Goal: Task Accomplishment & Management: Use online tool/utility

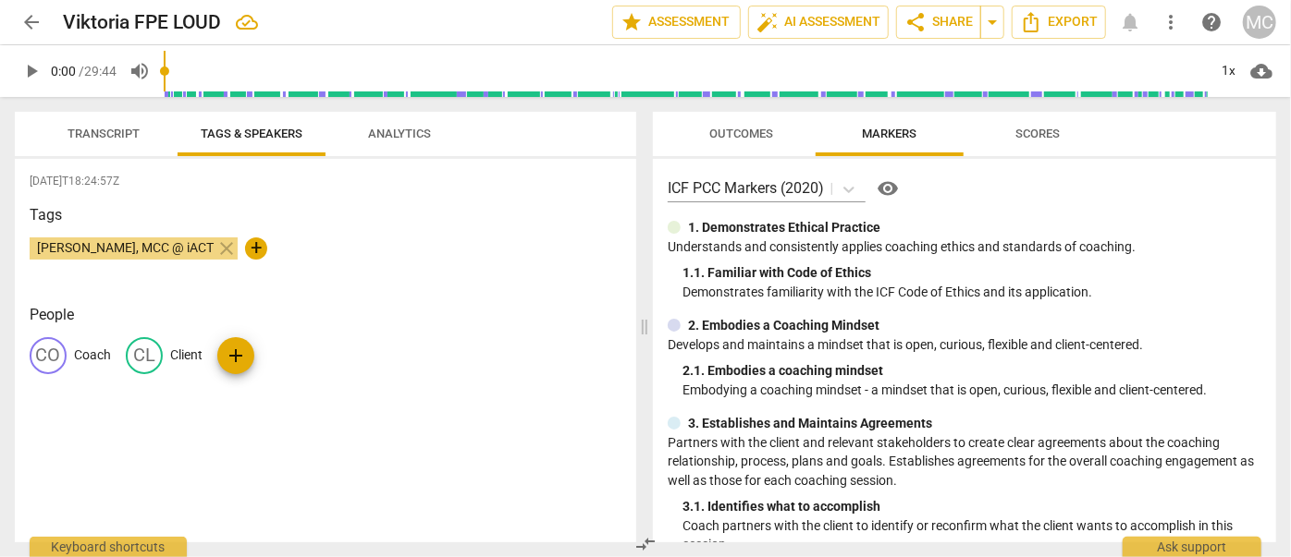
click at [35, 18] on span "arrow_back" at bounding box center [31, 22] width 22 height 22
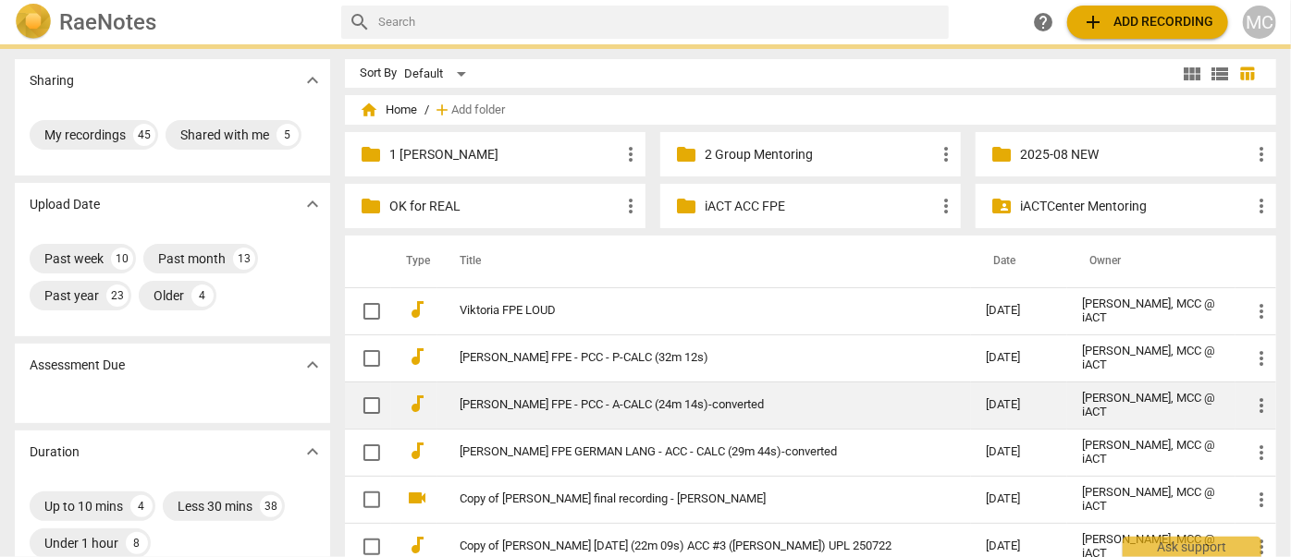
click at [510, 405] on link "[PERSON_NAME] FPE - PCC - A-CALC (24m 14s)-converted" at bounding box center [688, 405] width 459 height 14
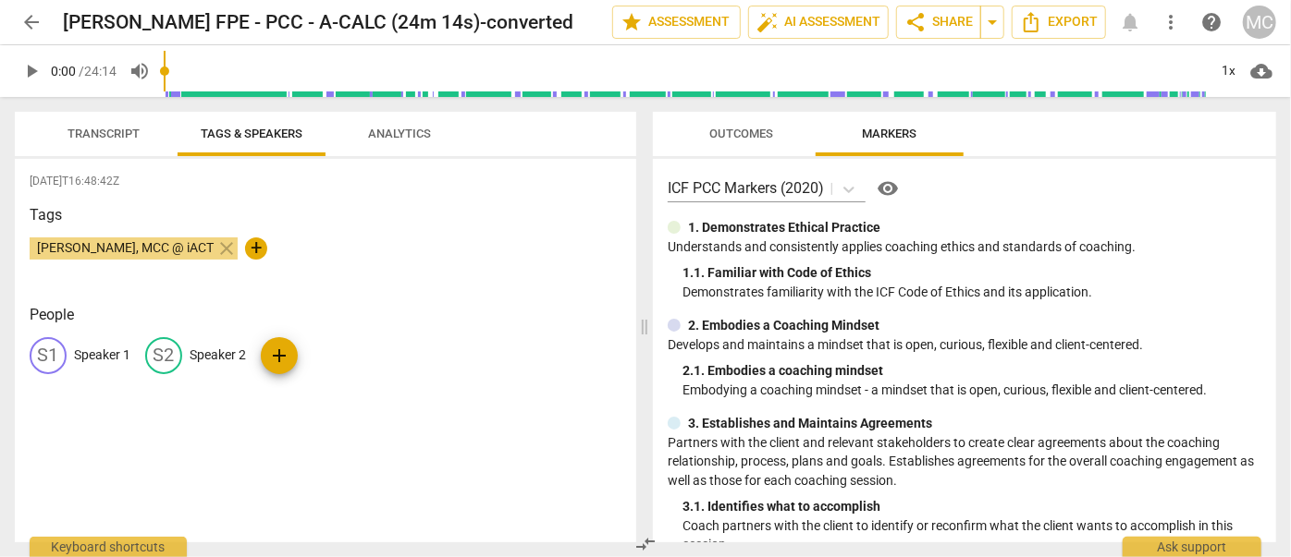
click at [93, 125] on span "Transcript" at bounding box center [103, 134] width 116 height 25
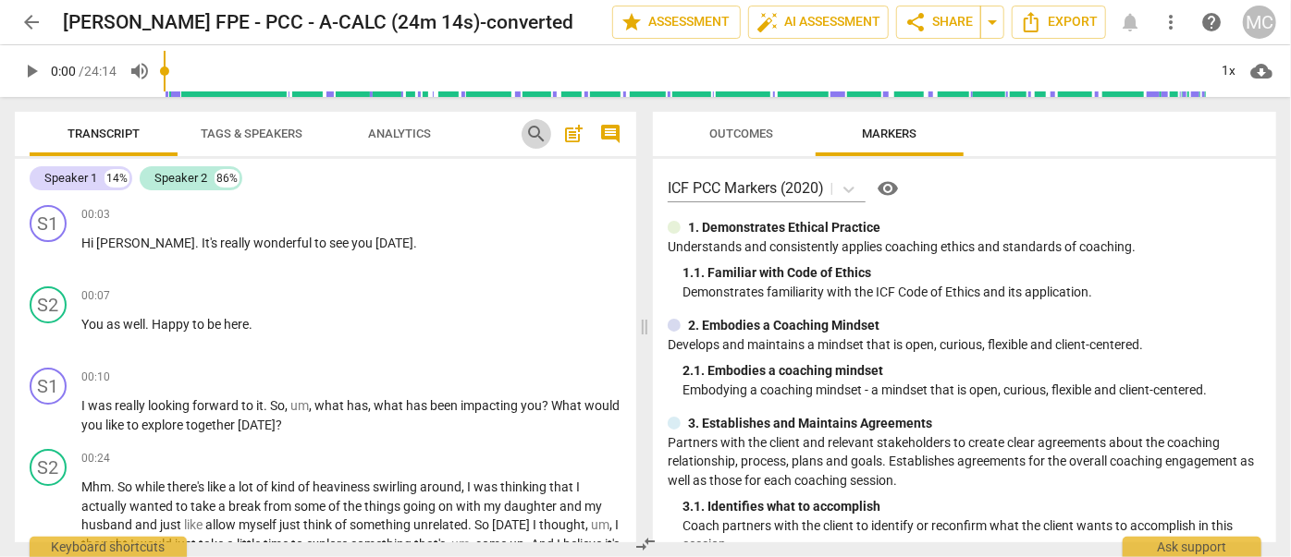
click at [532, 135] on span "search" at bounding box center [536, 134] width 22 height 22
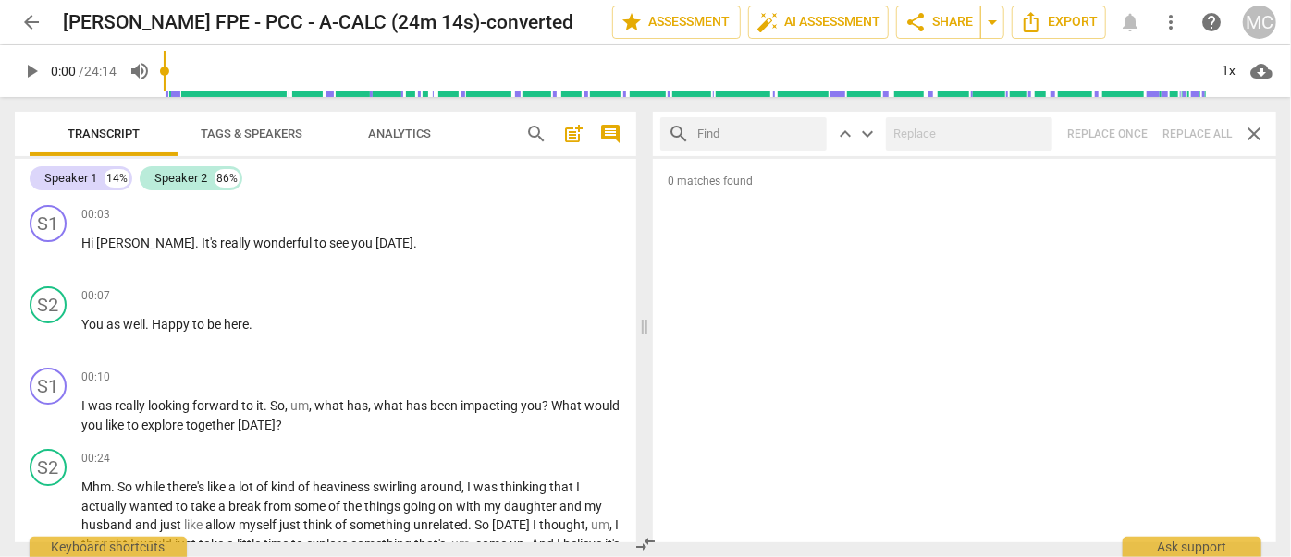
drag, startPoint x: 1208, startPoint y: 18, endPoint x: 788, endPoint y: 258, distance: 484.0
click at [788, 258] on div "0 matches found" at bounding box center [964, 351] width 623 height 384
click at [718, 134] on input "text" at bounding box center [758, 134] width 122 height 30
type input "m"
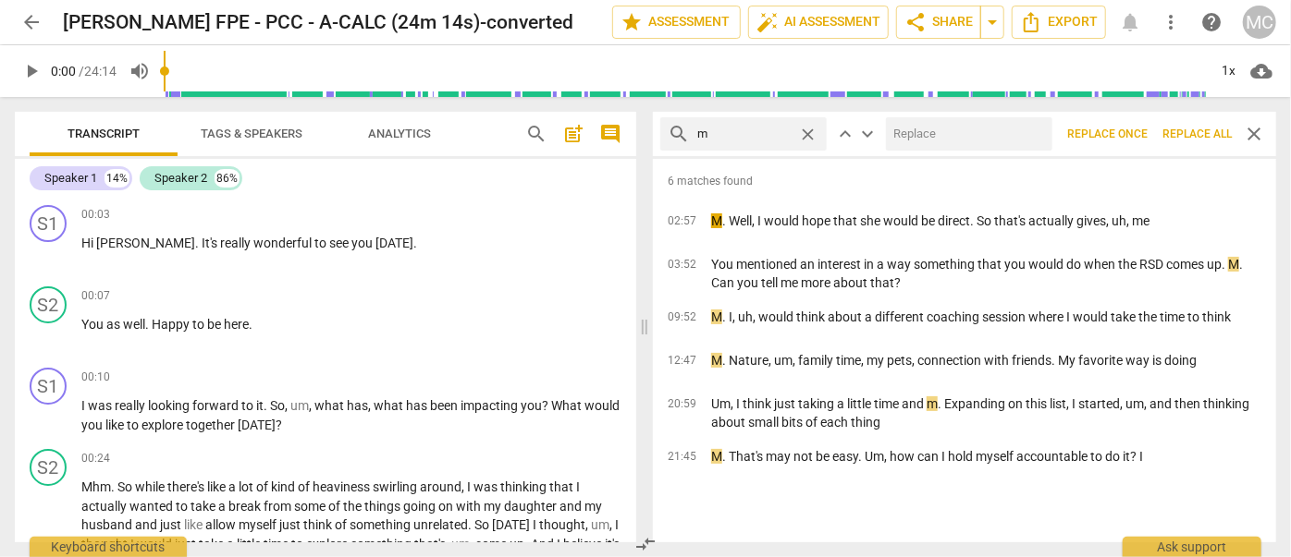
click at [1195, 140] on span "Replace all" at bounding box center [1196, 135] width 69 height 16
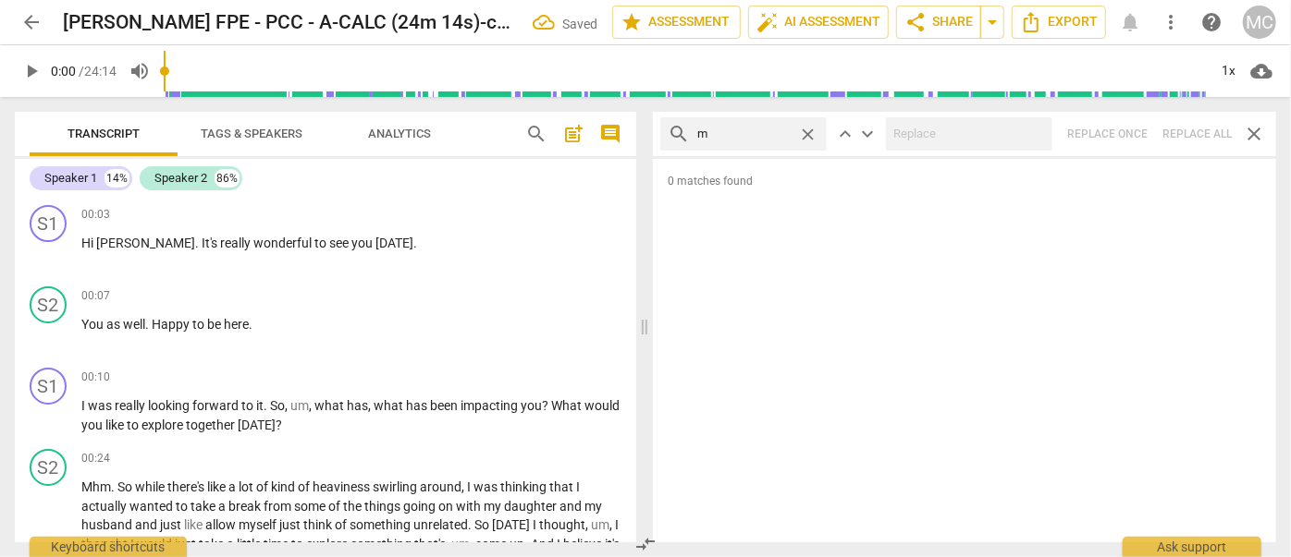
click at [805, 128] on span "close" at bounding box center [807, 134] width 19 height 19
click at [731, 128] on input "text" at bounding box center [758, 134] width 122 height 30
type input ","
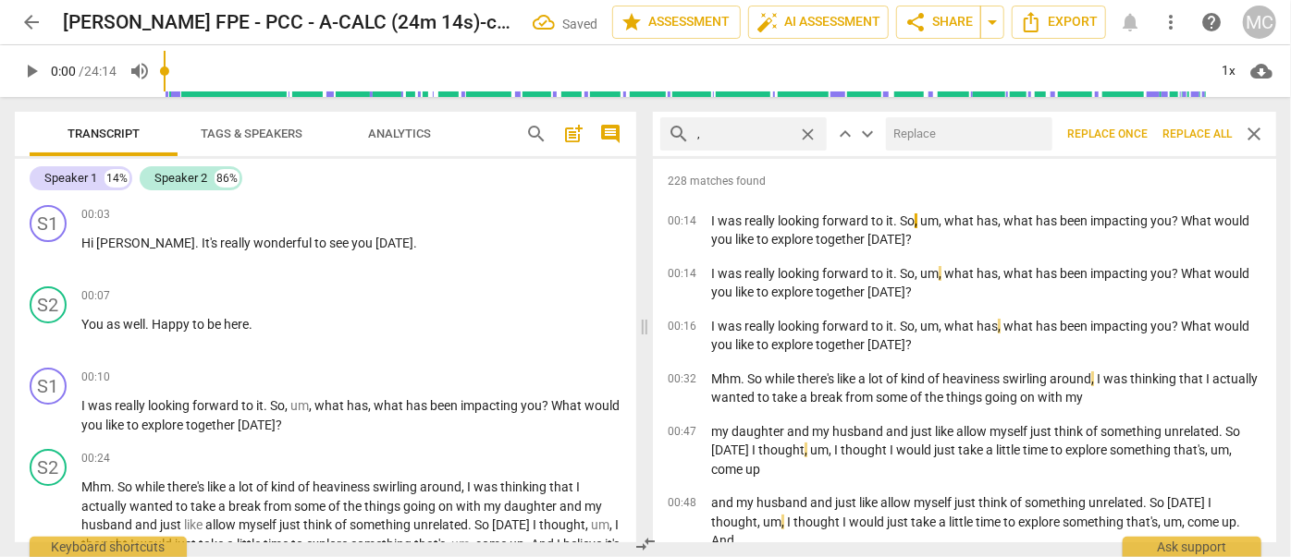
click at [1185, 135] on span "Replace all" at bounding box center [1196, 135] width 69 height 16
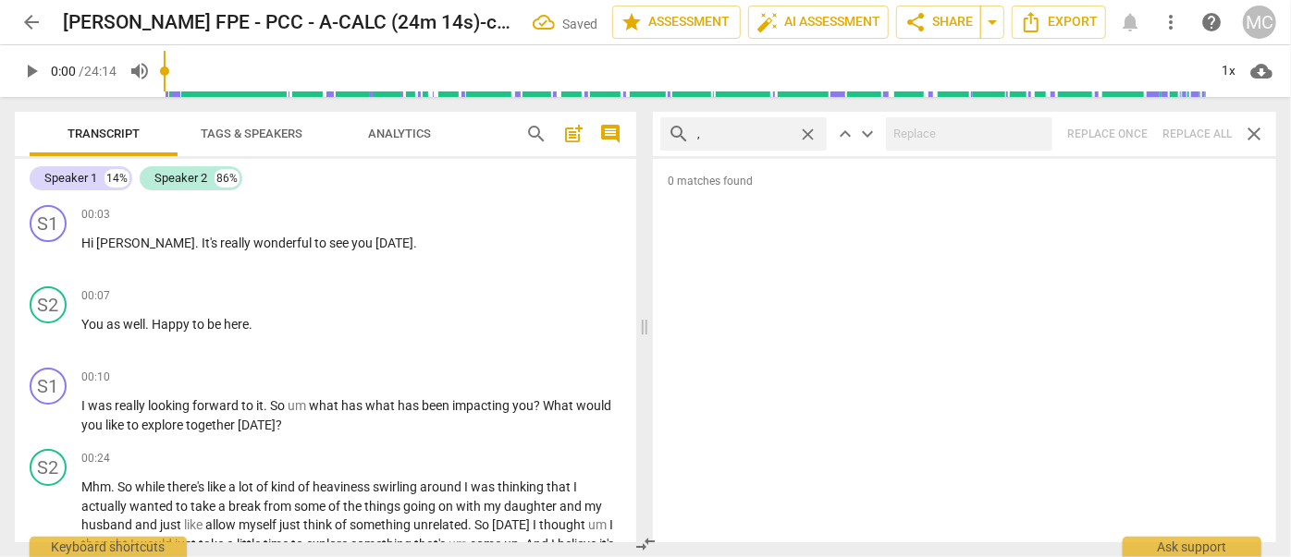
click at [808, 132] on span "close" at bounding box center [807, 134] width 19 height 19
click at [751, 132] on input "text" at bounding box center [758, 134] width 122 height 30
type input ". like"
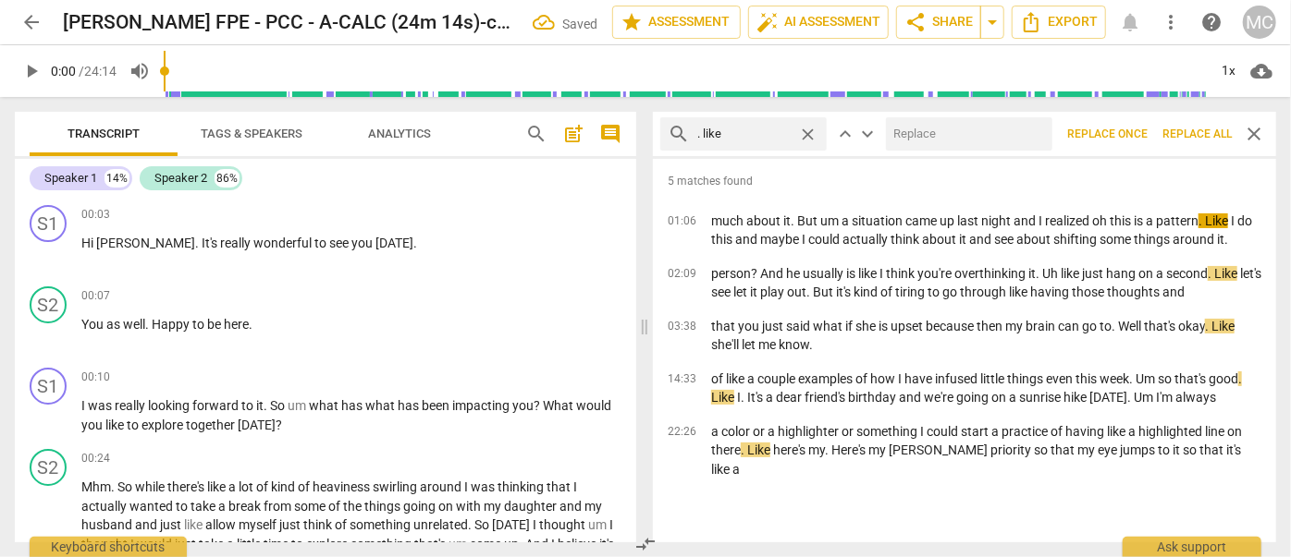
click at [929, 133] on input "text" at bounding box center [965, 134] width 159 height 30
type input "(like)"
click at [1185, 132] on span "Replace all" at bounding box center [1196, 135] width 69 height 16
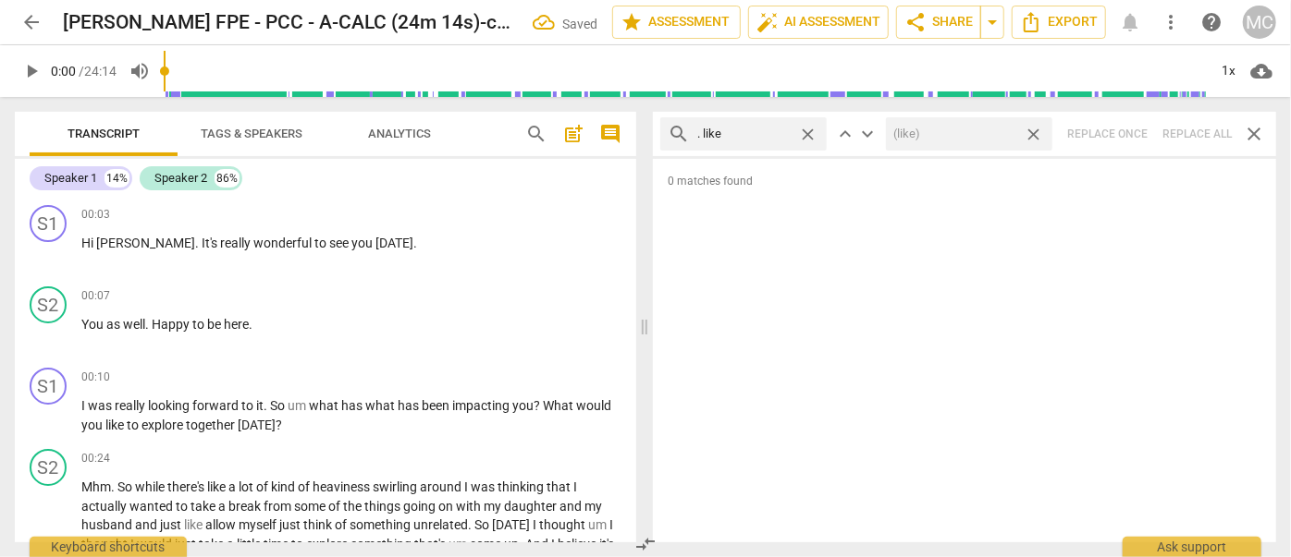
click at [1035, 134] on span "close" at bounding box center [1032, 134] width 19 height 19
click at [811, 134] on span "close" at bounding box center [807, 134] width 19 height 19
click at [738, 137] on input "text" at bounding box center [758, 134] width 122 height 30
type input ". um"
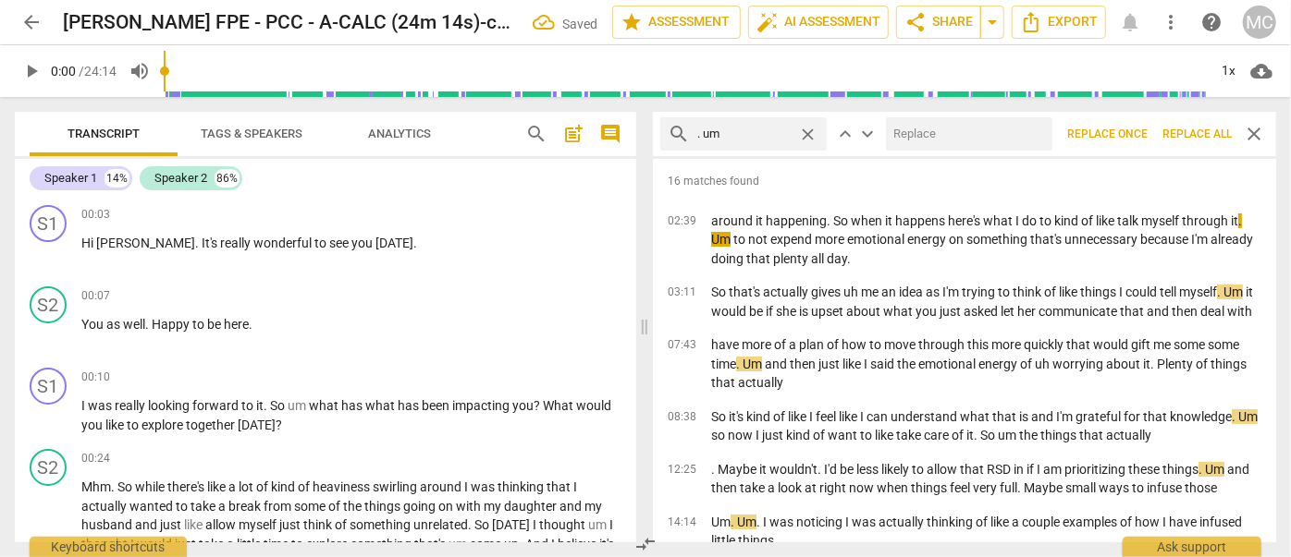
click at [908, 135] on input "text" at bounding box center [965, 134] width 159 height 30
type input "(umm)"
click at [1185, 131] on span "Replace all" at bounding box center [1196, 135] width 69 height 16
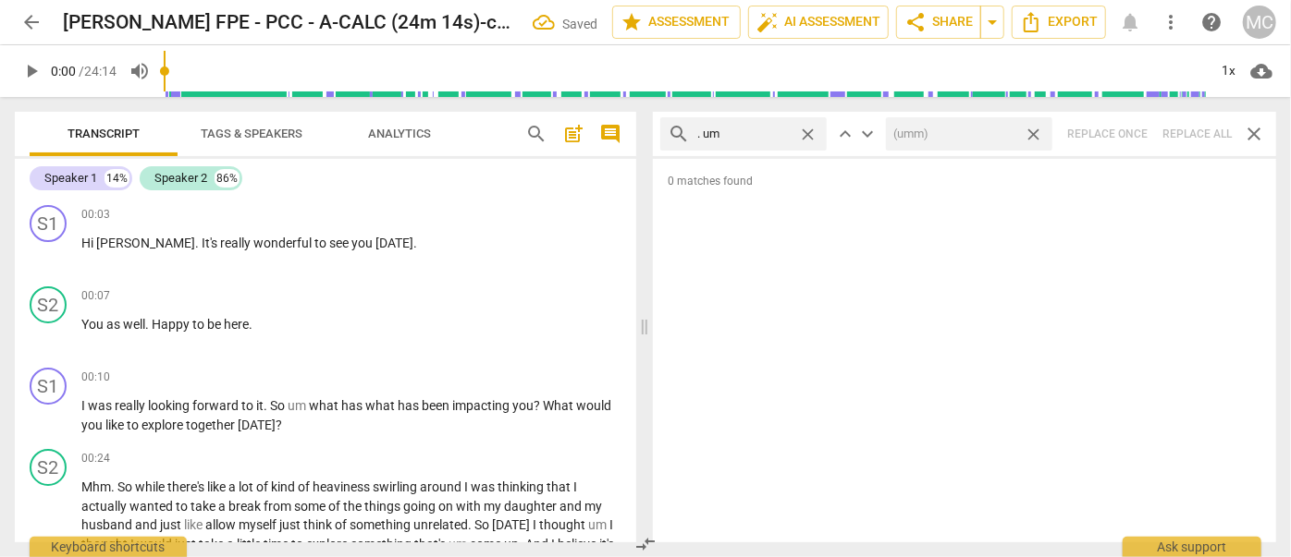
click at [1034, 133] on span "close" at bounding box center [1032, 134] width 19 height 19
click at [805, 128] on span "close" at bounding box center [807, 134] width 19 height 19
click at [761, 129] on input "text" at bounding box center [758, 134] width 122 height 30
type input ". uh"
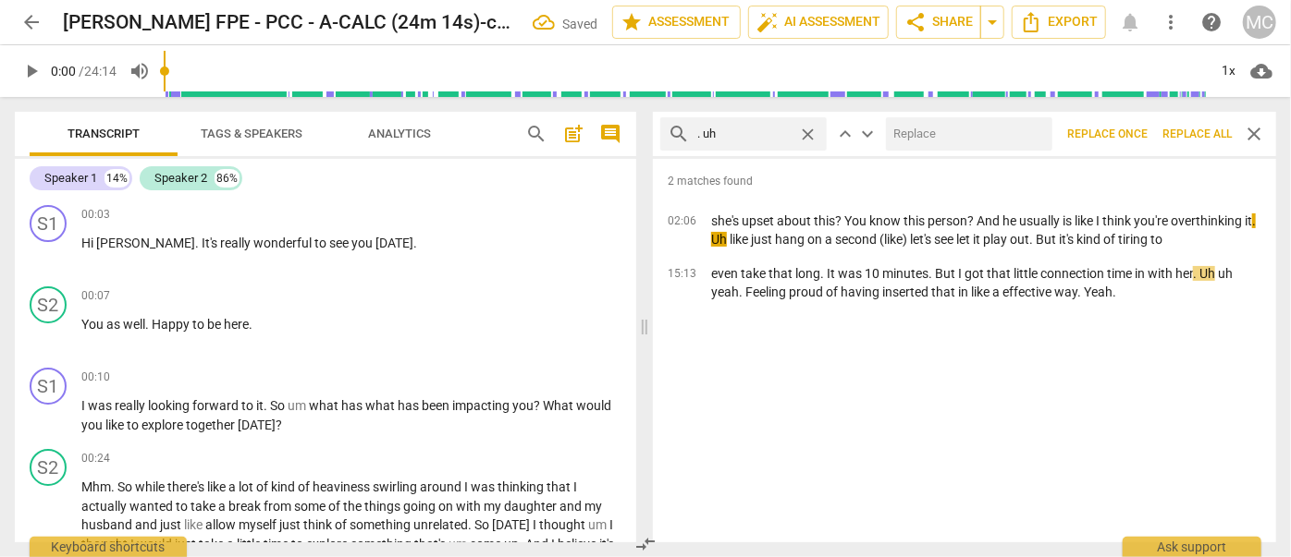
click at [916, 128] on input "text" at bounding box center [965, 134] width 159 height 30
type input "(uh)"
click at [1196, 133] on span "Replace all" at bounding box center [1196, 135] width 69 height 16
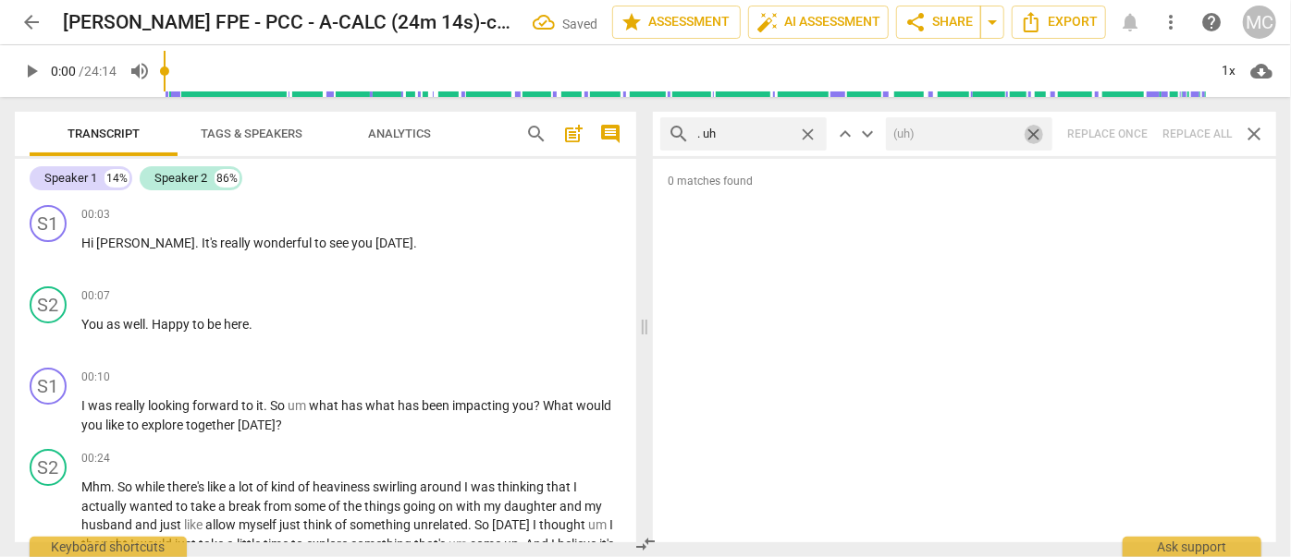
click at [1036, 129] on span "close" at bounding box center [1032, 134] width 19 height 19
drag, startPoint x: 809, startPoint y: 130, endPoint x: 789, endPoint y: 130, distance: 19.4
click at [809, 130] on span "close" at bounding box center [807, 134] width 19 height 19
click at [751, 130] on input "text" at bounding box center [758, 134] width 122 height 30
type input "um"
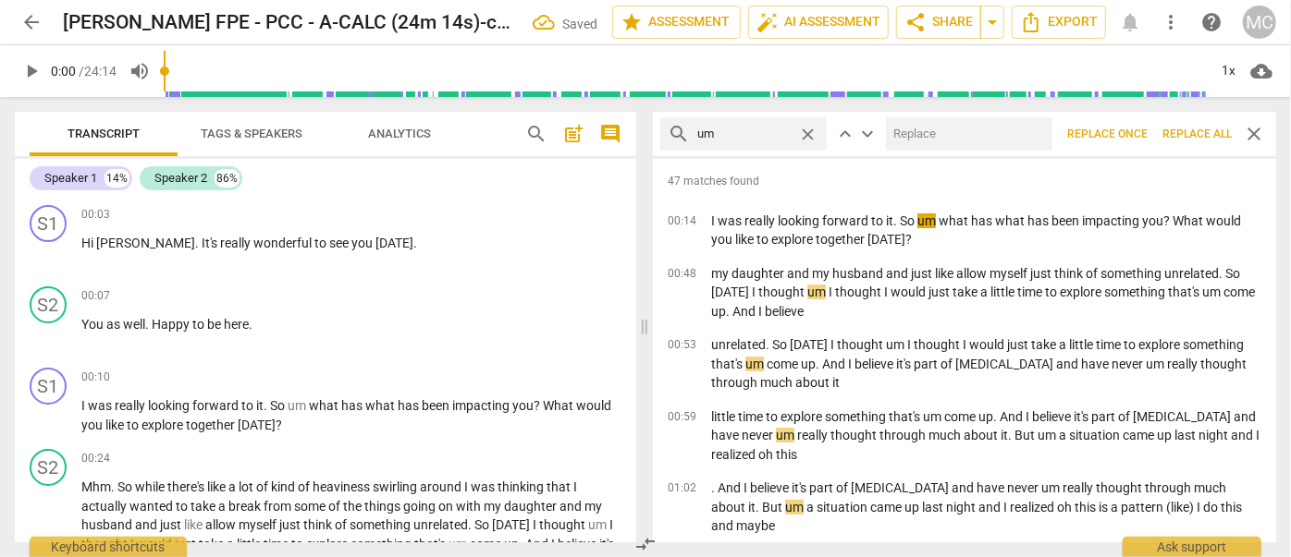
click at [910, 137] on input "text" at bounding box center [965, 134] width 159 height 30
type input "(umm)"
click at [1188, 140] on span "Replace all" at bounding box center [1196, 135] width 69 height 16
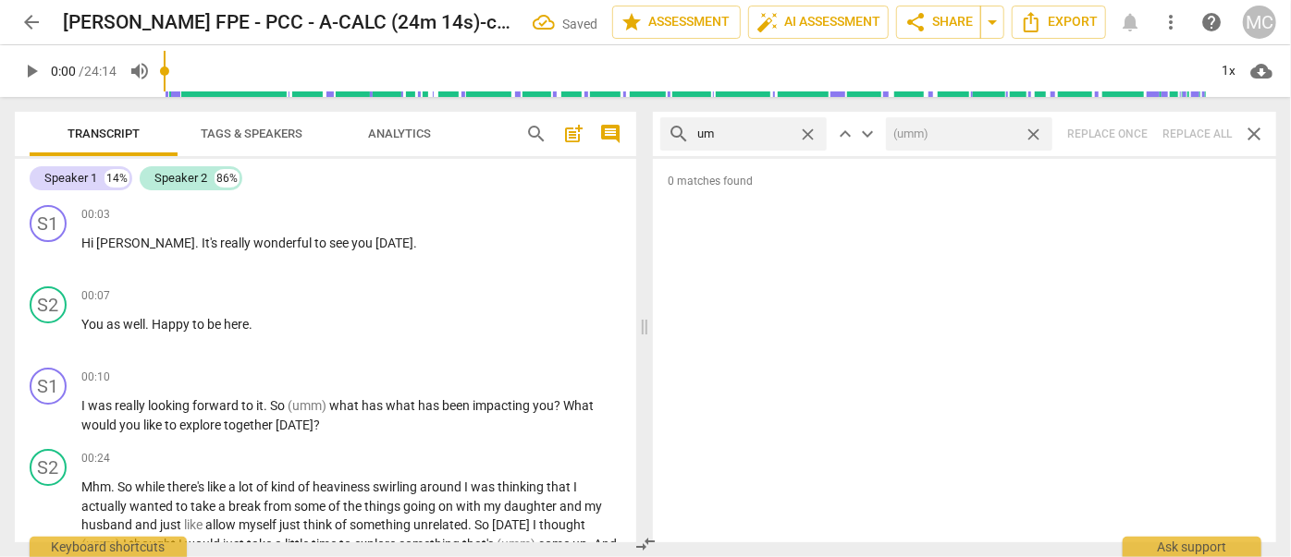
click at [1033, 132] on span "close" at bounding box center [1032, 134] width 19 height 19
click at [813, 132] on span "close" at bounding box center [807, 134] width 19 height 19
click at [777, 131] on input "text" at bounding box center [758, 134] width 122 height 30
type input "uh"
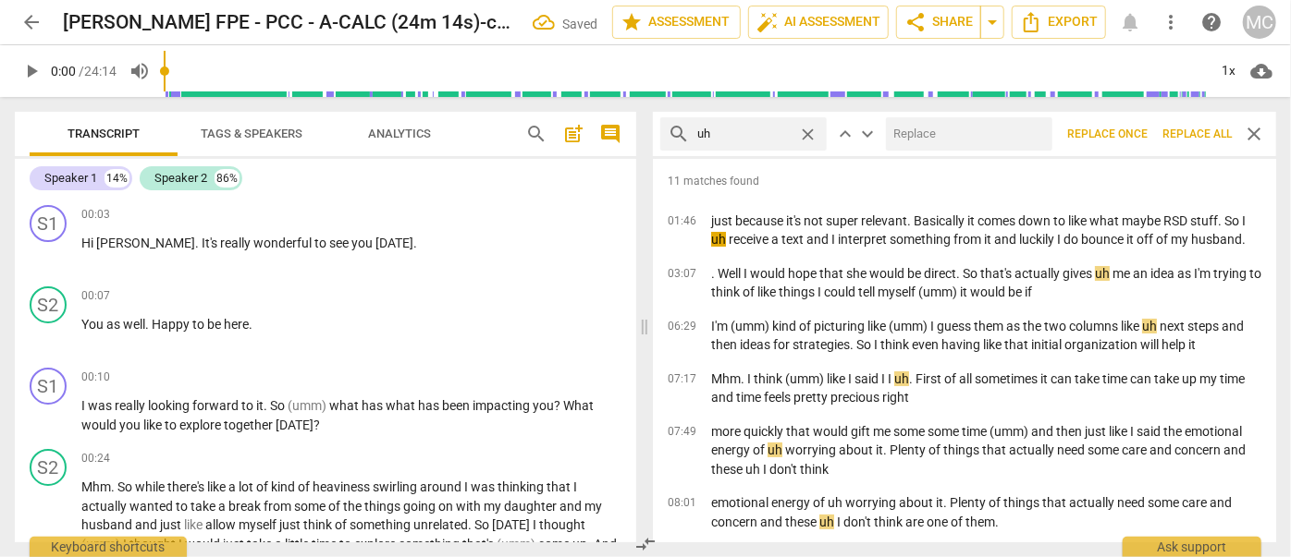
click at [937, 130] on input "text" at bounding box center [965, 134] width 159 height 30
type input "(uh)"
click at [1193, 133] on span "Replace all" at bounding box center [1196, 135] width 69 height 16
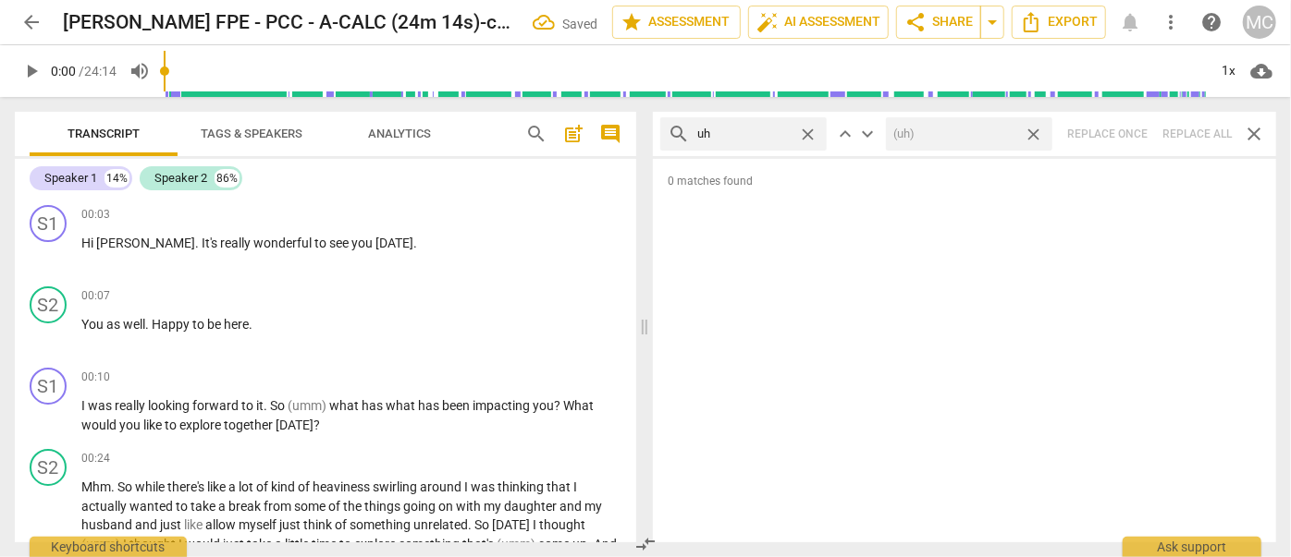
click at [1037, 131] on span "close" at bounding box center [1032, 134] width 19 height 19
click at [811, 132] on span "close" at bounding box center [807, 134] width 19 height 19
click at [763, 139] on input "text" at bounding box center [758, 134] width 122 height 30
type input "kind of"
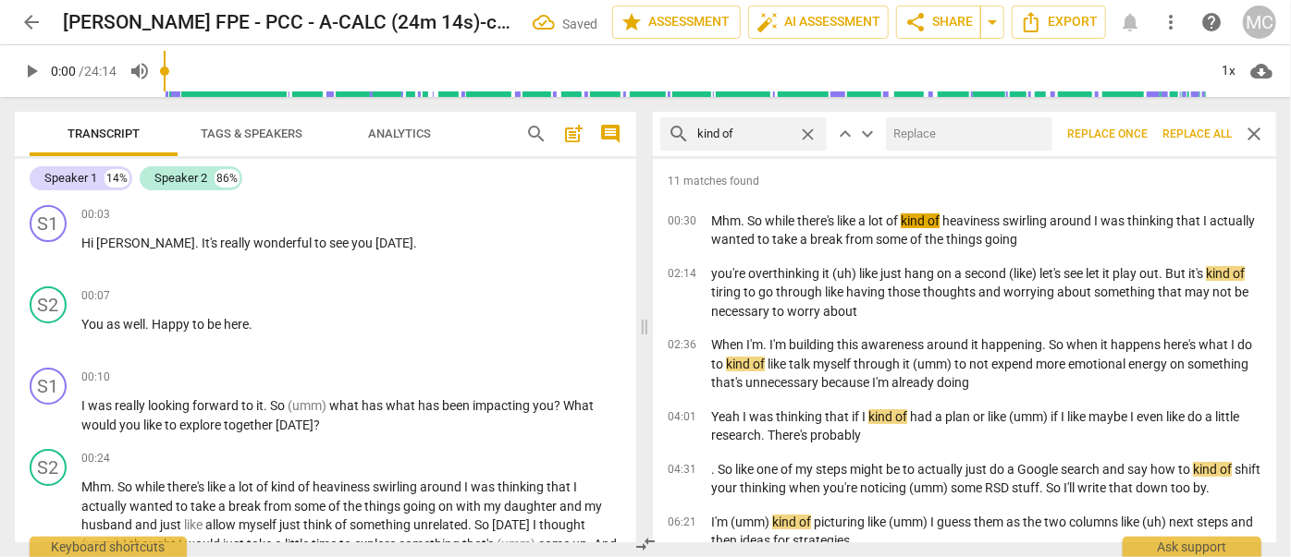
click at [914, 140] on input "text" at bounding box center [965, 134] width 159 height 30
type input "(kind of)"
click at [1191, 134] on span "Replace all" at bounding box center [1196, 135] width 69 height 16
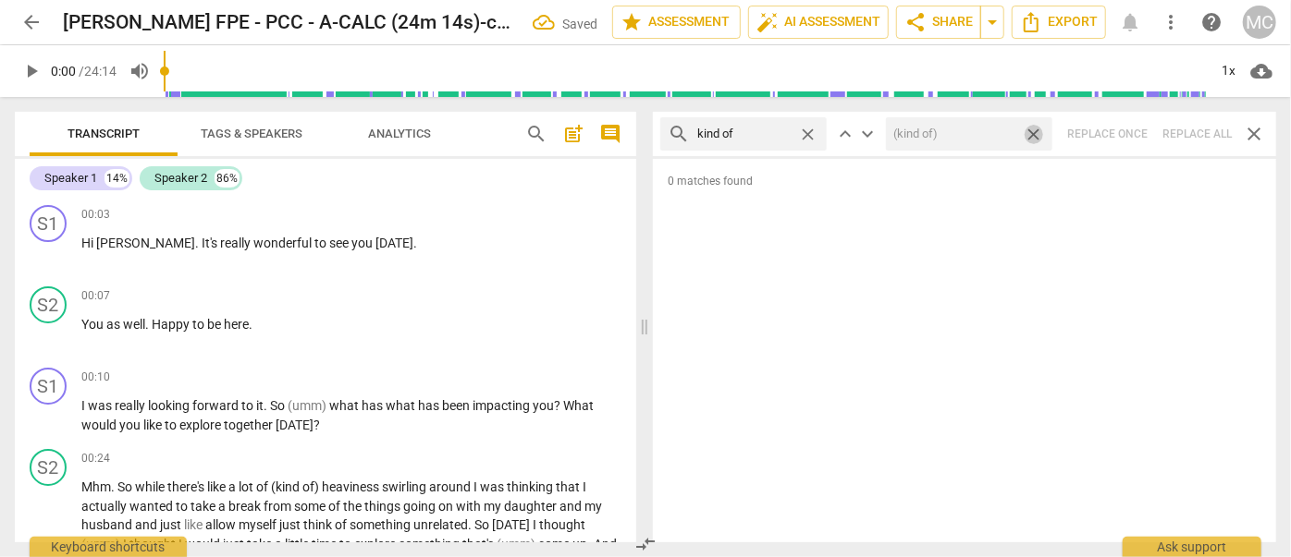
click at [1032, 129] on span "close" at bounding box center [1032, 134] width 19 height 19
drag, startPoint x: 811, startPoint y: 130, endPoint x: 782, endPoint y: 133, distance: 28.8
click at [811, 130] on span "close" at bounding box center [807, 134] width 19 height 19
click at [755, 135] on input "text" at bounding box center [758, 134] width 122 height 30
type input "sort of"
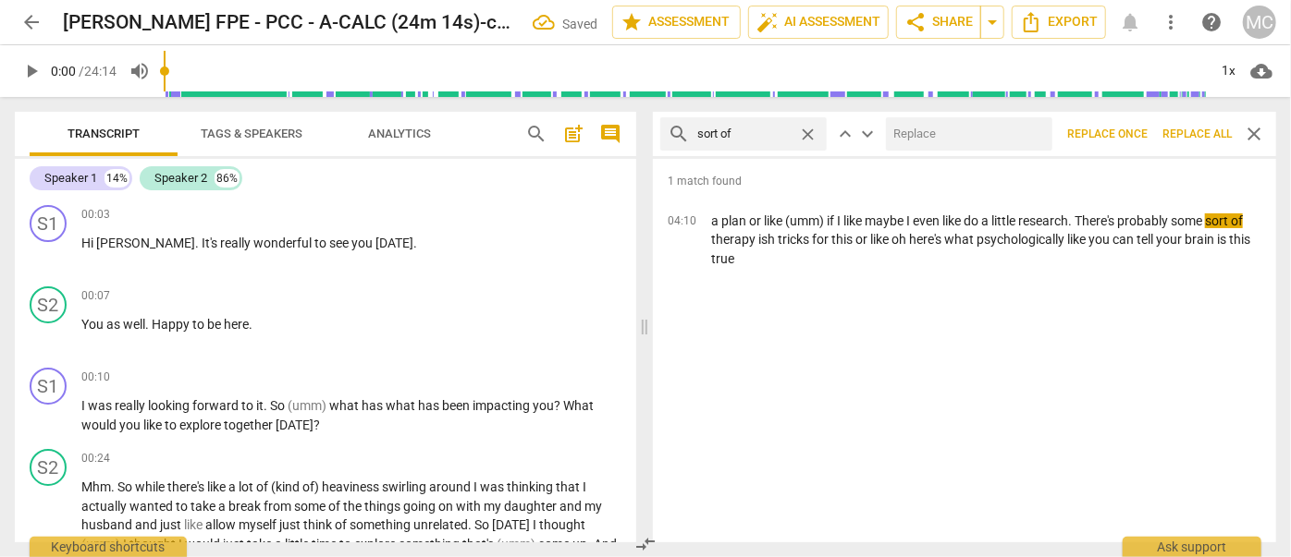
click at [939, 128] on input "text" at bounding box center [965, 134] width 159 height 30
type input "(sort of)"
click at [1193, 137] on span "Replace all" at bounding box center [1196, 135] width 69 height 16
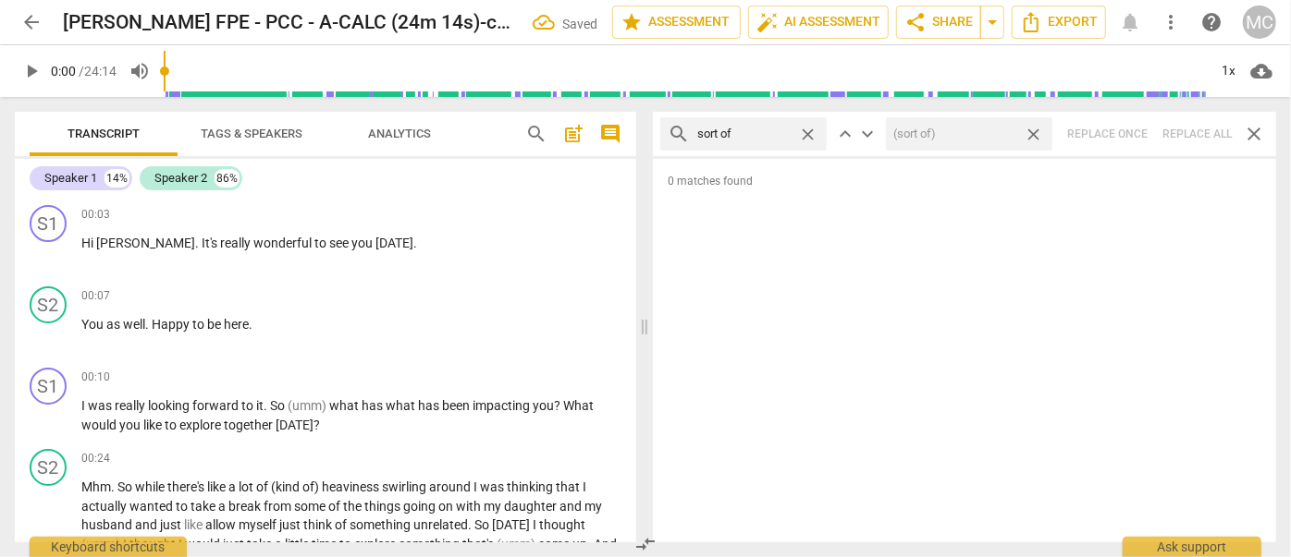
click at [1034, 129] on span "close" at bounding box center [1032, 134] width 19 height 19
click at [808, 131] on span "close" at bounding box center [807, 134] width 19 height 19
click at [764, 129] on input "text" at bounding box center [758, 134] width 122 height 30
type input "and then"
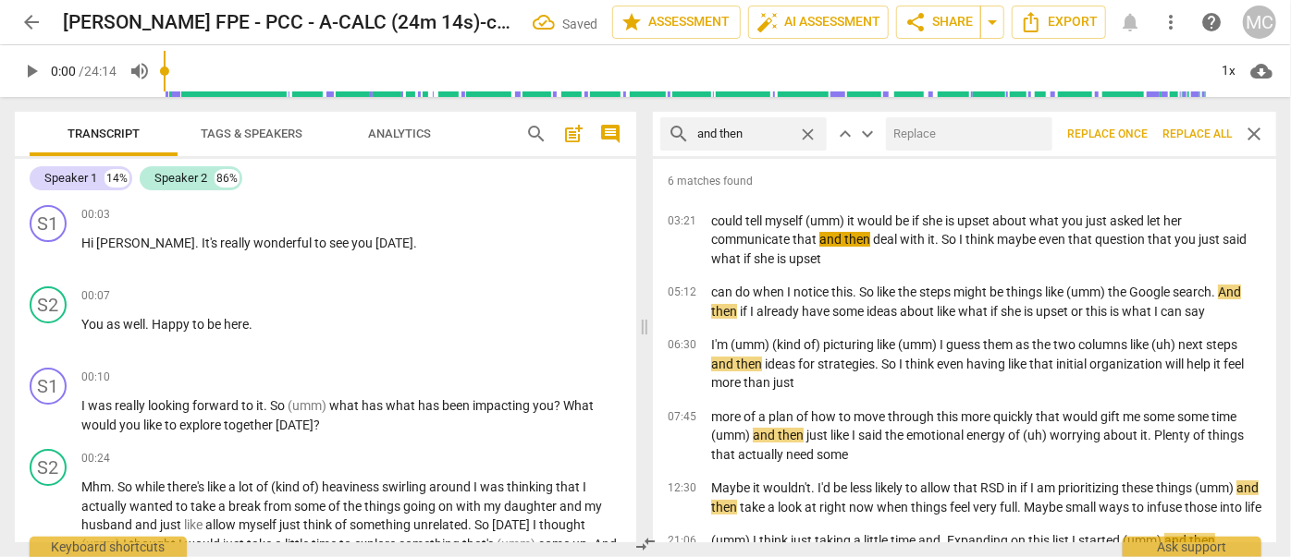
click at [908, 128] on input "text" at bounding box center [965, 134] width 159 height 30
type input "(then)"
click at [1193, 131] on span "Replace all" at bounding box center [1196, 135] width 69 height 16
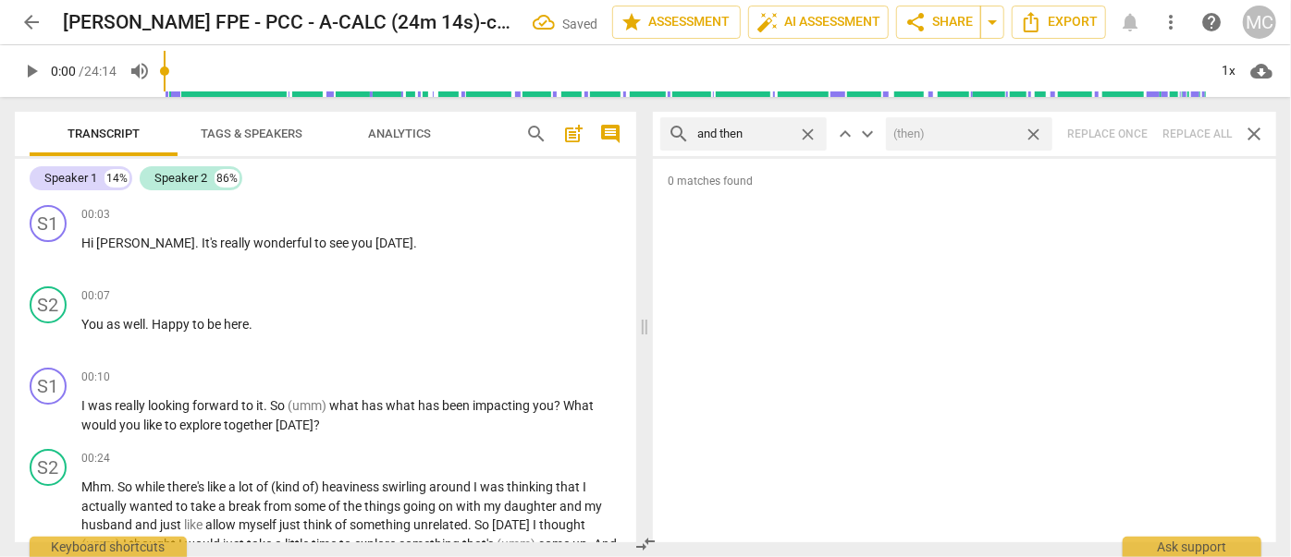
drag, startPoint x: 1032, startPoint y: 133, endPoint x: 961, endPoint y: 124, distance: 71.8
click at [1033, 133] on span "close" at bounding box center [1032, 134] width 19 height 19
click at [805, 131] on span "close" at bounding box center [807, 134] width 19 height 19
click at [773, 129] on input "text" at bounding box center [758, 134] width 122 height 30
type input "like"
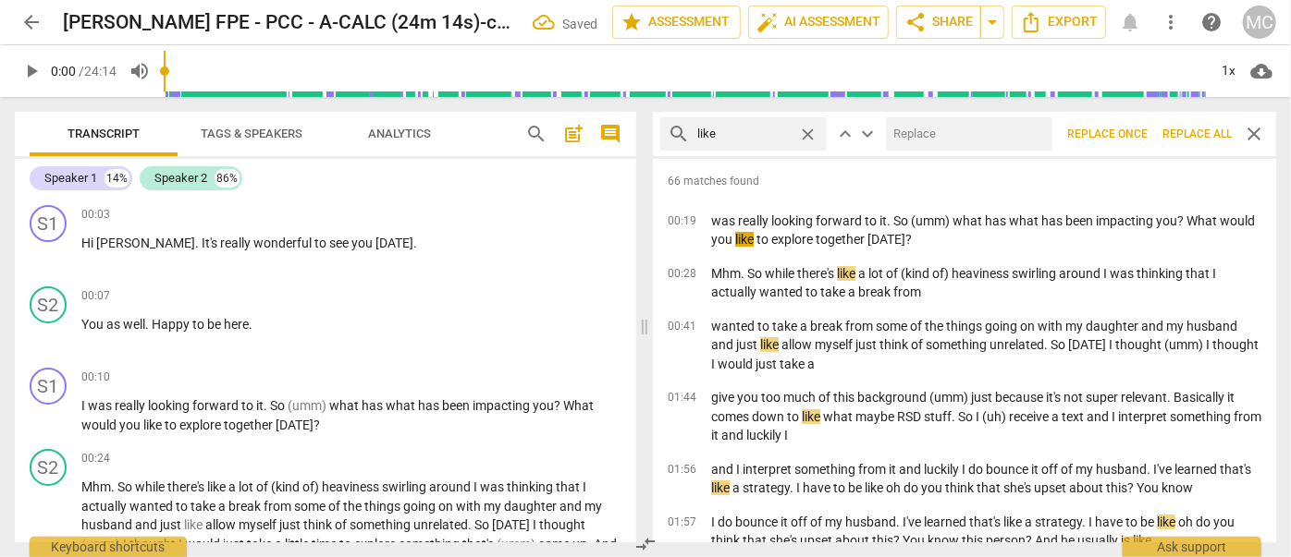
click at [958, 132] on input "text" at bounding box center [965, 134] width 159 height 30
type input "(like)"
click at [1204, 135] on span "Replace all" at bounding box center [1196, 135] width 69 height 16
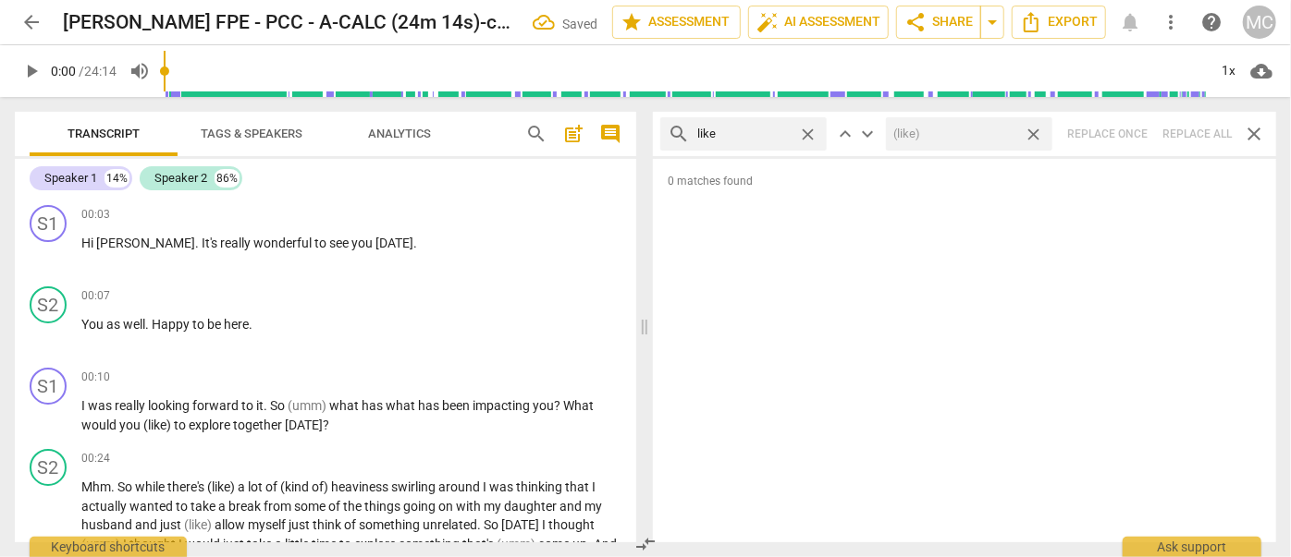
click at [1035, 129] on span "close" at bounding box center [1032, 134] width 19 height 19
click at [811, 134] on span "close" at bounding box center [807, 134] width 19 height 19
click at [755, 132] on input "text" at bounding box center [758, 134] width 122 height 30
type input "just"
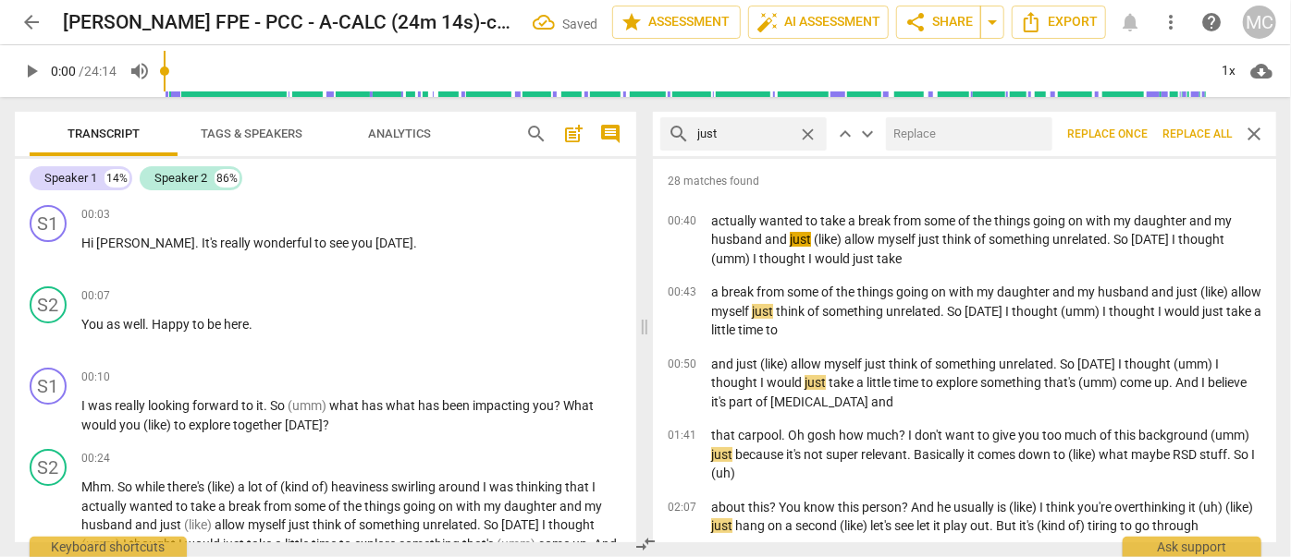
click at [919, 129] on input "text" at bounding box center [965, 134] width 159 height 30
type input "(just)"
click at [1188, 130] on span "Replace all" at bounding box center [1196, 135] width 69 height 16
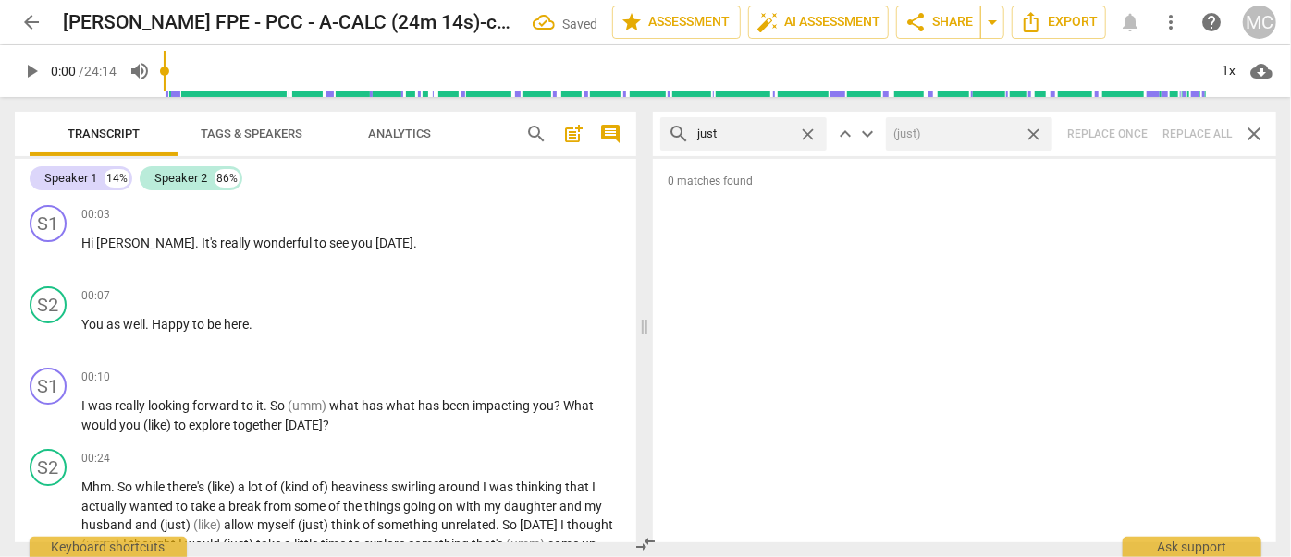
click at [1032, 131] on span "close" at bounding box center [1032, 134] width 19 height 19
click at [806, 129] on span "close" at bounding box center [807, 134] width 19 height 19
click at [753, 129] on input "text" at bounding box center [758, 134] width 122 height 30
type input "you know"
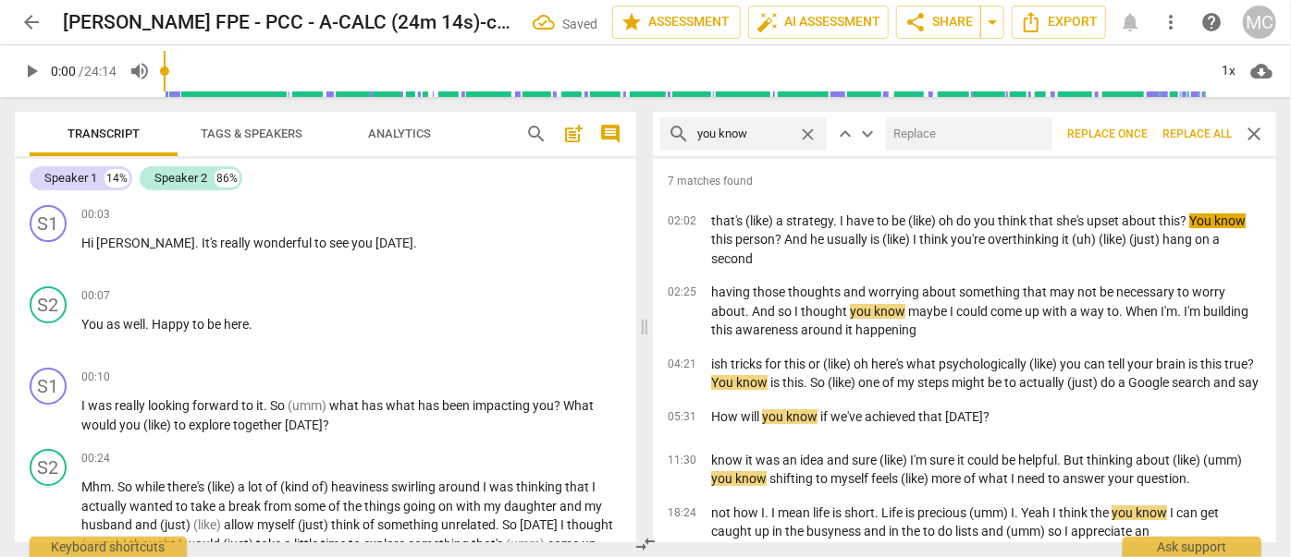
click at [941, 136] on input "text" at bounding box center [965, 134] width 159 height 30
type input "(you know)"
click at [1200, 128] on span "Replace all" at bounding box center [1196, 135] width 69 height 16
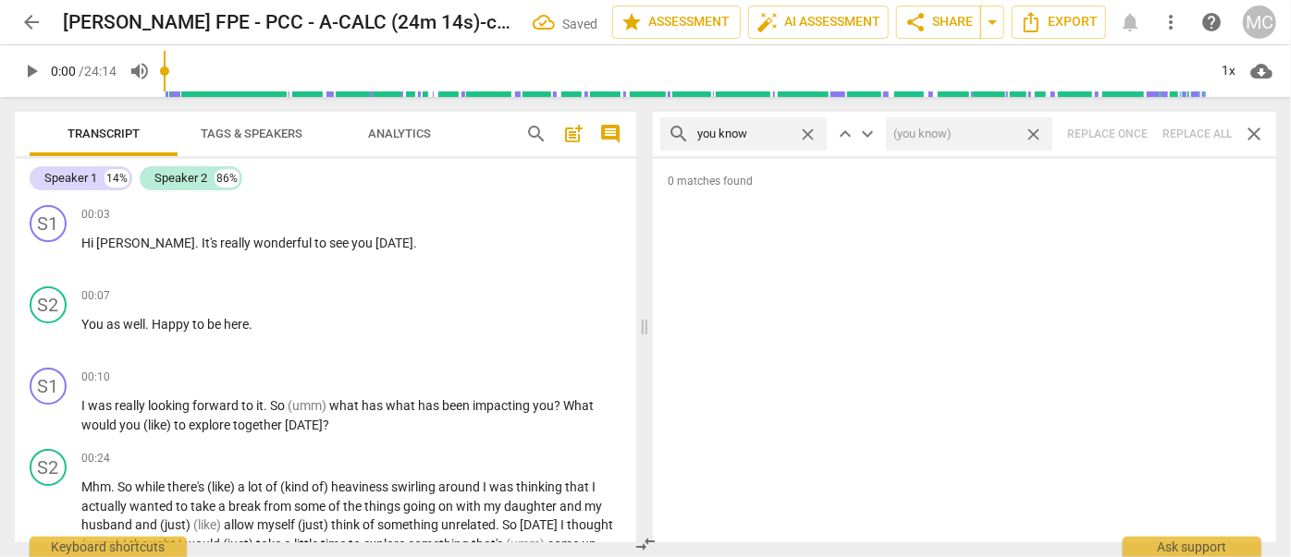
click at [1035, 132] on span "close" at bounding box center [1032, 134] width 19 height 19
click at [811, 134] on span "close" at bounding box center [807, 134] width 19 height 19
click at [761, 137] on input "text" at bounding box center [758, 134] width 122 height 30
type input "I guess"
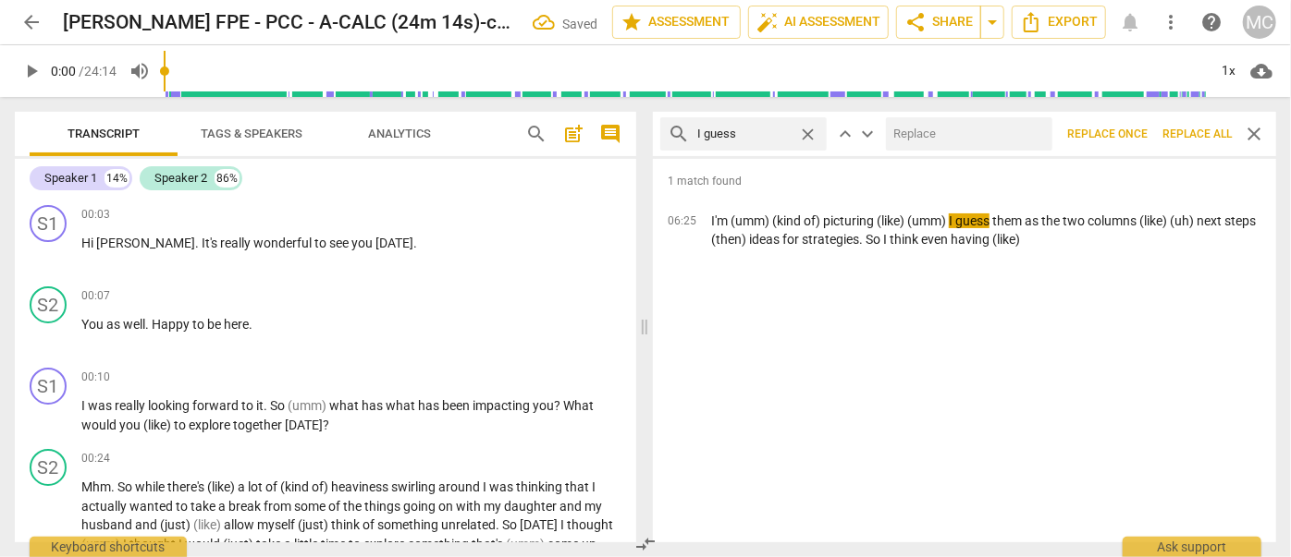
click at [965, 131] on input "text" at bounding box center [965, 134] width 159 height 30
type input "(I guess)"
click at [1181, 133] on span "Replace all" at bounding box center [1196, 135] width 69 height 16
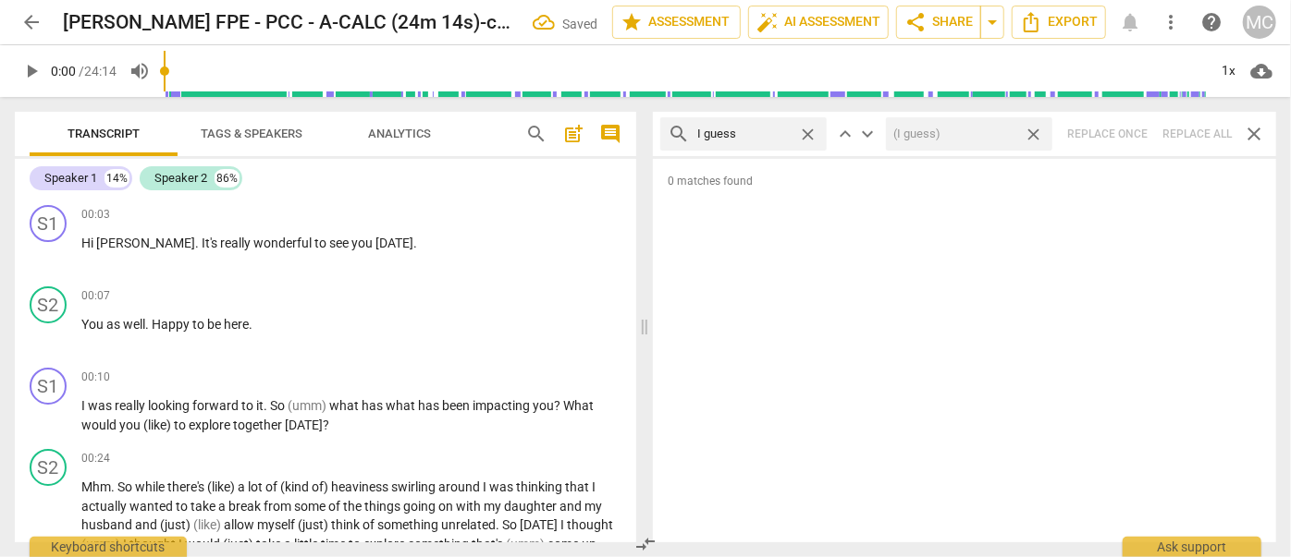
click at [1032, 135] on span "close" at bounding box center [1032, 134] width 19 height 19
drag, startPoint x: 806, startPoint y: 130, endPoint x: 748, endPoint y: 129, distance: 58.2
click at [806, 129] on span "close" at bounding box center [807, 134] width 19 height 19
click at [747, 129] on input "text" at bounding box center [758, 134] width 122 height 30
type input "I mean"
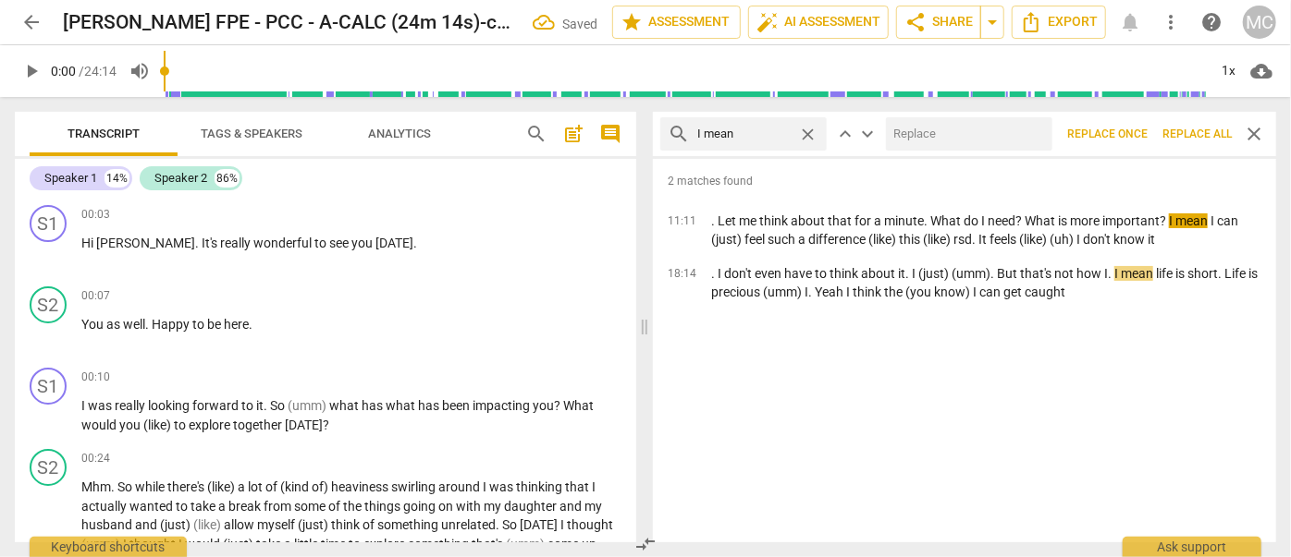
click at [947, 128] on input "text" at bounding box center [965, 134] width 159 height 30
type input "(I mean)"
click at [1181, 134] on span "Replace all" at bounding box center [1196, 135] width 69 height 16
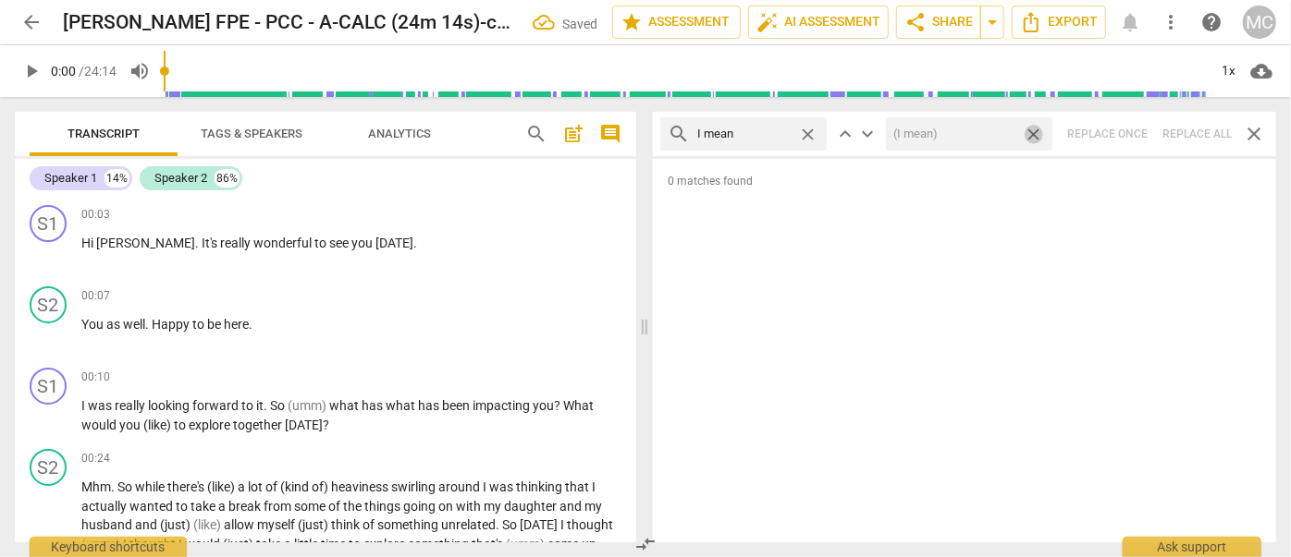
drag, startPoint x: 1033, startPoint y: 130, endPoint x: 993, endPoint y: 130, distance: 39.8
click at [1033, 130] on span "close" at bounding box center [1032, 134] width 19 height 19
click at [810, 132] on span "close" at bounding box center [807, 134] width 19 height 19
click at [757, 132] on input "text" at bounding box center [758, 134] width 122 height 30
type input "you know"
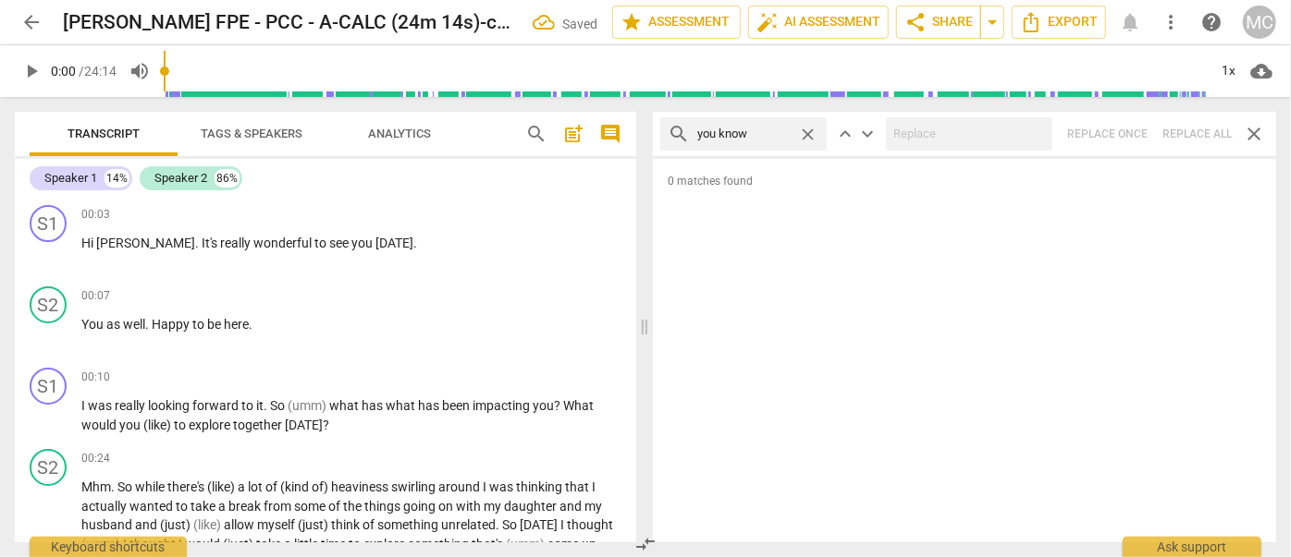
click at [804, 134] on span "close" at bounding box center [807, 134] width 19 height 19
click at [748, 140] on input "text" at bounding box center [758, 134] width 122 height 30
type input "okay"
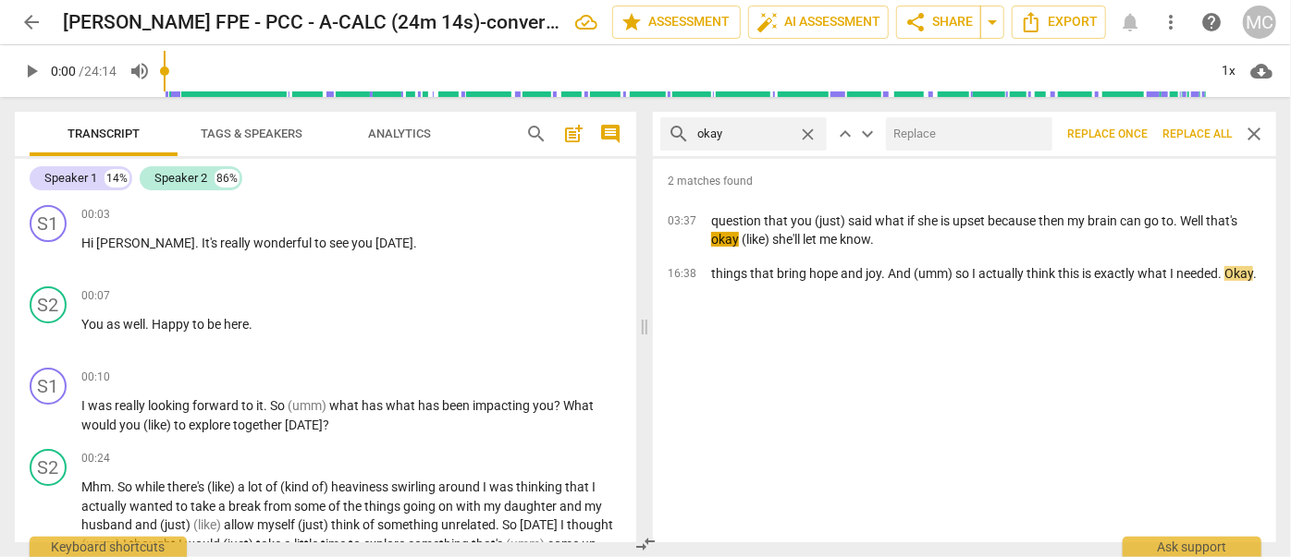
click at [922, 129] on input "text" at bounding box center [965, 134] width 159 height 30
type input "OK"
drag, startPoint x: 1197, startPoint y: 135, endPoint x: 1122, endPoint y: 132, distance: 74.9
click at [1197, 135] on span "Replace all" at bounding box center [1196, 135] width 69 height 16
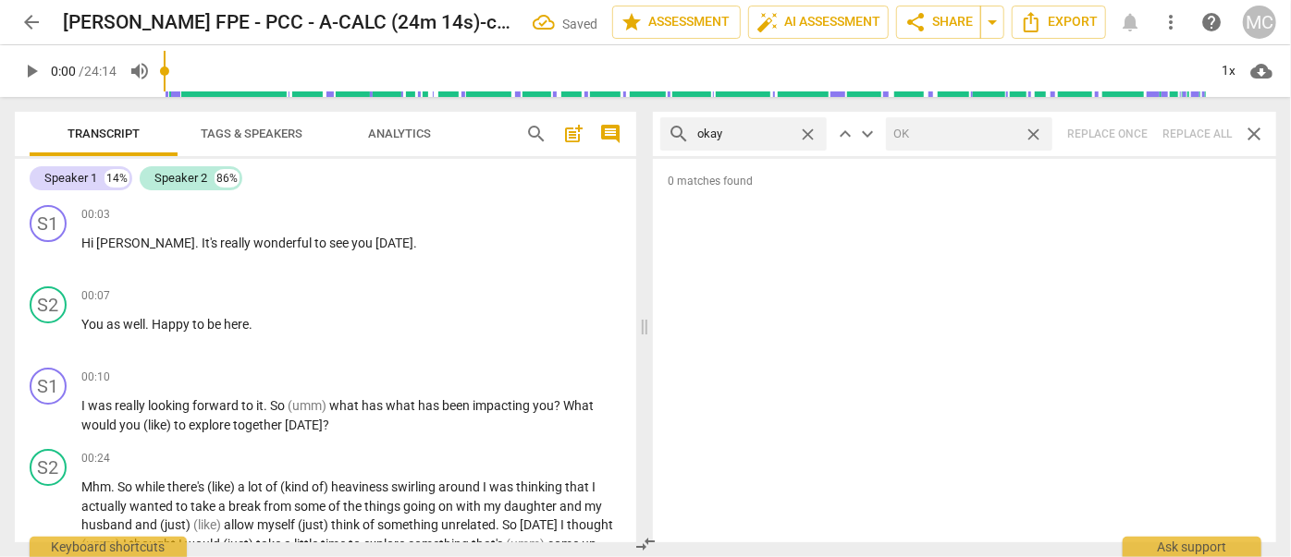
drag, startPoint x: 1033, startPoint y: 132, endPoint x: 913, endPoint y: 126, distance: 119.4
click at [1033, 132] on span "close" at bounding box center [1032, 134] width 19 height 19
click at [808, 130] on span "close" at bounding box center [807, 134] width 19 height 19
click at [752, 132] on input "text" at bounding box center [758, 134] width 122 height 30
type input "maybe"
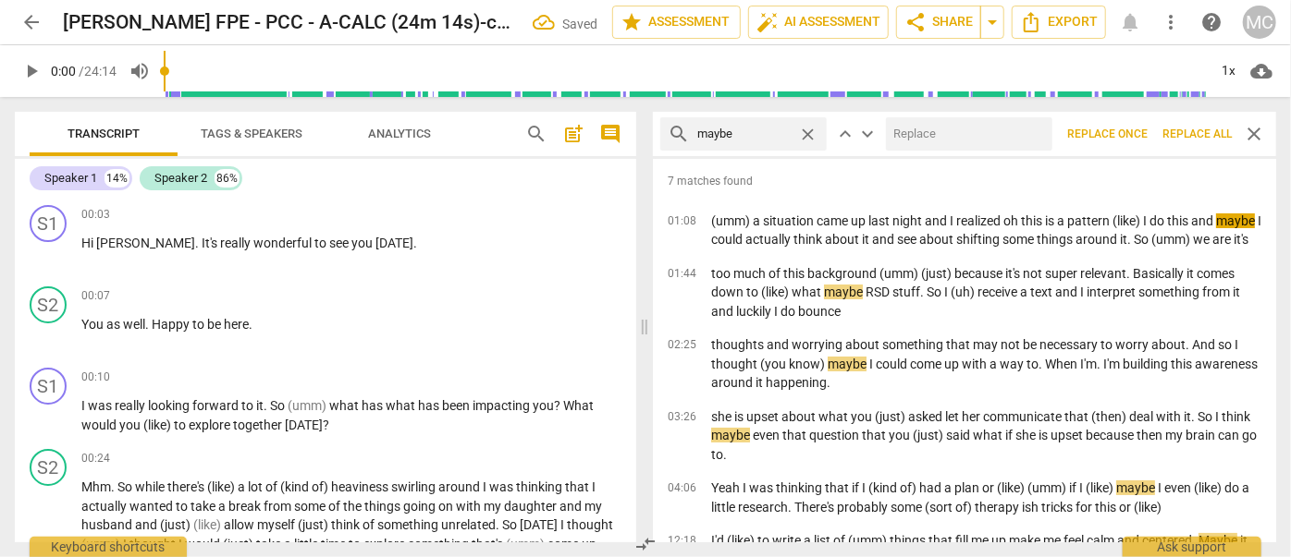
click at [912, 139] on input "text" at bounding box center [965, 134] width 159 height 30
type input "(maybe)"
click at [1181, 127] on span "Replace all" at bounding box center [1196, 135] width 69 height 16
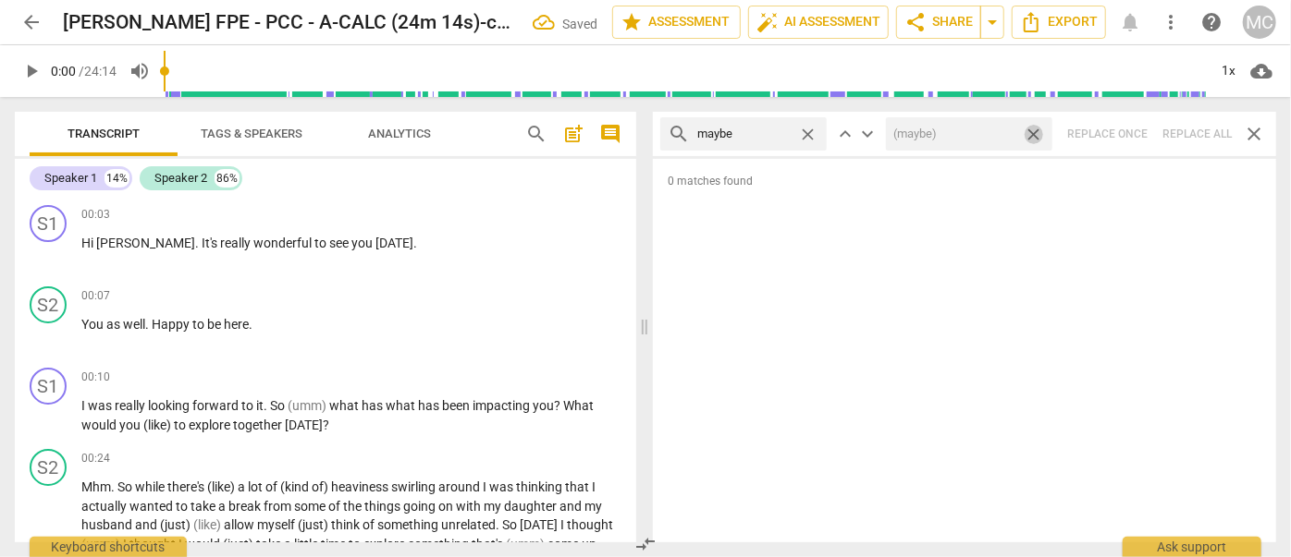
drag, startPoint x: 1035, startPoint y: 132, endPoint x: 870, endPoint y: 144, distance: 165.9
click at [1035, 132] on span "close" at bounding box center [1032, 134] width 19 height 19
click at [814, 132] on span "close" at bounding box center [807, 134] width 19 height 19
click at [767, 133] on input "text" at bounding box center [758, 134] width 122 height 30
type input "perhaps"
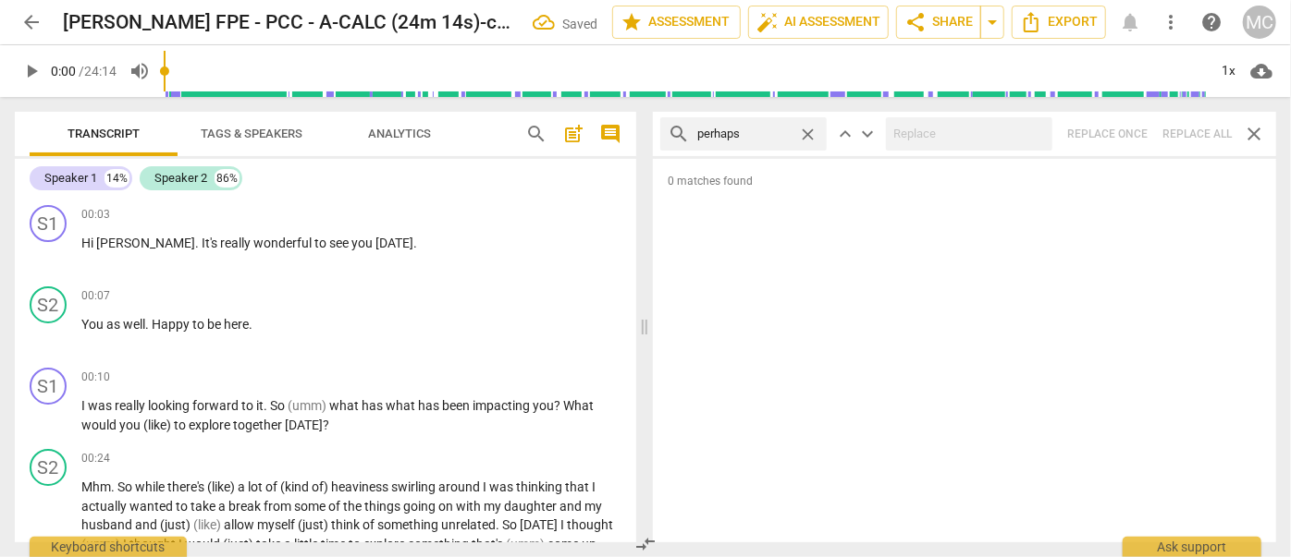
click at [1198, 136] on div "search perhaps close keyboard_arrow_up keyboard_arrow_down Replace once Replace…" at bounding box center [964, 134] width 623 height 44
click at [804, 129] on span "close" at bounding box center [807, 134] width 19 height 19
click at [786, 131] on input "text" at bounding box center [758, 134] width 122 height 30
type input "a"
type input "almost"
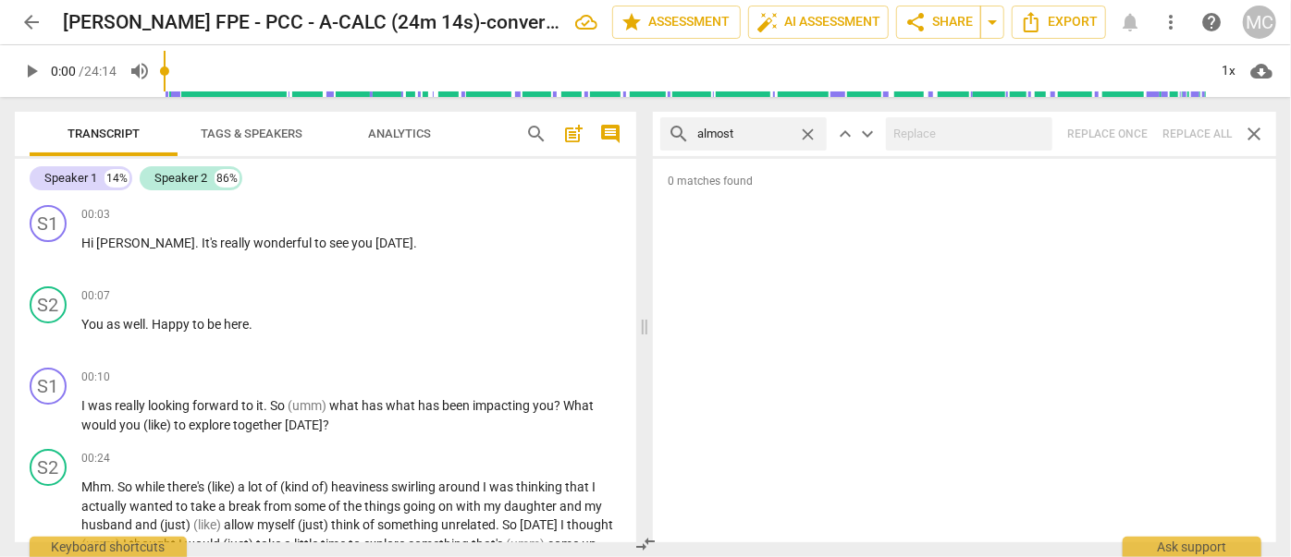
click at [1221, 135] on div "search almost close keyboard_arrow_up keyboard_arrow_down Replace once Replace …" at bounding box center [964, 134] width 623 height 44
click at [1192, 131] on div "search almost close keyboard_arrow_up keyboard_arrow_down Replace once Replace …" at bounding box center [964, 134] width 623 height 44
click at [806, 132] on span "close" at bounding box center [807, 134] width 19 height 19
click at [740, 136] on input "text" at bounding box center [758, 134] width 122 height 30
type input "I think"
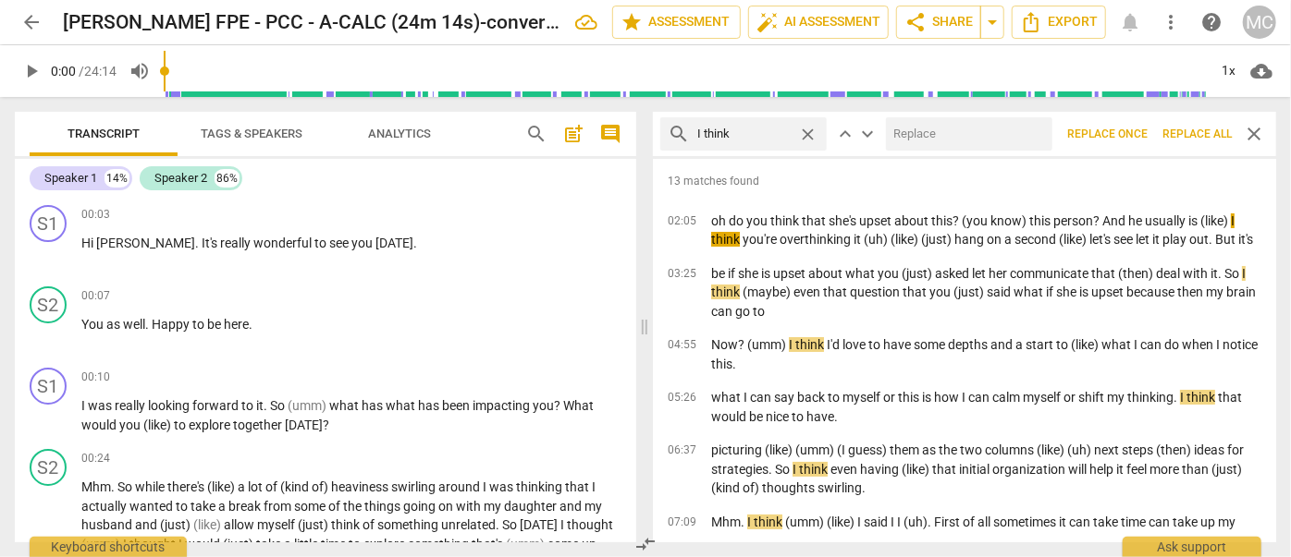
click at [944, 144] on input "text" at bounding box center [965, 134] width 159 height 30
type input "(I think)"
click at [1200, 129] on span "Replace all" at bounding box center [1196, 135] width 69 height 16
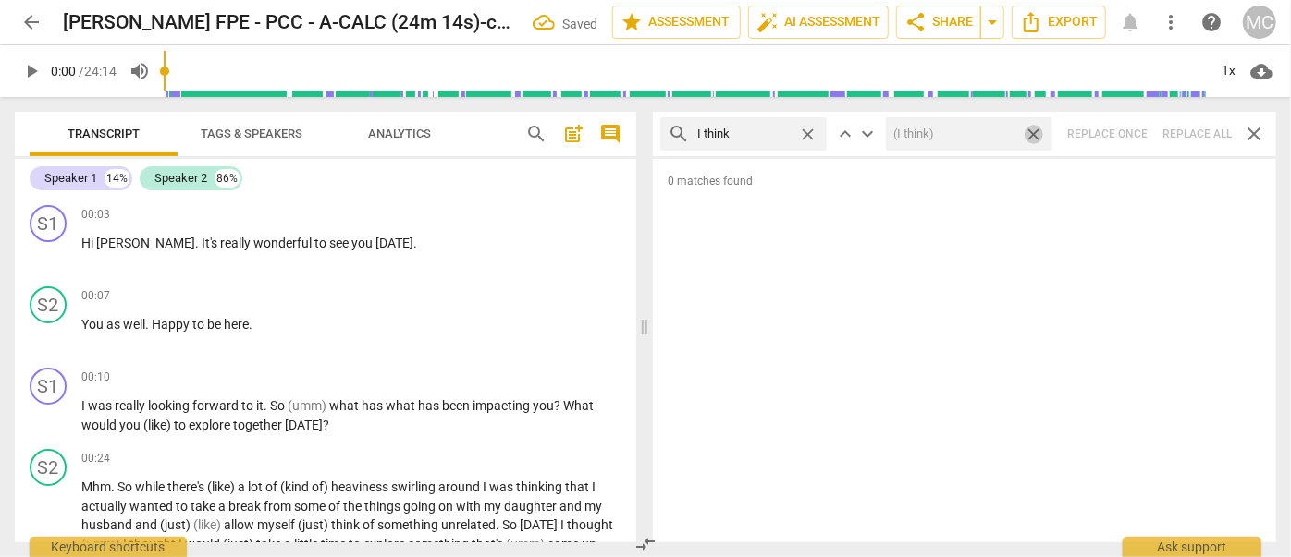
click at [1035, 131] on span "close" at bounding box center [1032, 134] width 19 height 19
click at [807, 129] on span "close" at bounding box center [807, 134] width 19 height 19
click at [770, 131] on input "text" at bounding box center [758, 134] width 122 height 30
type input "basically"
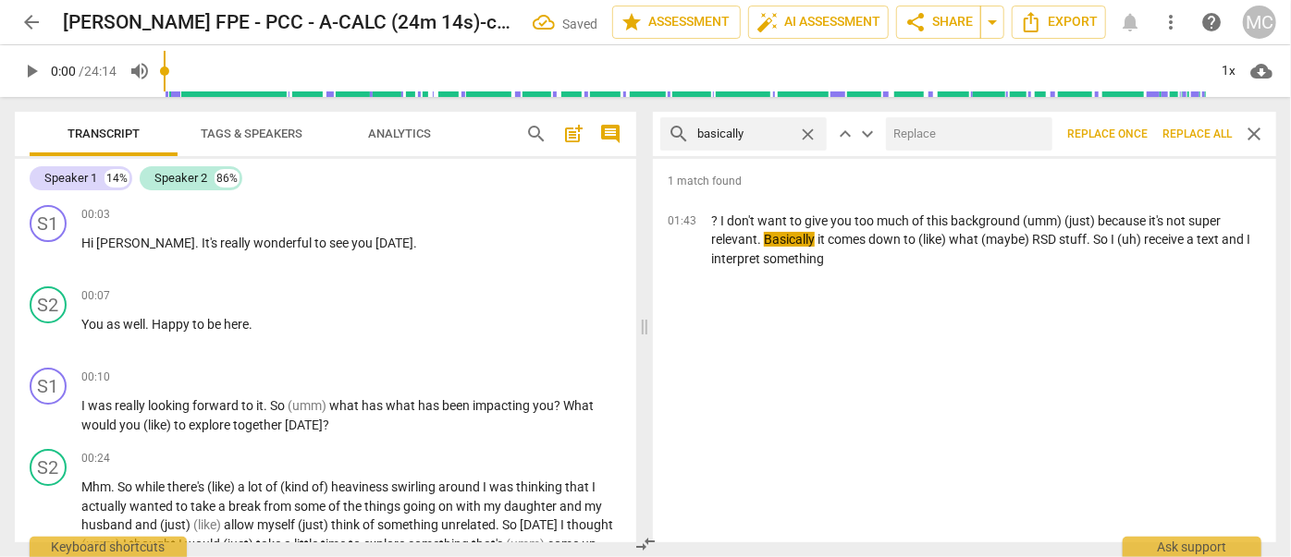
click at [956, 142] on input "text" at bounding box center [965, 134] width 159 height 30
type input "(basically)"
click at [1190, 131] on span "Replace all" at bounding box center [1196, 135] width 69 height 16
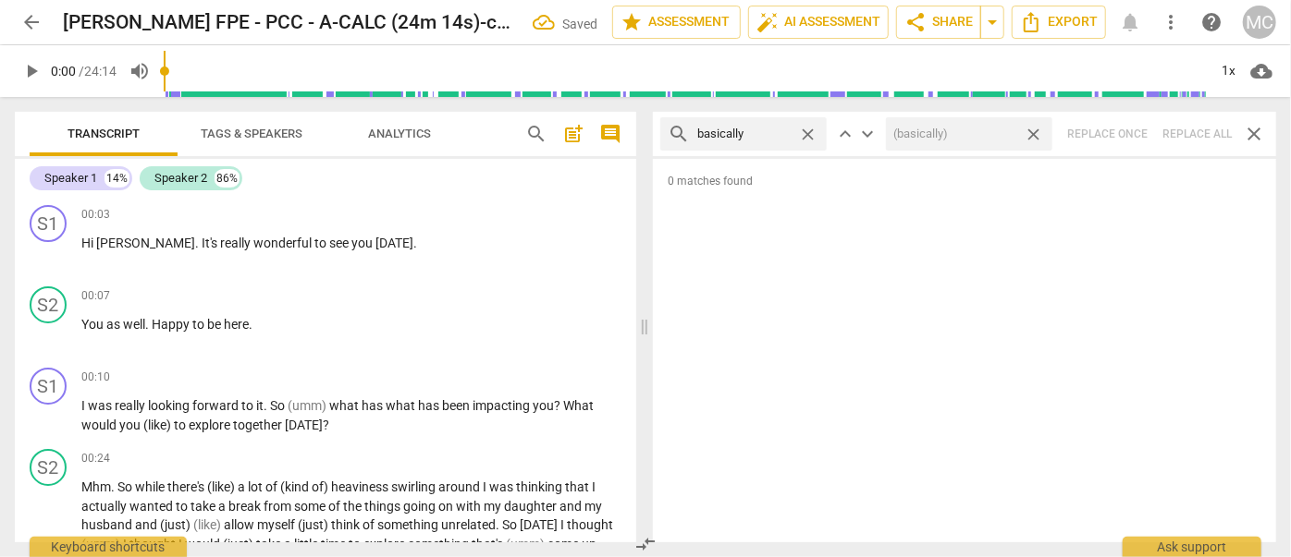
drag, startPoint x: 1035, startPoint y: 132, endPoint x: 1023, endPoint y: 132, distance: 12.0
click at [1035, 132] on span "close" at bounding box center [1032, 134] width 19 height 19
click at [806, 132] on span "close" at bounding box center [807, 134] width 19 height 19
click at [740, 134] on input "text" at bounding box center [743, 134] width 93 height 30
type input "gonna"
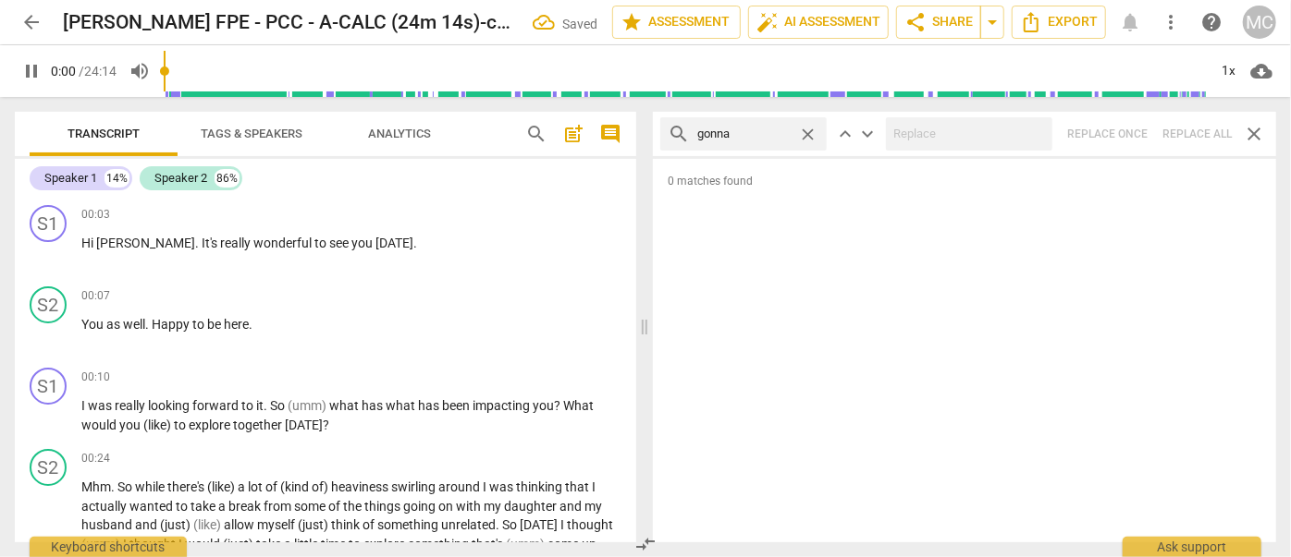
click at [1171, 129] on div "search gonna close keyboard_arrow_up keyboard_arrow_down Replace once Replace a…" at bounding box center [964, 134] width 623 height 44
type input "2"
click at [810, 131] on span "close" at bounding box center [807, 134] width 19 height 19
click at [774, 131] on input "text" at bounding box center [758, 134] width 122 height 30
type input "3"
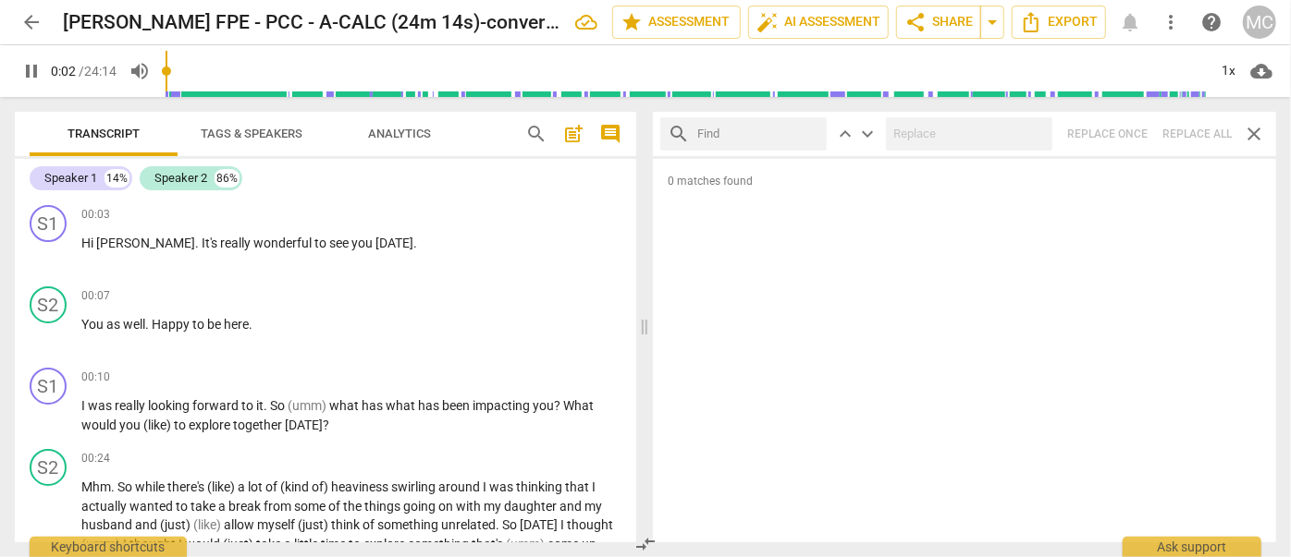
type input "w"
type input "3"
type input "wanna"
type input "3"
type input "wanna"
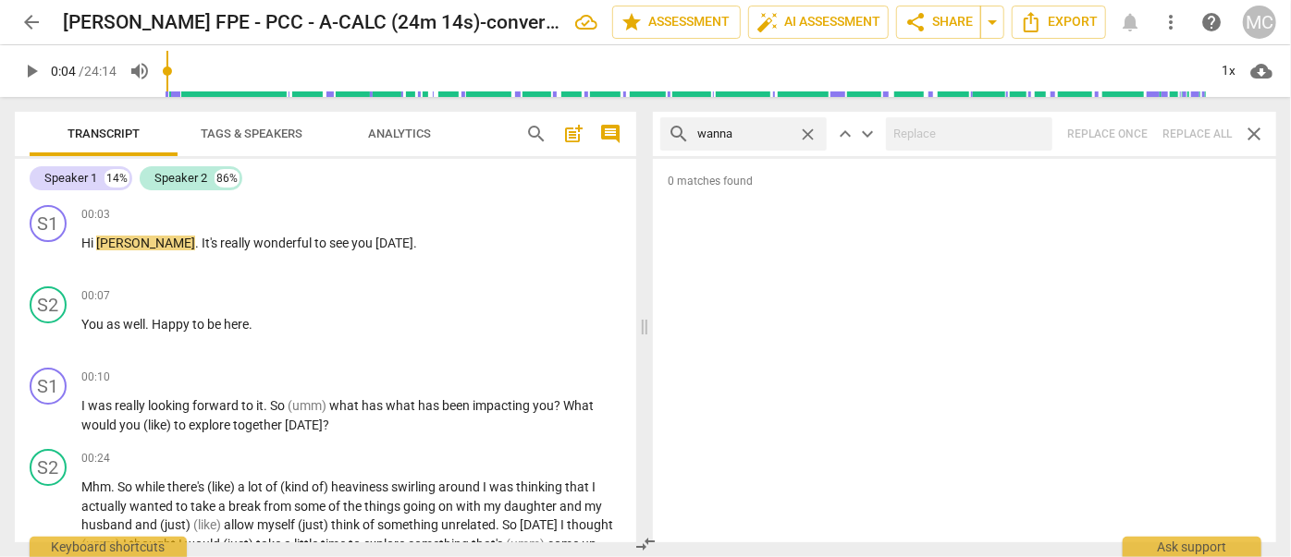
type input "4"
click at [1186, 129] on div "search wanna close keyboard_arrow_up keyboard_arrow_down Replace once Replace a…" at bounding box center [964, 134] width 623 height 44
click at [806, 129] on span "close" at bounding box center [807, 134] width 19 height 19
click at [750, 131] on input "text" at bounding box center [758, 134] width 122 height 30
type input "gotcha"
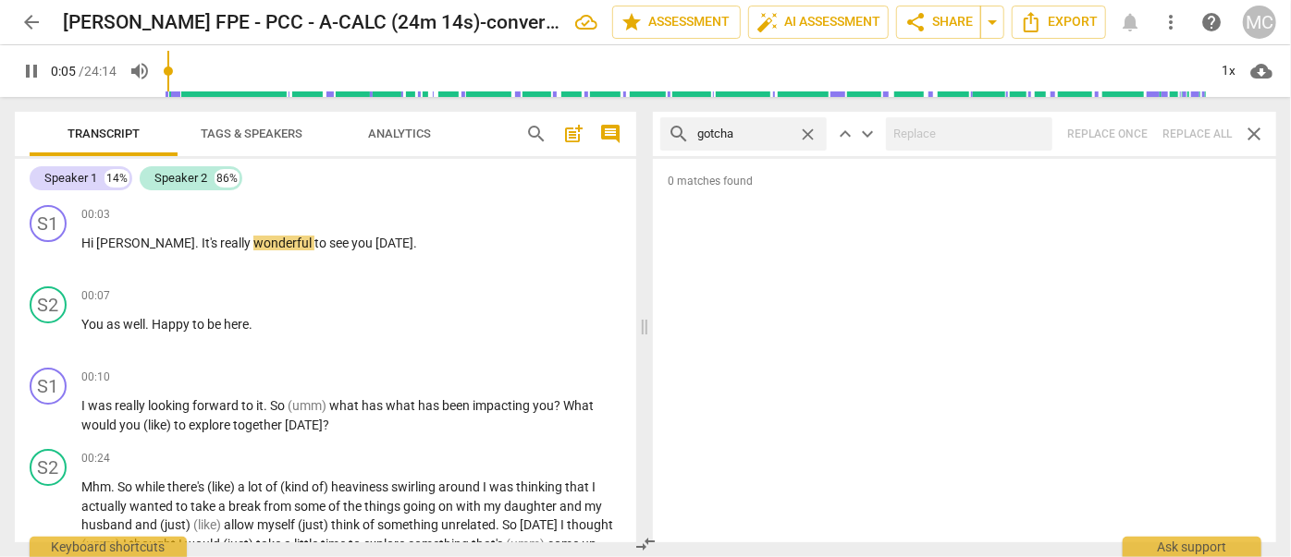
click at [1182, 132] on div "search gotcha close keyboard_arrow_up keyboard_arrow_down Replace once Replace …" at bounding box center [964, 134] width 623 height 44
type input "8"
click at [808, 129] on span "close" at bounding box center [807, 134] width 19 height 19
click at [751, 135] on input "text" at bounding box center [758, 134] width 122 height 30
type input "9"
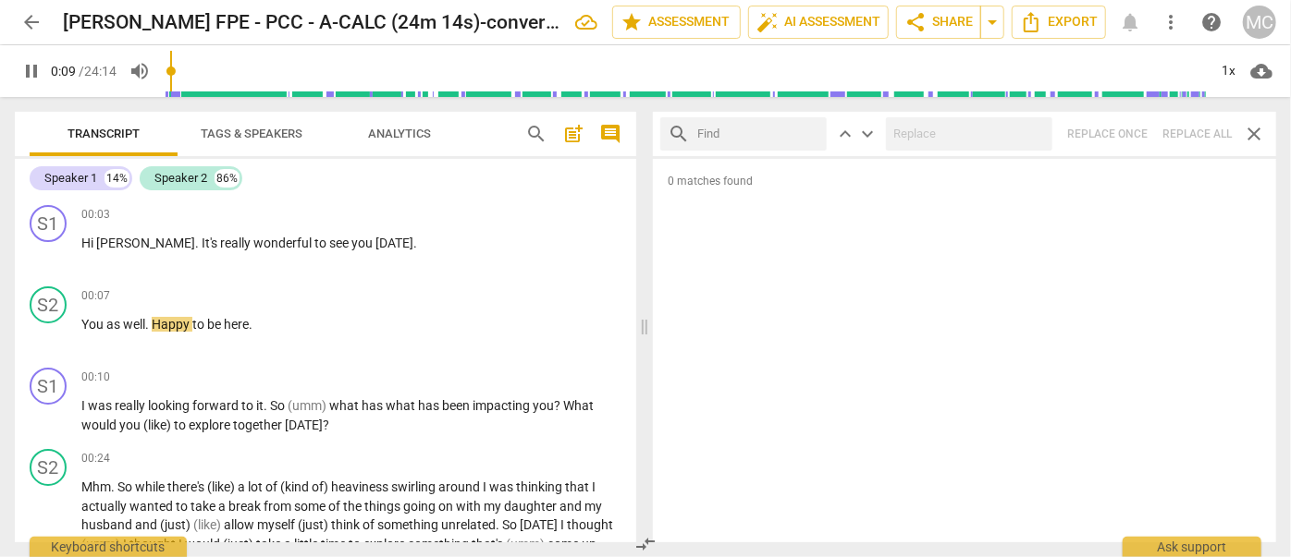
type input "g"
type input "10"
type input "[DEMOGRAPHIC_DATA]"
type input "10"
type input "gotta"
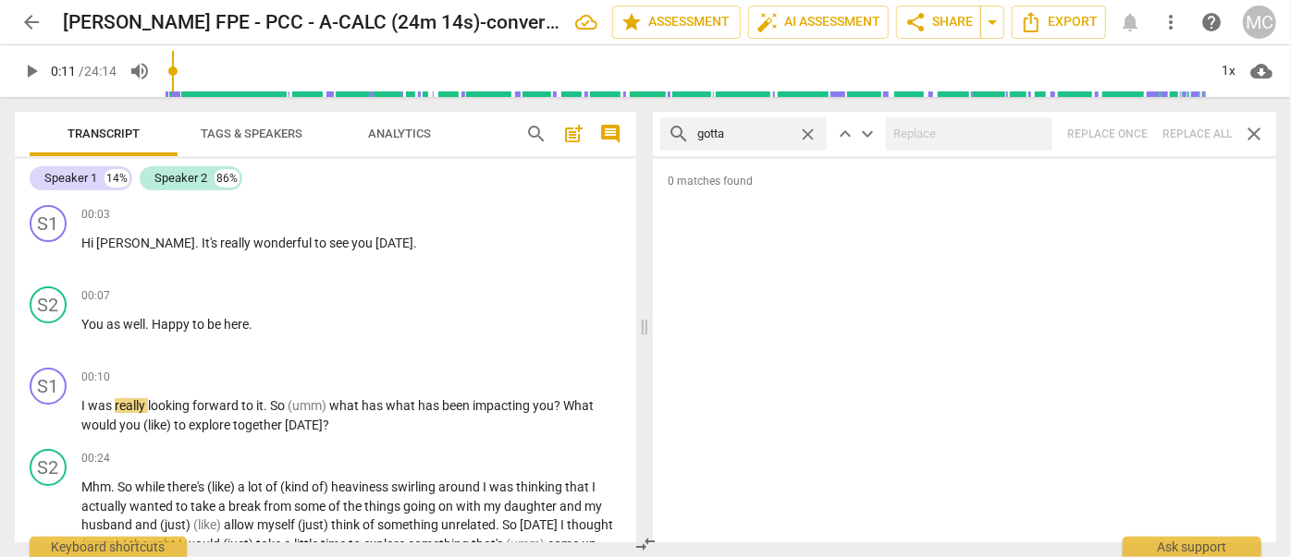
type input "11"
click at [1198, 129] on div "search gotta close keyboard_arrow_up keyboard_arrow_down Replace once Replace a…" at bounding box center [964, 134] width 623 height 44
drag, startPoint x: 808, startPoint y: 129, endPoint x: 785, endPoint y: 131, distance: 23.2
click at [808, 129] on span "close" at bounding box center [807, 134] width 19 height 19
click at [774, 133] on input "text" at bounding box center [758, 134] width 122 height 30
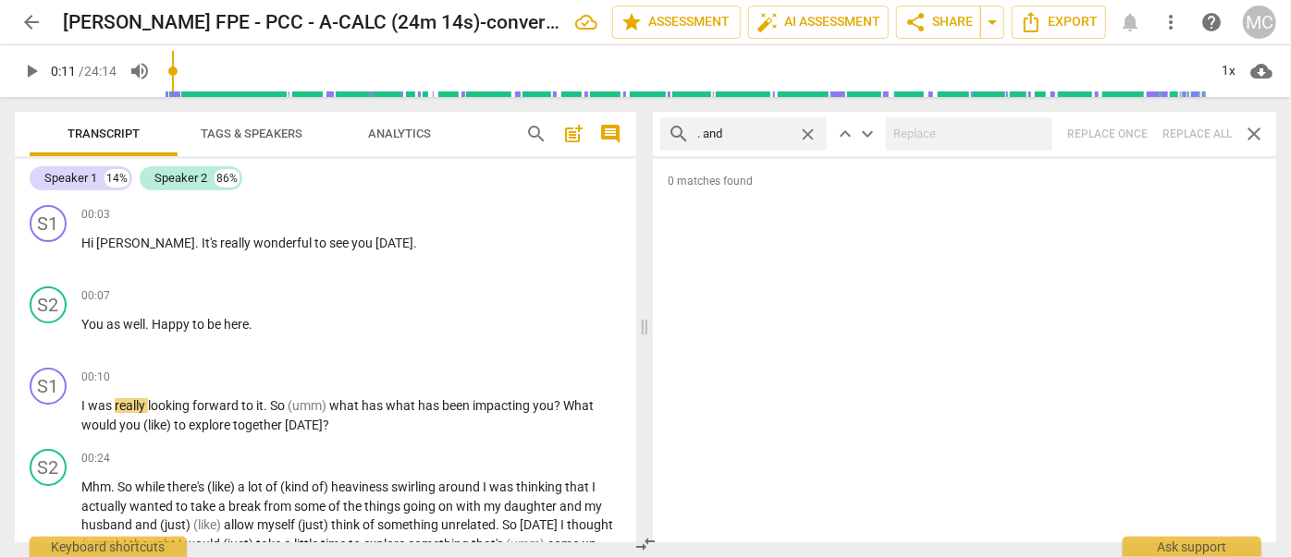
type input ". and"
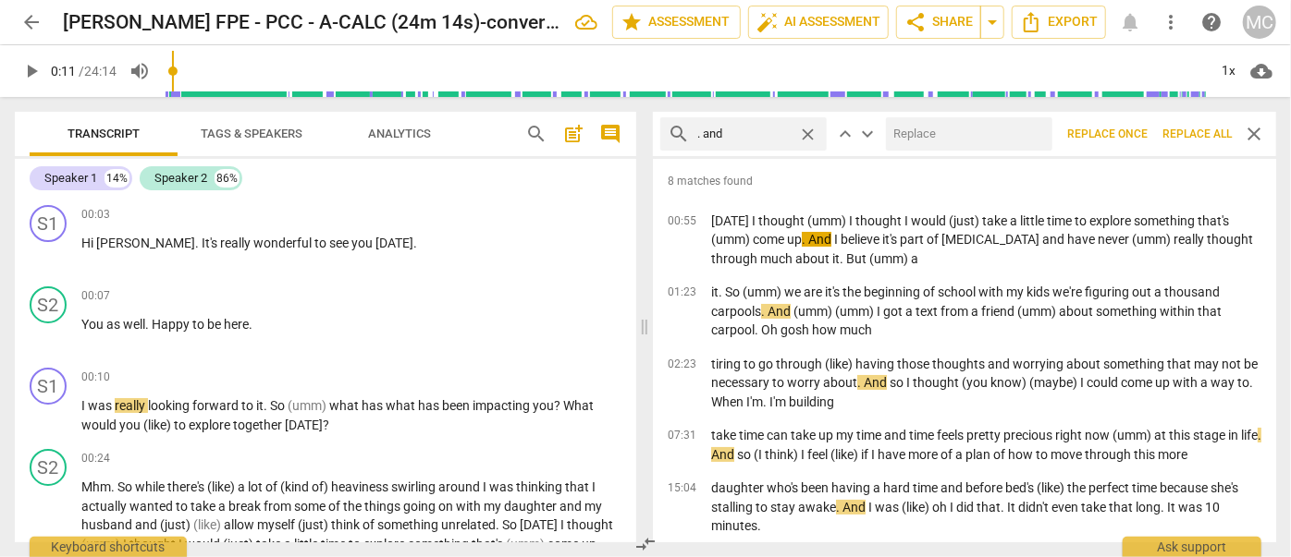
click at [996, 140] on input "text" at bounding box center [965, 134] width 159 height 30
type input "(and)"
drag, startPoint x: 1188, startPoint y: 132, endPoint x: 1132, endPoint y: 129, distance: 56.5
click at [1188, 132] on span "Replace all" at bounding box center [1196, 135] width 69 height 16
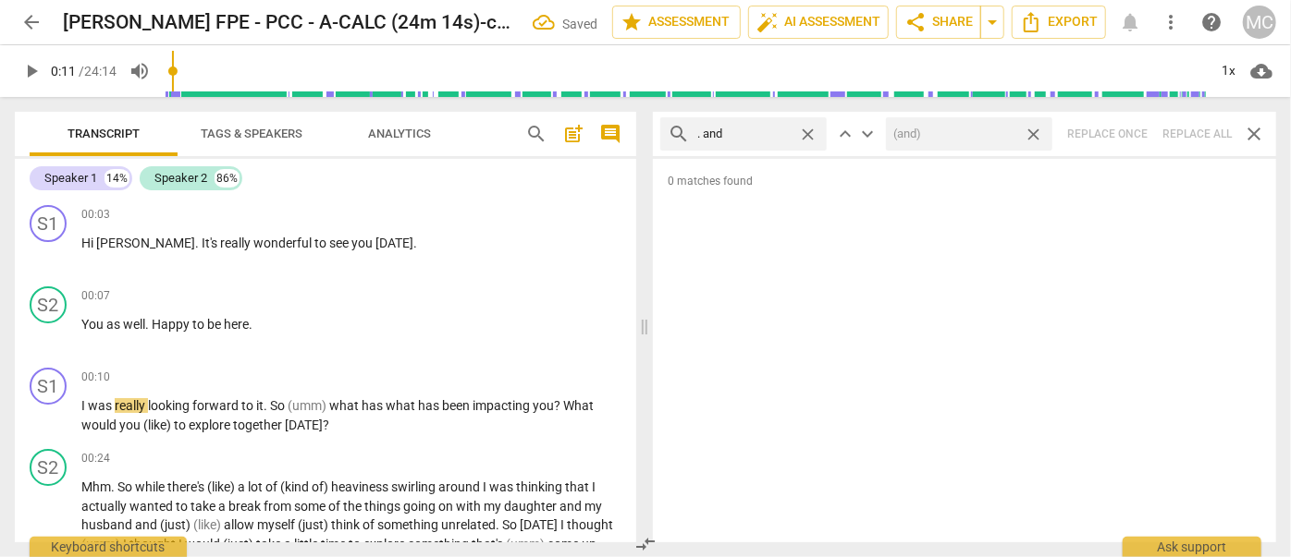
click at [1036, 134] on span "close" at bounding box center [1032, 134] width 19 height 19
click at [812, 131] on span "close" at bounding box center [807, 134] width 19 height 19
click at [760, 132] on input "text" at bounding box center [758, 134] width 122 height 30
type input ". but"
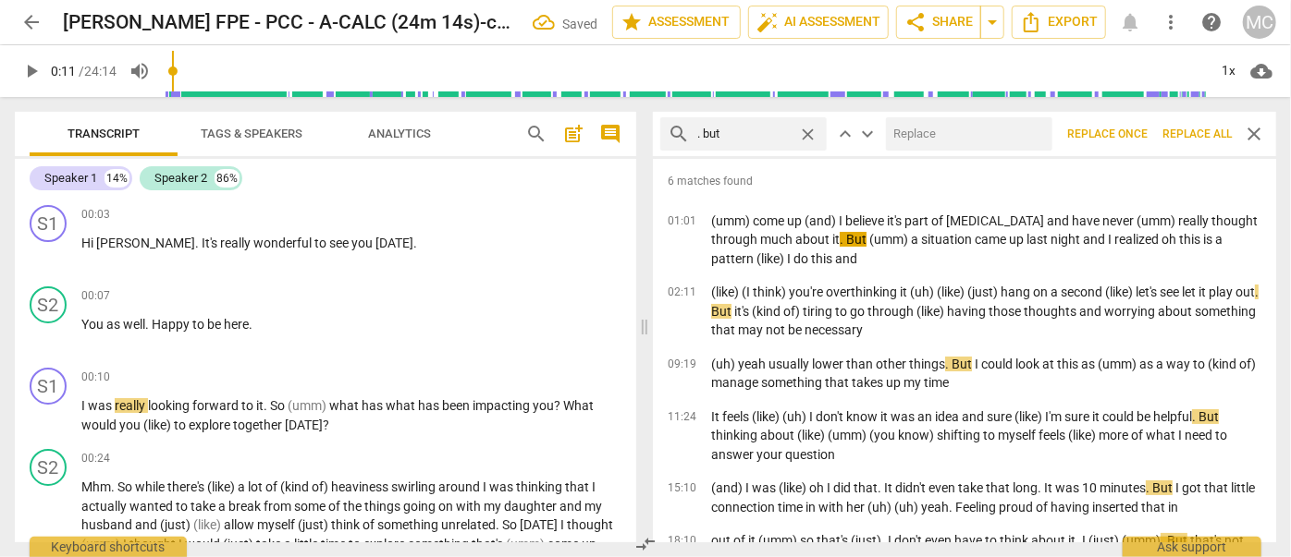
click at [932, 132] on input "text" at bounding box center [965, 134] width 159 height 30
type input ", but"
click at [1193, 141] on span "Replace all" at bounding box center [1196, 135] width 69 height 16
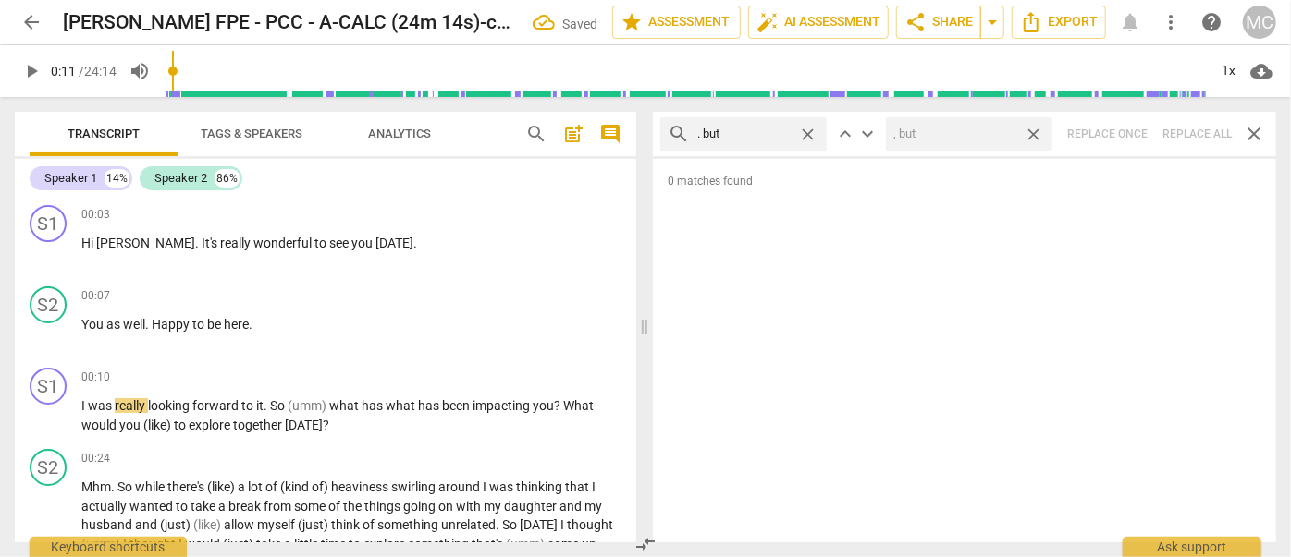
click at [1037, 130] on span "close" at bounding box center [1032, 134] width 19 height 19
click at [808, 129] on span "close" at bounding box center [807, 134] width 19 height 19
click at [769, 130] on input "text" at bounding box center [758, 134] width 122 height 30
type input ". so"
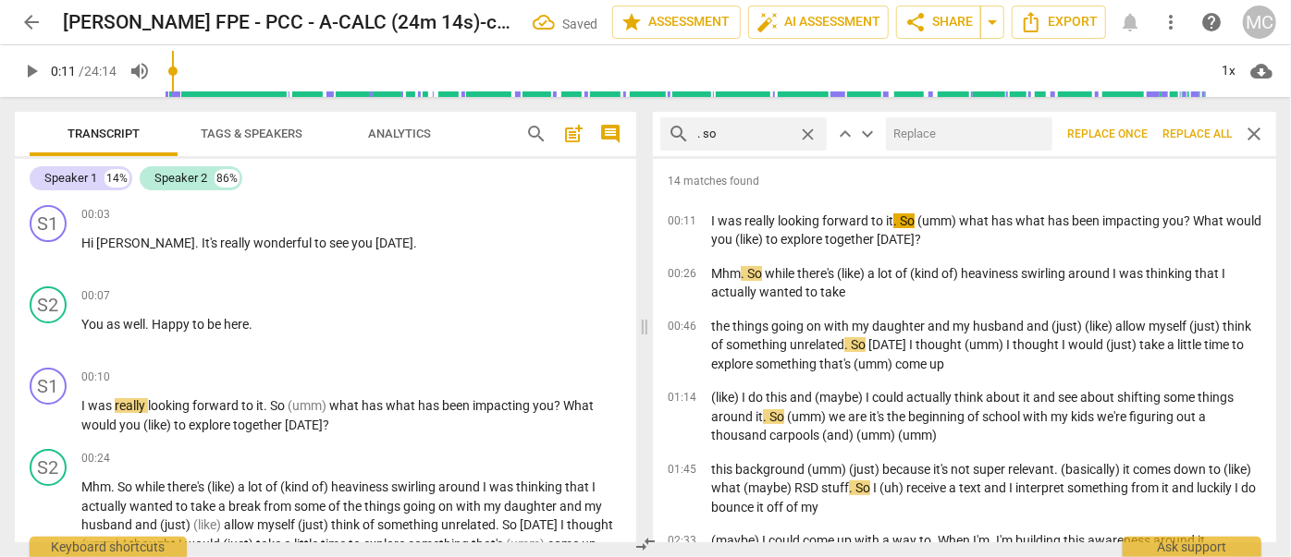
click at [956, 129] on input "text" at bounding box center [965, 134] width 159 height 30
type input "(so)"
click at [1200, 136] on span "Replace all" at bounding box center [1196, 135] width 69 height 16
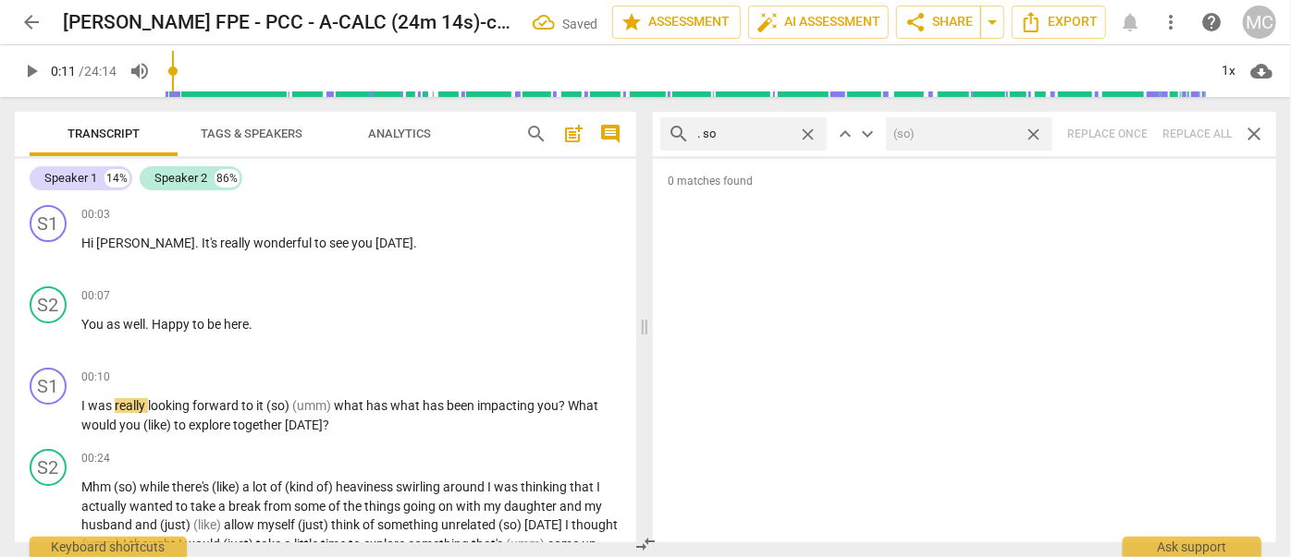
click at [1034, 130] on span "close" at bounding box center [1032, 134] width 19 height 19
click at [810, 132] on span "close" at bounding box center [807, 134] width 19 height 19
click at [739, 133] on input "text" at bounding box center [758, 134] width 122 height 30
type input ". or"
click at [1191, 132] on div "search . or close keyboard_arrow_up keyboard_arrow_down Replace once Replace al…" at bounding box center [964, 134] width 623 height 44
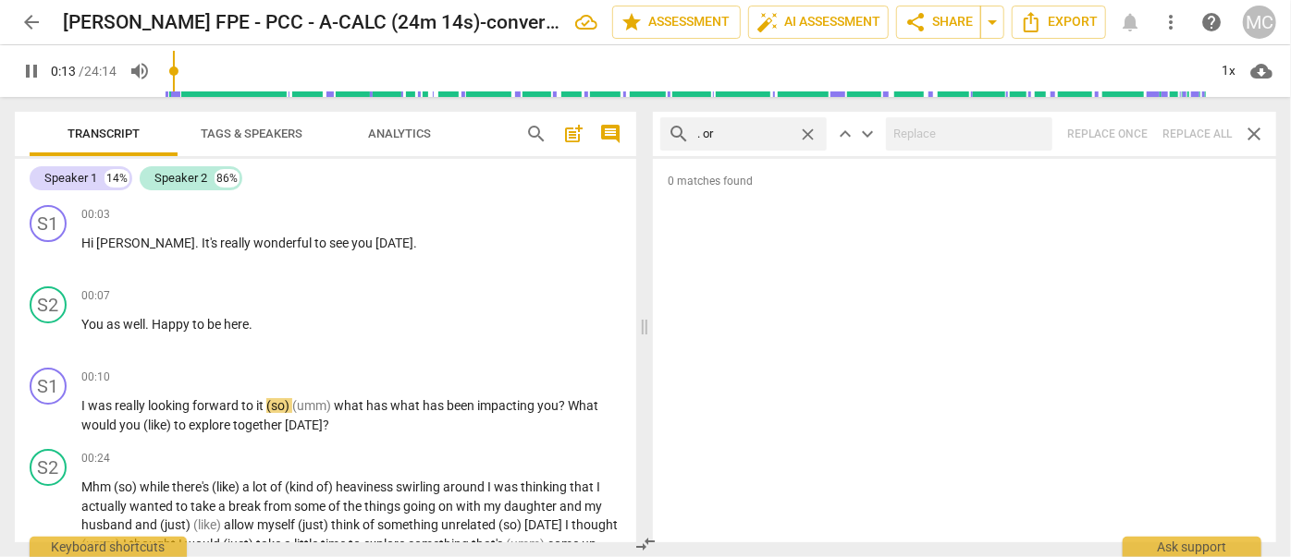
type input "14"
drag, startPoint x: 814, startPoint y: 133, endPoint x: 775, endPoint y: 134, distance: 38.8
click at [814, 133] on span "close" at bounding box center [807, 134] width 19 height 19
click at [774, 134] on input "text" at bounding box center [758, 134] width 122 height 30
type input "14"
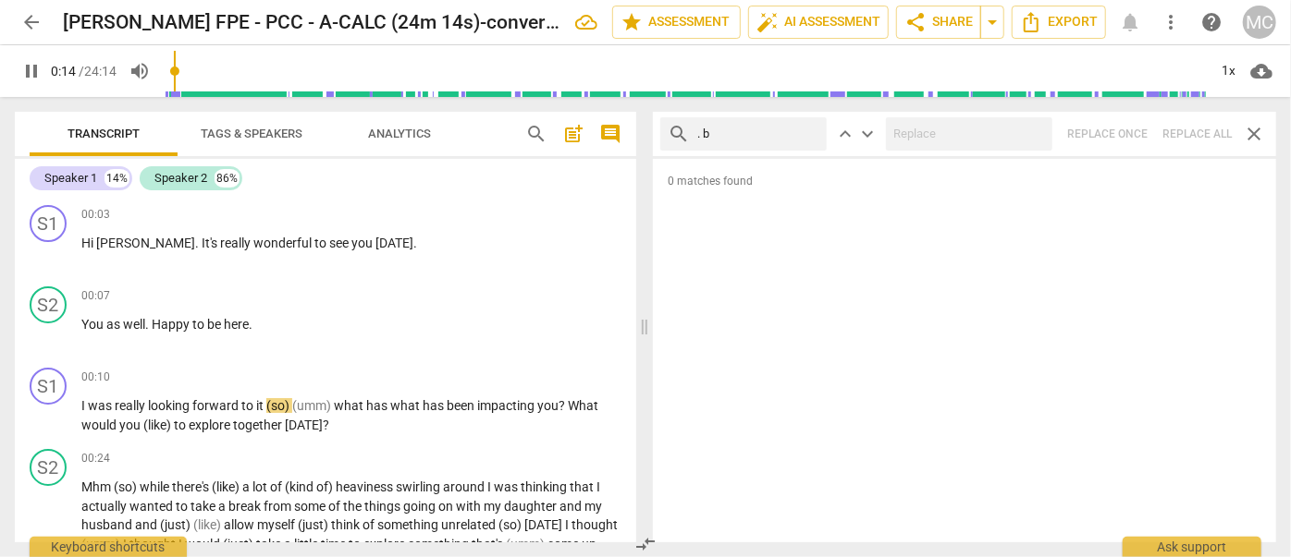
type input ". be"
type input "15"
type input ". becaus"
type input "15"
type input ". because"
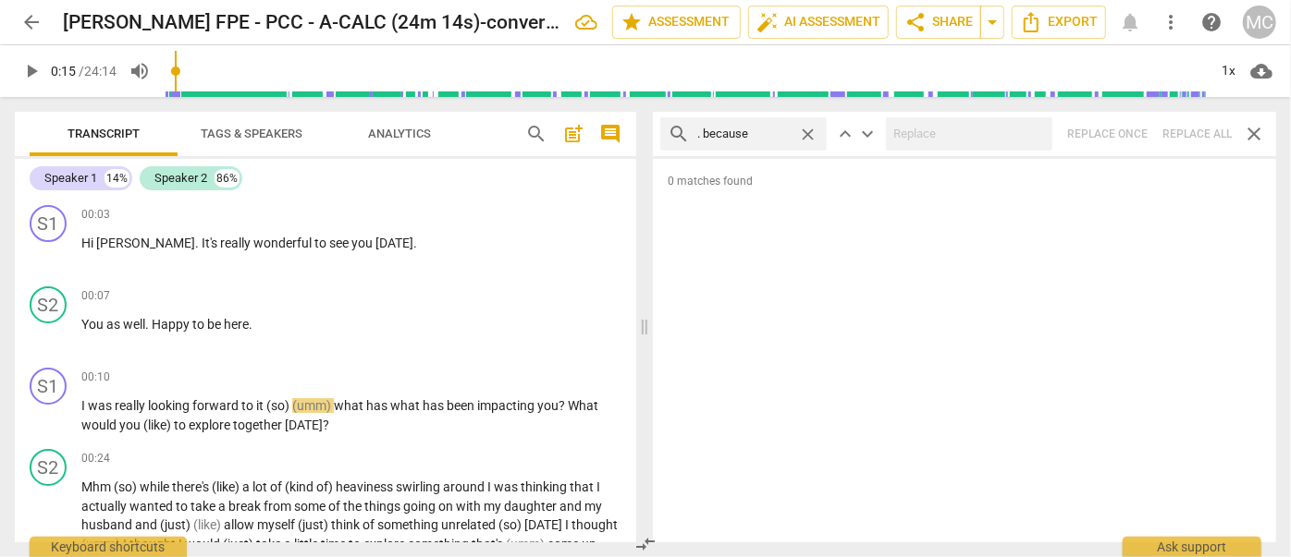
type input "16"
click at [1204, 129] on div "search . because close keyboard_arrow_up keyboard_arrow_down Replace once Repla…" at bounding box center [964, 134] width 623 height 44
click at [808, 129] on span "close" at bounding box center [807, 134] width 19 height 19
click at [765, 130] on input "text" at bounding box center [758, 134] width 122 height 30
type input "? And"
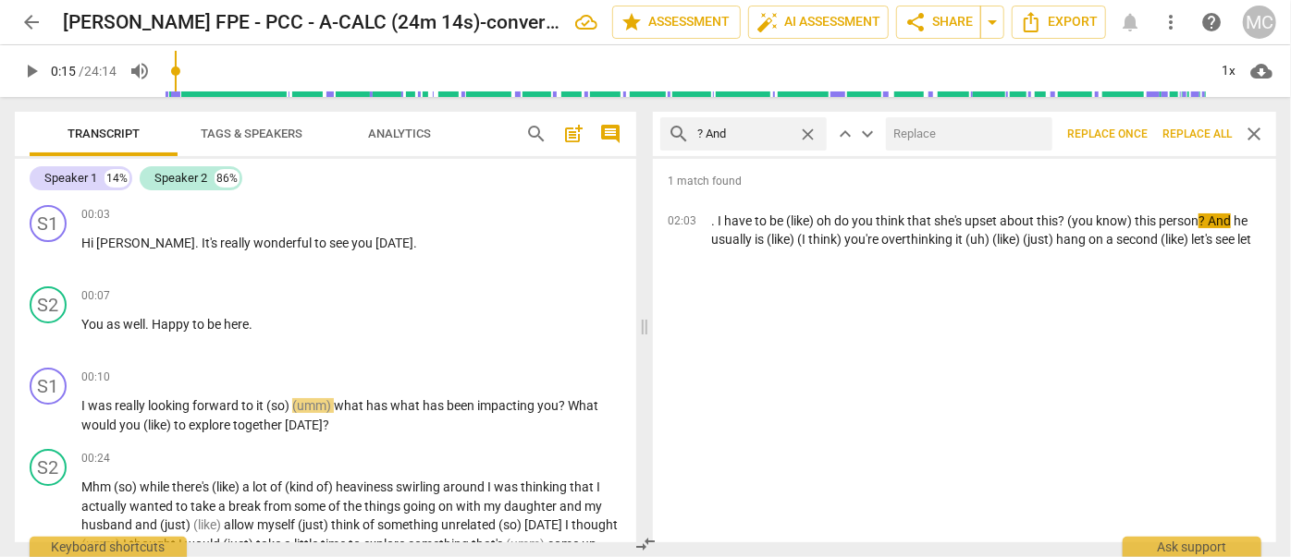
click at [911, 138] on input "text" at bounding box center [965, 134] width 159 height 30
type input "?"
type input "."
type input ", and"
click at [1188, 125] on button "Replace all" at bounding box center [1197, 133] width 84 height 33
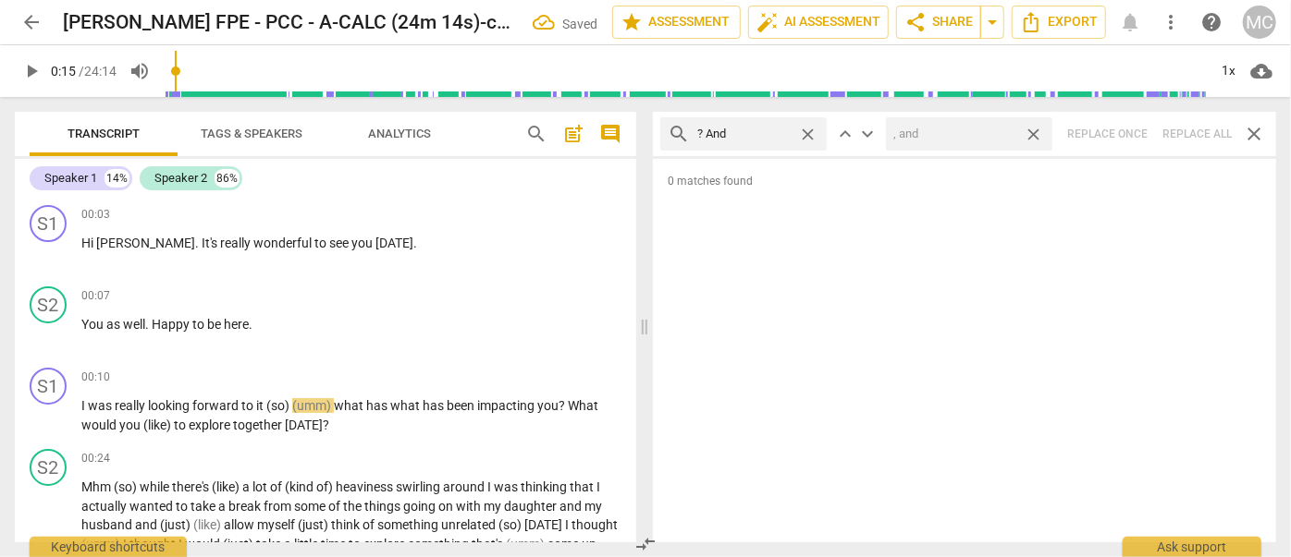
click at [1034, 132] on span "close" at bounding box center [1032, 134] width 19 height 19
click at [806, 128] on span "close" at bounding box center [807, 134] width 19 height 19
click at [756, 134] on input "text" at bounding box center [758, 134] width 122 height 30
type input "? But"
click at [1203, 128] on div "search ? But close keyboard_arrow_up keyboard_arrow_down Replace once Replace a…" at bounding box center [964, 134] width 623 height 44
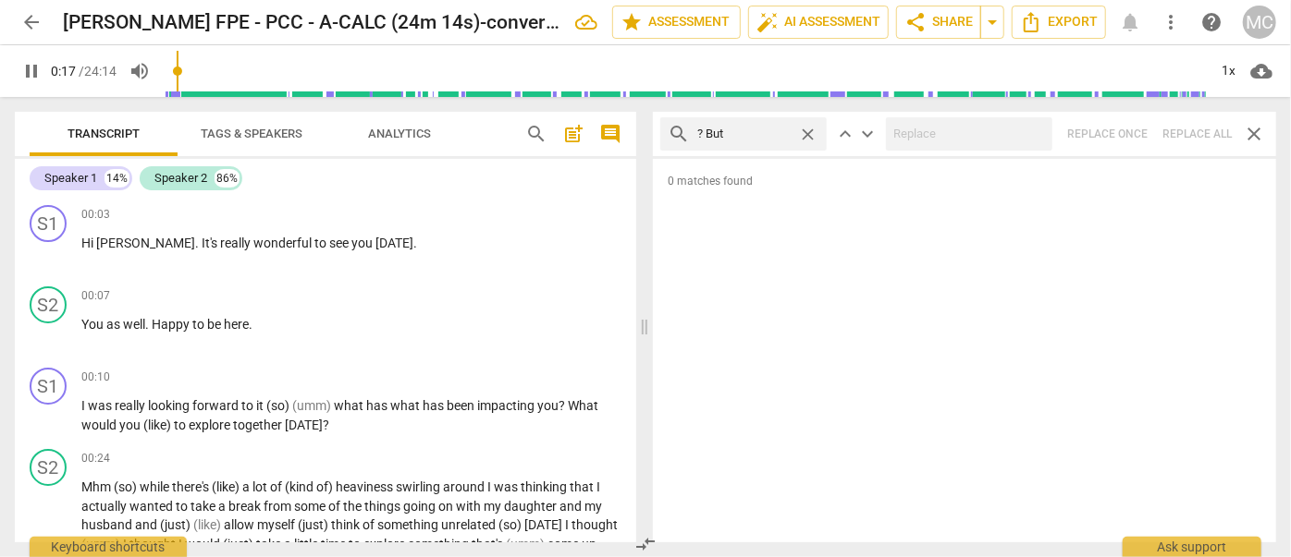
type input "18"
drag, startPoint x: 812, startPoint y: 129, endPoint x: 793, endPoint y: 129, distance: 18.5
click at [812, 129] on span "close" at bounding box center [807, 134] width 19 height 19
click at [746, 132] on input "text" at bounding box center [758, 134] width 122 height 30
type input "19"
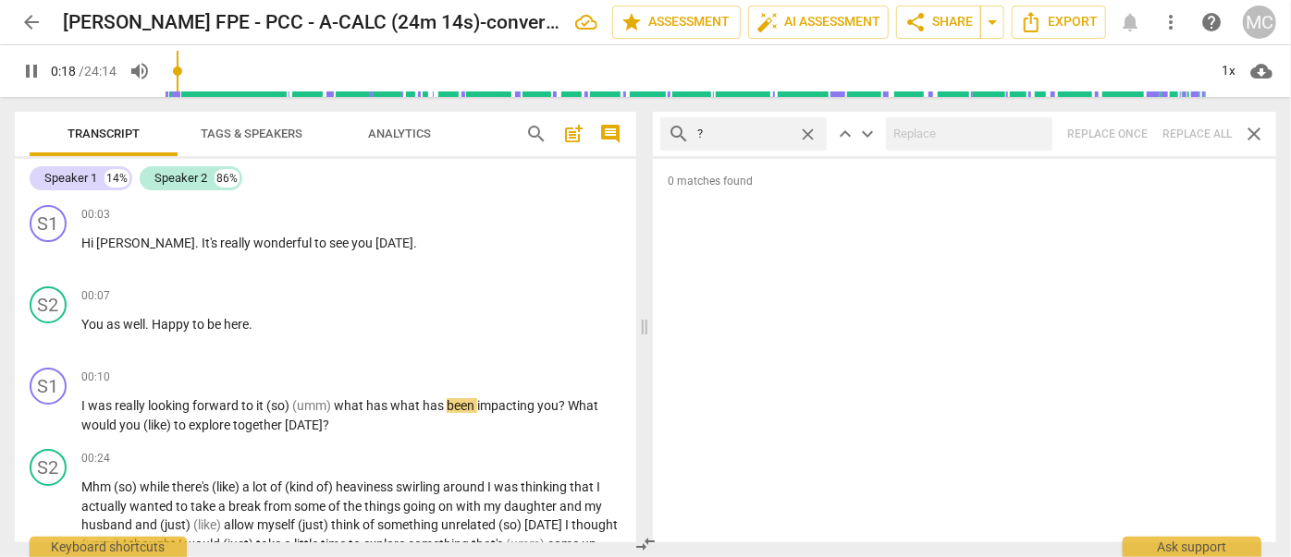
type input "?"
type input "19"
type input "? SO"
type input "19"
type input "? So"
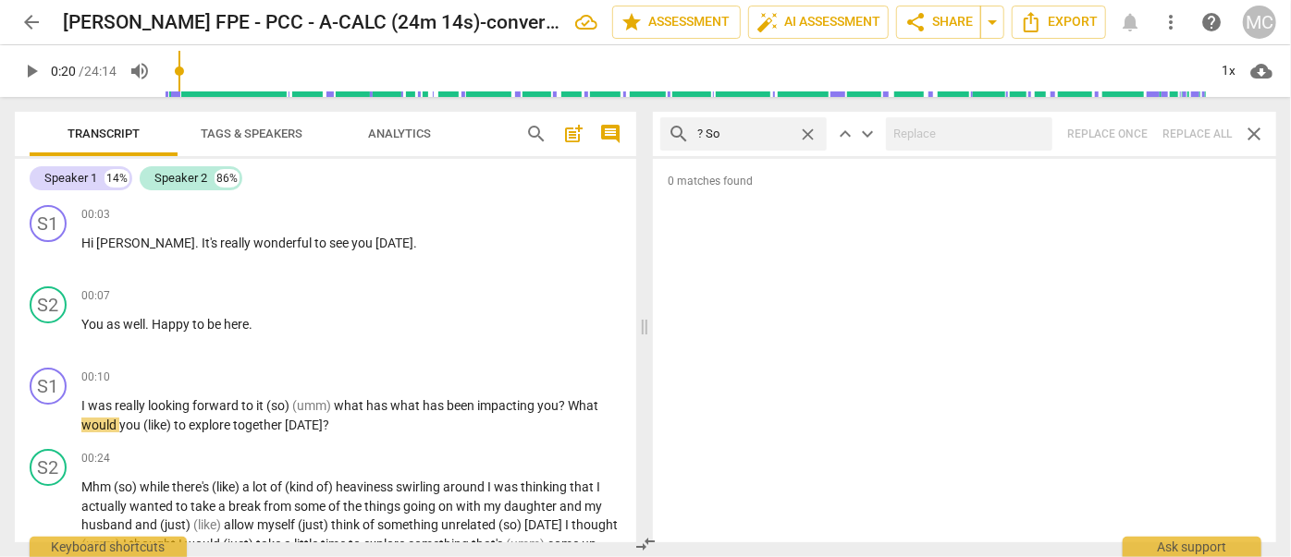
type input "20"
click at [1198, 132] on div "search ? So close keyboard_arrow_up keyboard_arrow_down Replace once Replace al…" at bounding box center [964, 134] width 623 height 44
click at [807, 130] on span "close" at bounding box center [807, 134] width 19 height 19
click at [754, 132] on input "text" at bounding box center [758, 134] width 122 height 30
type input "? Or"
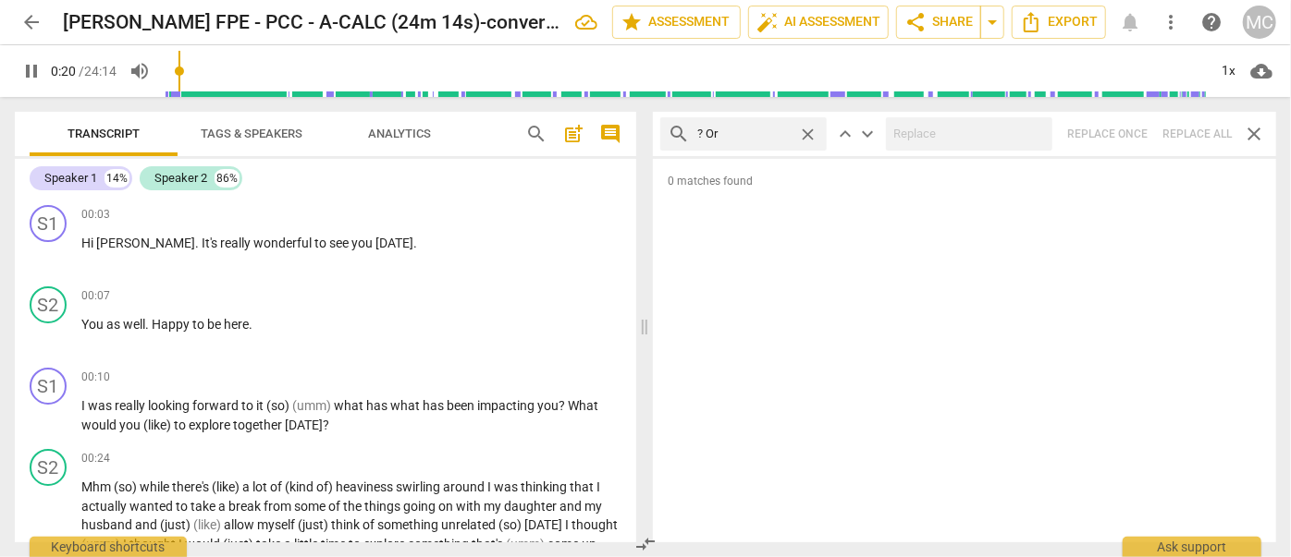
click at [1181, 127] on div "search ? Or close keyboard_arrow_up keyboard_arrow_down Replace once Replace al…" at bounding box center [964, 134] width 623 height 44
click at [808, 129] on span "close" at bounding box center [807, 134] width 19 height 19
type input "22"
click at [734, 135] on input "text" at bounding box center [758, 134] width 122 height 30
type input "23"
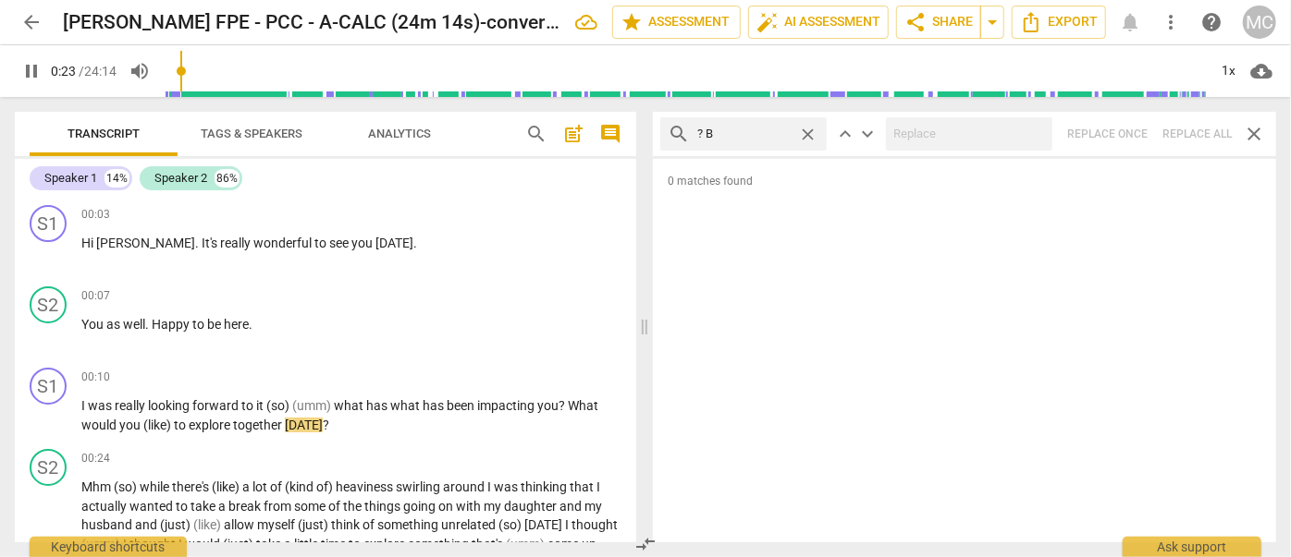
type input "? Be"
type input "23"
type input "? Because"
type input "24"
type input "? Because"
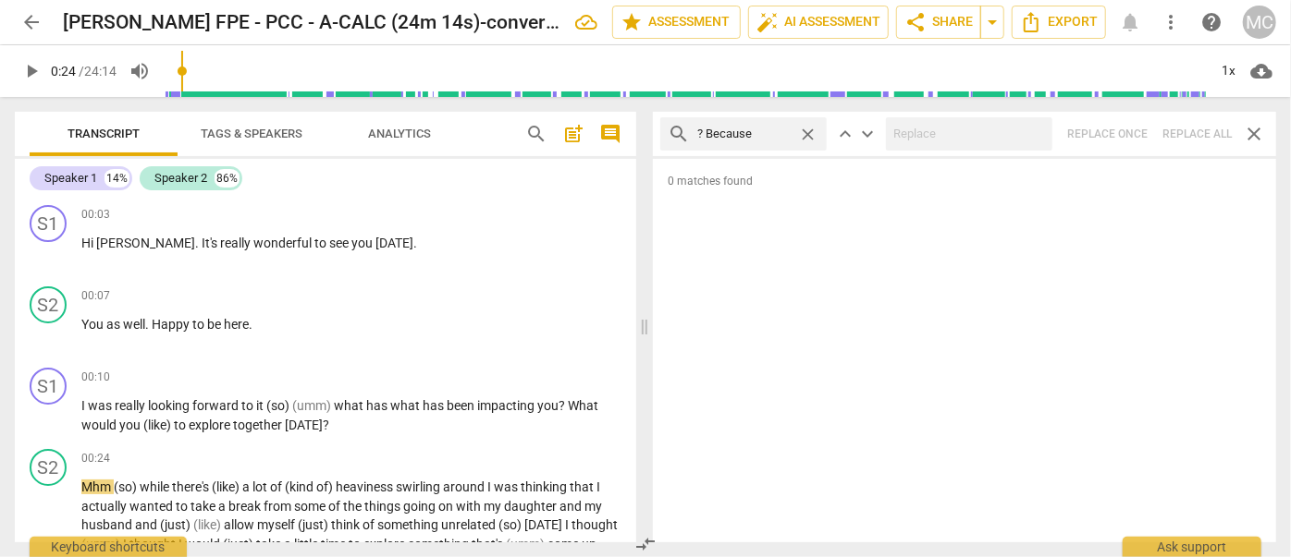
type input "25"
click at [1185, 129] on div "search ? Because close keyboard_arrow_up keyboard_arrow_down Replace once Repla…" at bounding box center [964, 134] width 623 height 44
click at [804, 129] on span "close" at bounding box center [807, 134] width 19 height 19
click at [737, 134] on input "text" at bounding box center [758, 134] width 122 height 30
type input "I'm"
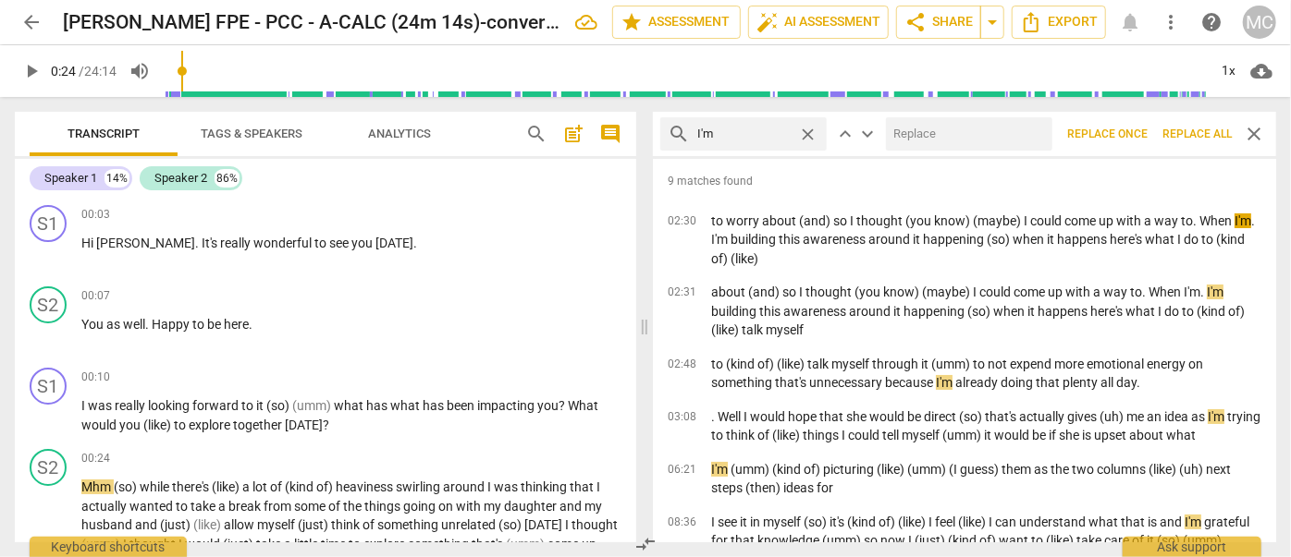
click at [942, 141] on input "text" at bounding box center [965, 134] width 159 height 30
type input "I am"
click at [1183, 127] on span "Replace all" at bounding box center [1196, 135] width 69 height 16
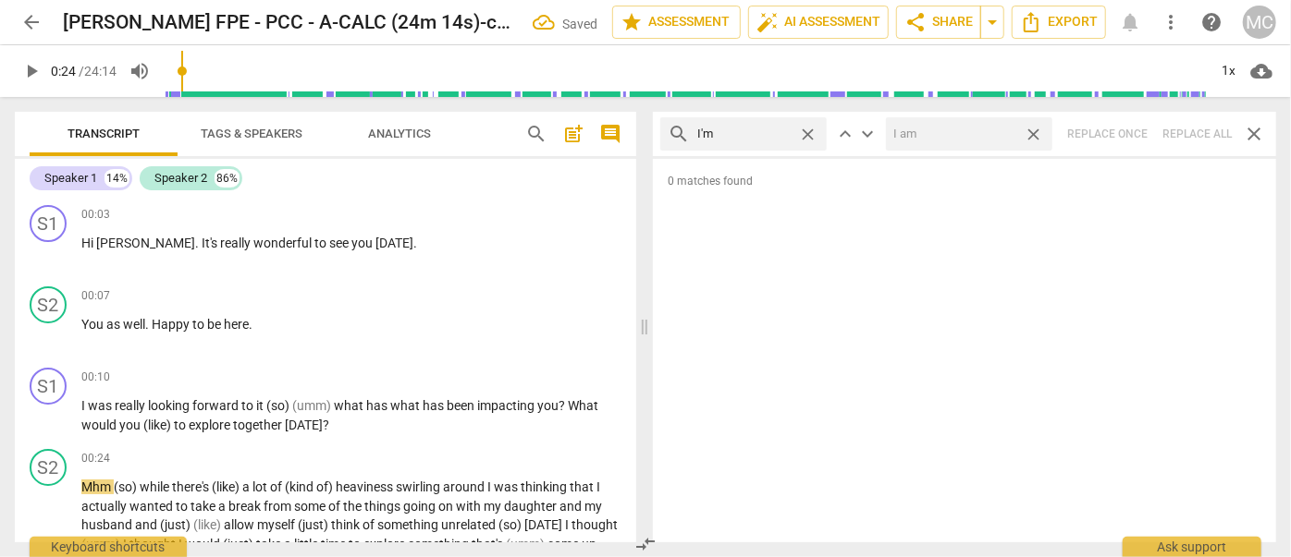
click at [1037, 133] on span "close" at bounding box center [1032, 134] width 19 height 19
drag, startPoint x: 808, startPoint y: 129, endPoint x: 712, endPoint y: 134, distance: 96.3
click at [808, 129] on span "close" at bounding box center [807, 134] width 19 height 19
click at [709, 134] on input "text" at bounding box center [758, 134] width 122 height 30
type input "I'll"
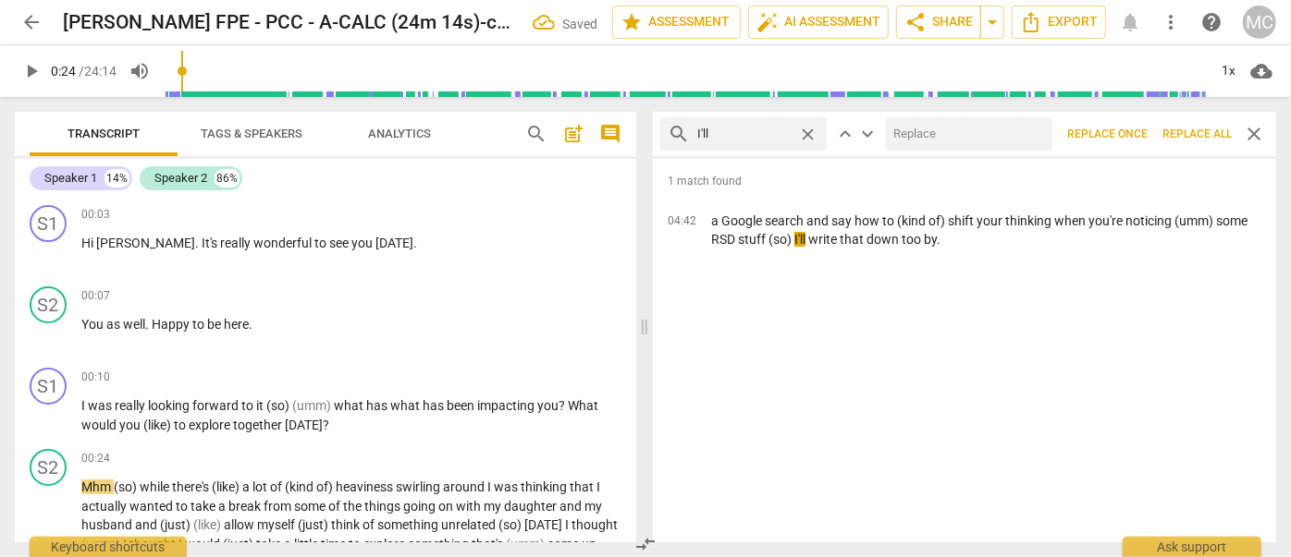
click at [926, 128] on input "text" at bounding box center [965, 134] width 159 height 30
type input "I will"
click at [1183, 132] on span "Replace all" at bounding box center [1196, 135] width 69 height 16
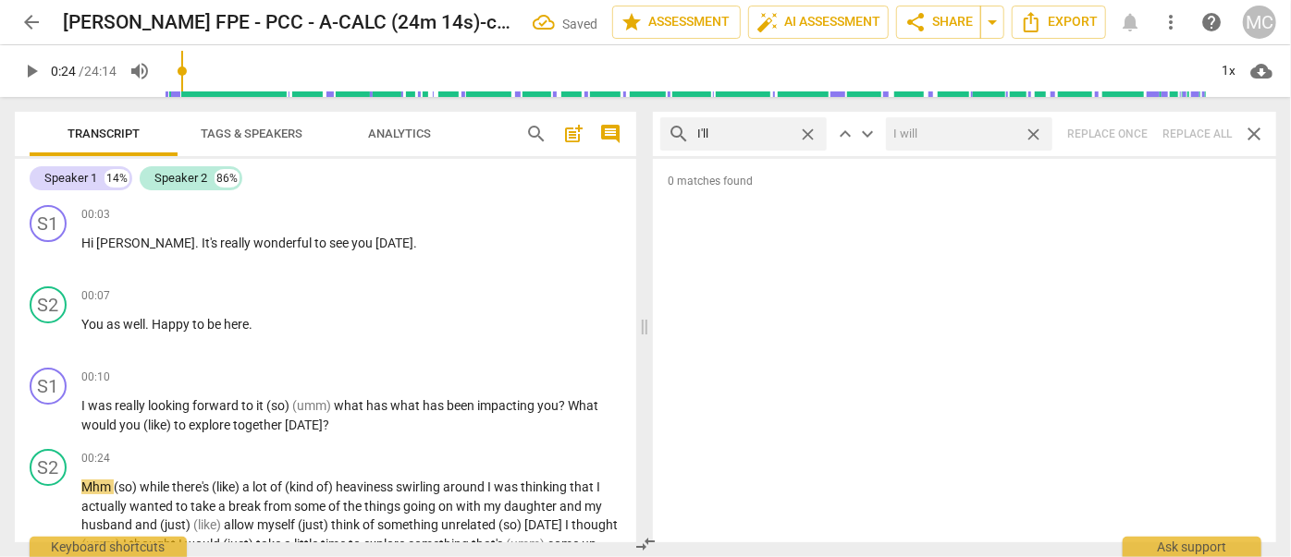
click at [1034, 129] on span "close" at bounding box center [1032, 134] width 19 height 19
click at [808, 131] on span "close" at bounding box center [807, 134] width 19 height 19
click at [774, 133] on input "text" at bounding box center [758, 134] width 122 height 30
type input "you'll"
click at [1193, 134] on div "search you'll close keyboard_arrow_up keyboard_arrow_down Replace once Replace …" at bounding box center [964, 134] width 623 height 44
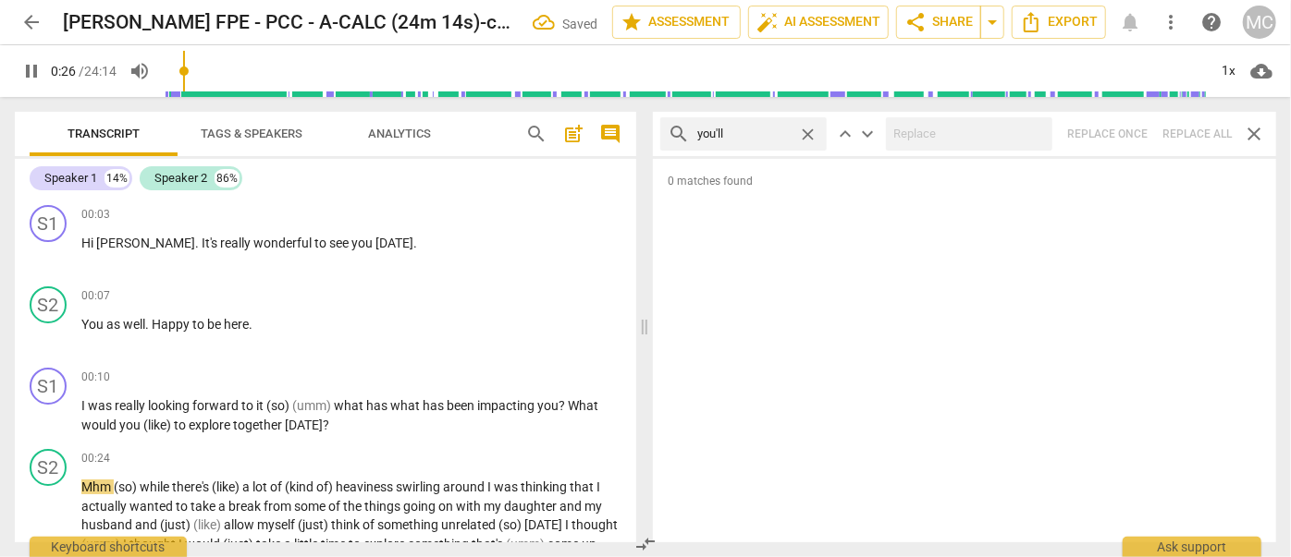
type input "27"
click at [806, 130] on span "close" at bounding box center [807, 134] width 19 height 19
click at [759, 135] on input "text" at bounding box center [758, 134] width 122 height 30
type input "28"
type input "he"
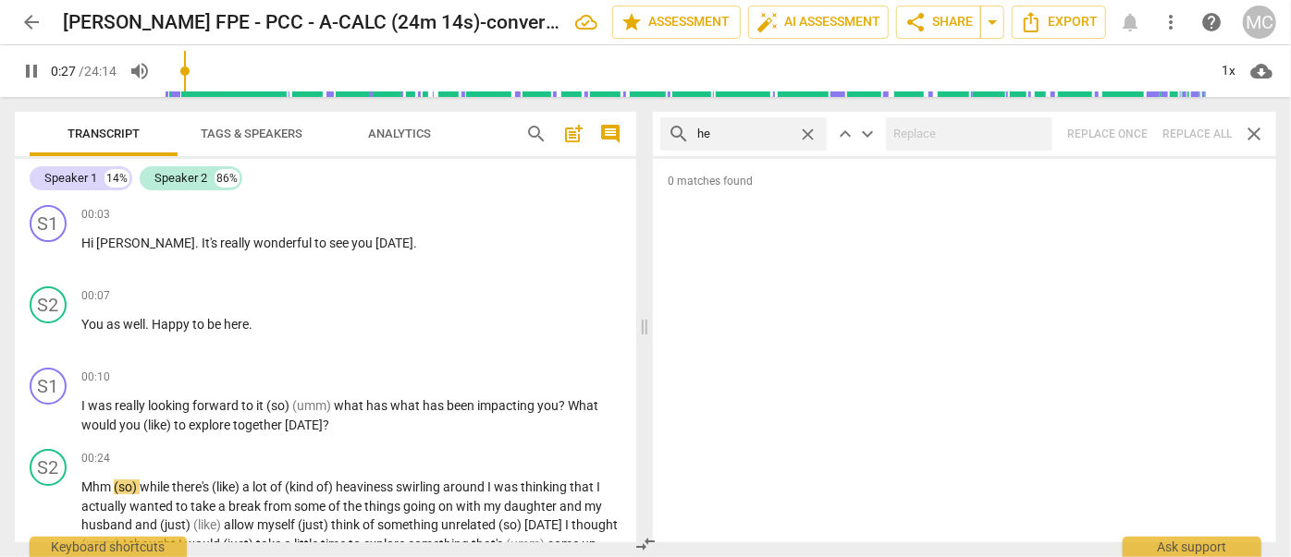
type input "28"
type input "he'll"
type input "28"
type input "he'll"
type input "29"
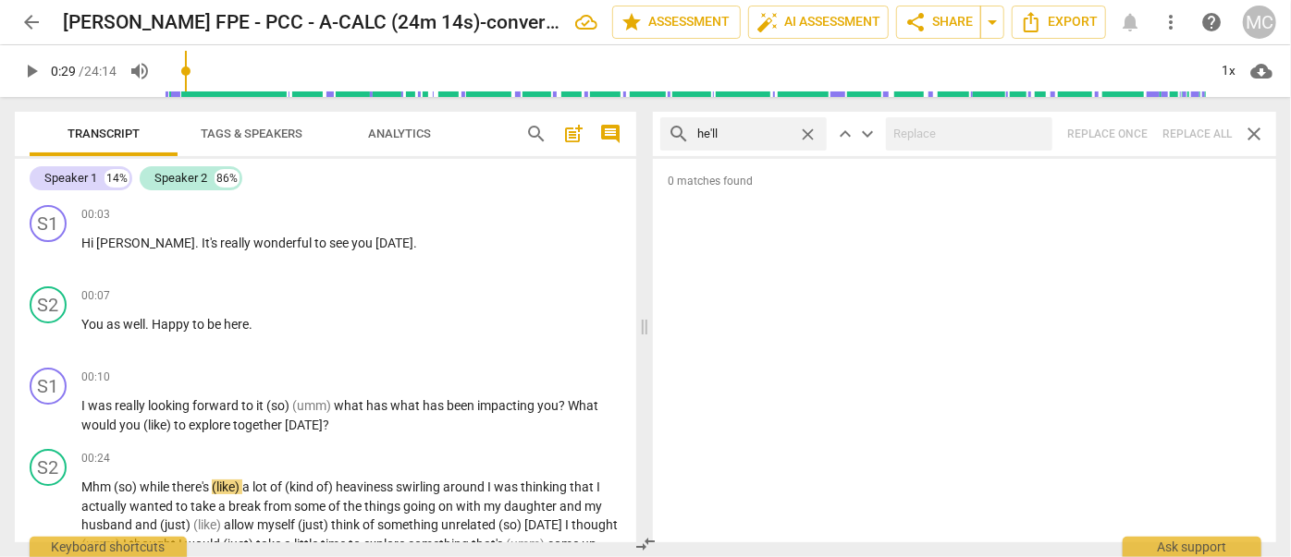
click at [1179, 129] on div "search he'll close keyboard_arrow_up keyboard_arrow_down Replace once Replace a…" at bounding box center [964, 134] width 623 height 44
click at [808, 132] on span "close" at bounding box center [807, 134] width 19 height 19
click at [789, 132] on input "text" at bounding box center [758, 134] width 122 height 30
type input "she'll"
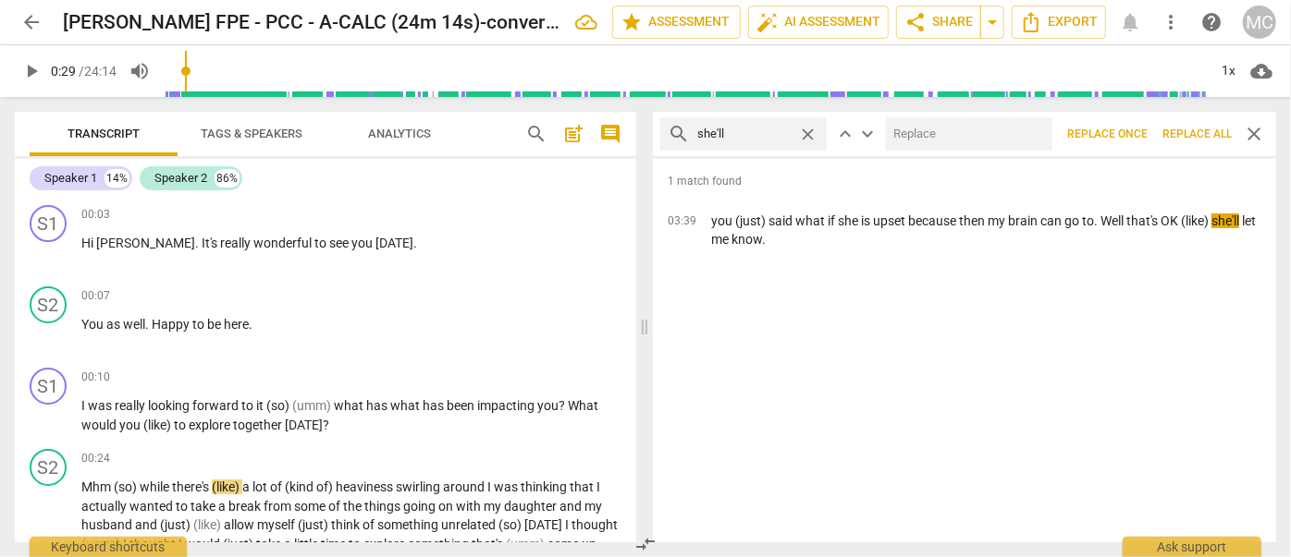
click at [924, 129] on input "text" at bounding box center [965, 134] width 159 height 30
type input "she will"
click at [1202, 129] on span "Replace all" at bounding box center [1196, 135] width 69 height 16
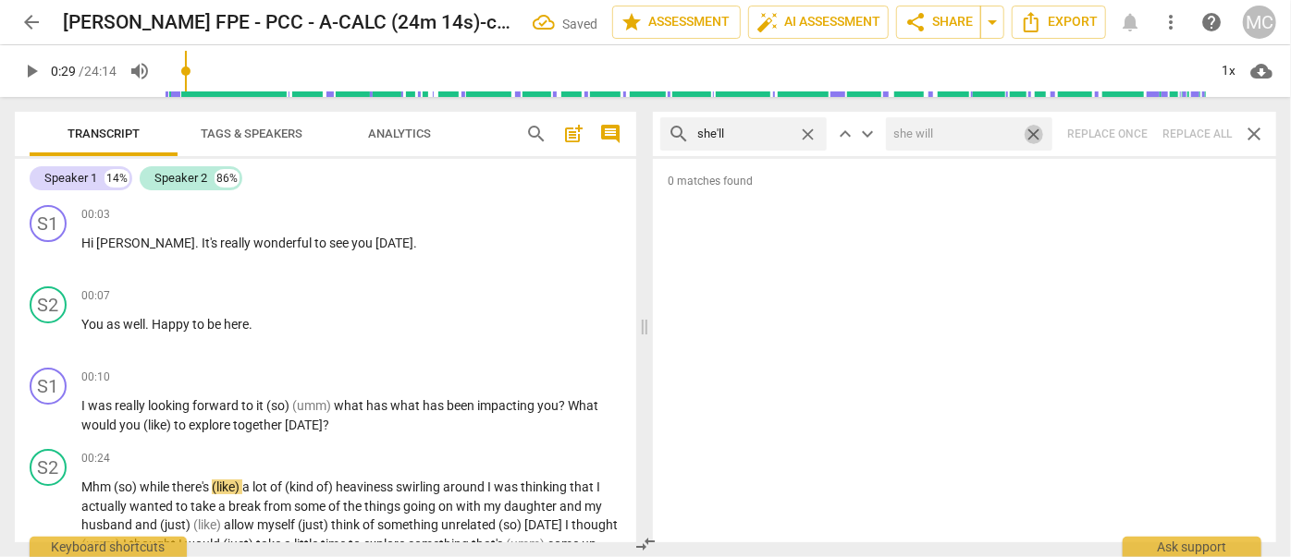
drag, startPoint x: 1033, startPoint y: 135, endPoint x: 928, endPoint y: 141, distance: 104.6
click at [1033, 135] on span "close" at bounding box center [1032, 134] width 19 height 19
click at [809, 130] on span "close" at bounding box center [807, 134] width 19 height 19
click at [781, 130] on input "text" at bounding box center [758, 134] width 122 height 30
type input "h"
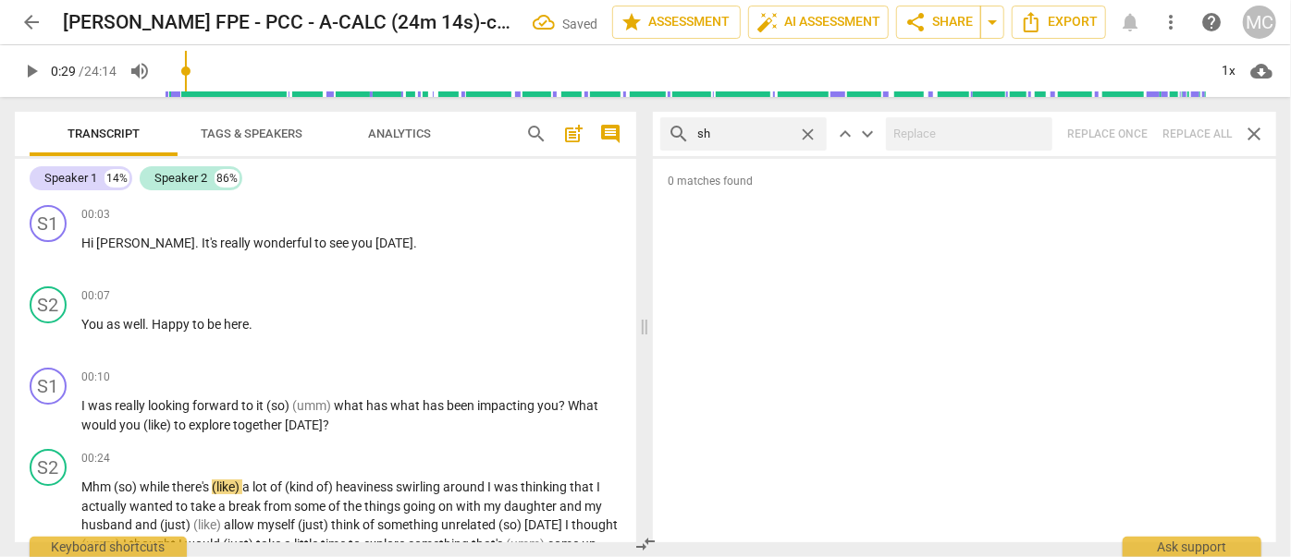
type input "s"
type input "it'll"
type input "30"
click at [1183, 132] on div "search it'll close keyboard_arrow_up keyboard_arrow_down Replace once Replace a…" at bounding box center [964, 134] width 623 height 44
click at [809, 132] on span "close" at bounding box center [807, 134] width 19 height 19
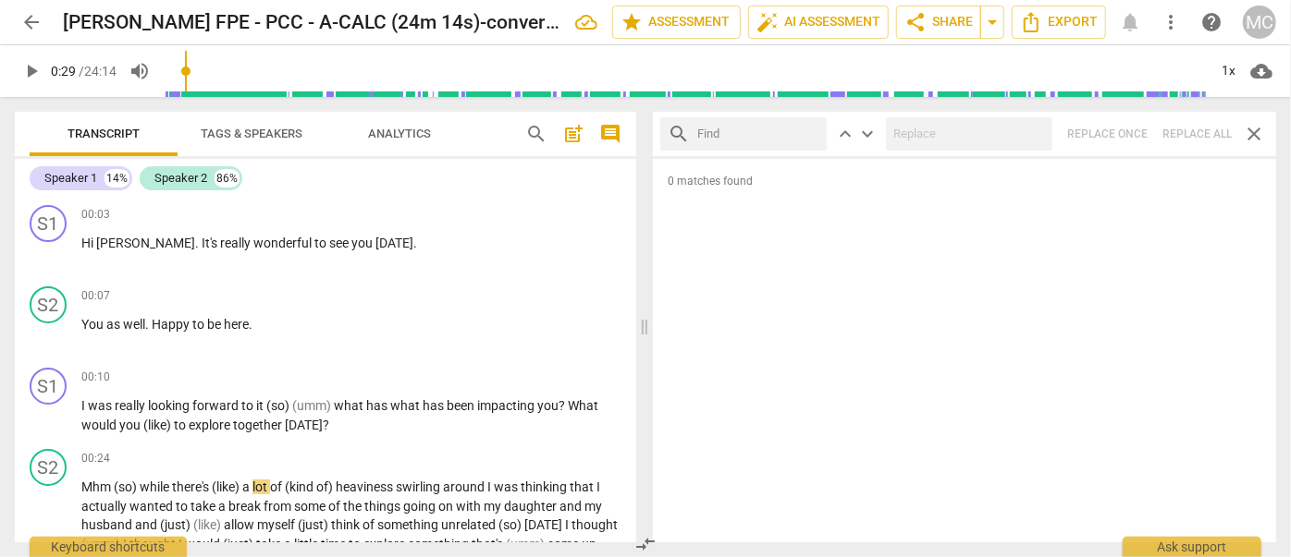
click at [762, 135] on input "text" at bounding box center [758, 134] width 122 height 30
type input "we'll"
click at [1203, 129] on div "search we'll close keyboard_arrow_up keyboard_arrow_down Replace once Replace a…" at bounding box center [964, 134] width 623 height 44
type input "33"
click at [806, 132] on span "close" at bounding box center [807, 134] width 19 height 19
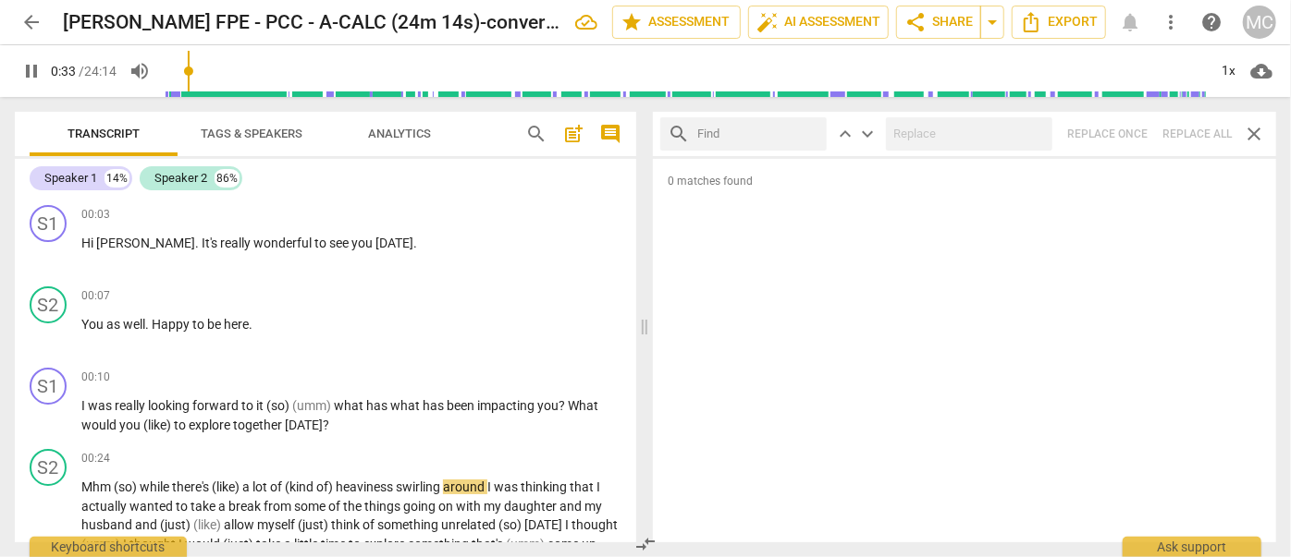
click at [776, 131] on input "text" at bounding box center [758, 134] width 122 height 30
type input "33"
type input "t"
type input "34"
type input "they"
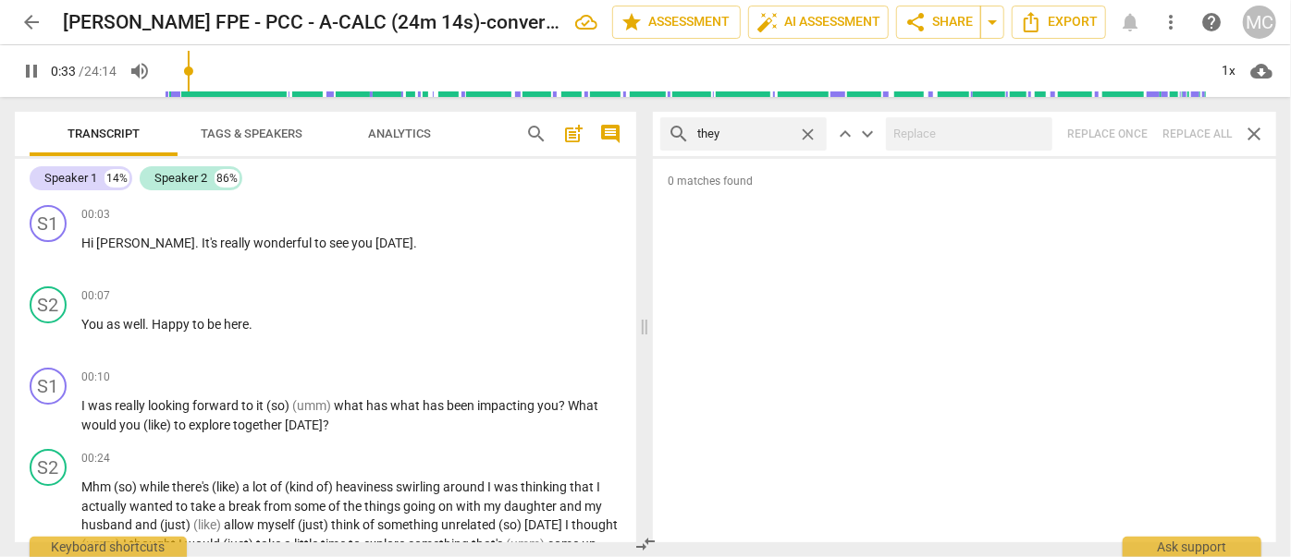
type input "34"
type input "they'll"
type input "35"
click at [1169, 133] on div "search they'll close keyboard_arrow_up keyboard_arrow_down Replace once Replace…" at bounding box center [964, 134] width 623 height 44
click at [809, 132] on span "close" at bounding box center [807, 134] width 19 height 19
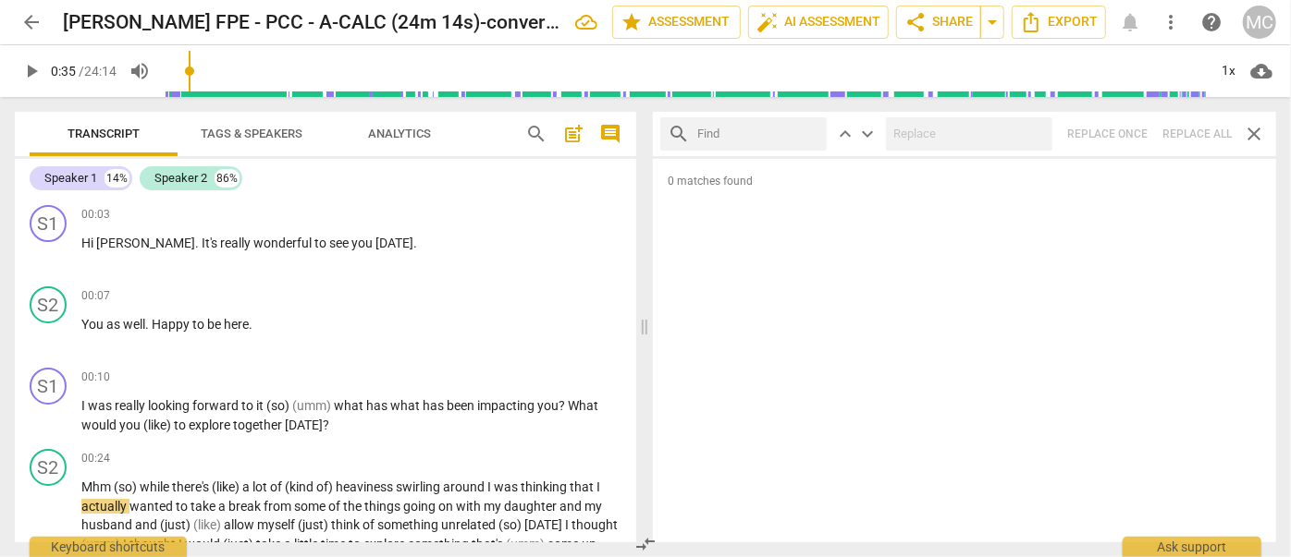
click at [731, 135] on input "text" at bounding box center [758, 134] width 122 height 30
type input "there'll"
click at [1182, 122] on div "search there'll close keyboard_arrow_up keyboard_arrow_down Replace once Replac…" at bounding box center [964, 134] width 623 height 44
type input "37"
click at [811, 128] on span "close" at bounding box center [807, 134] width 19 height 19
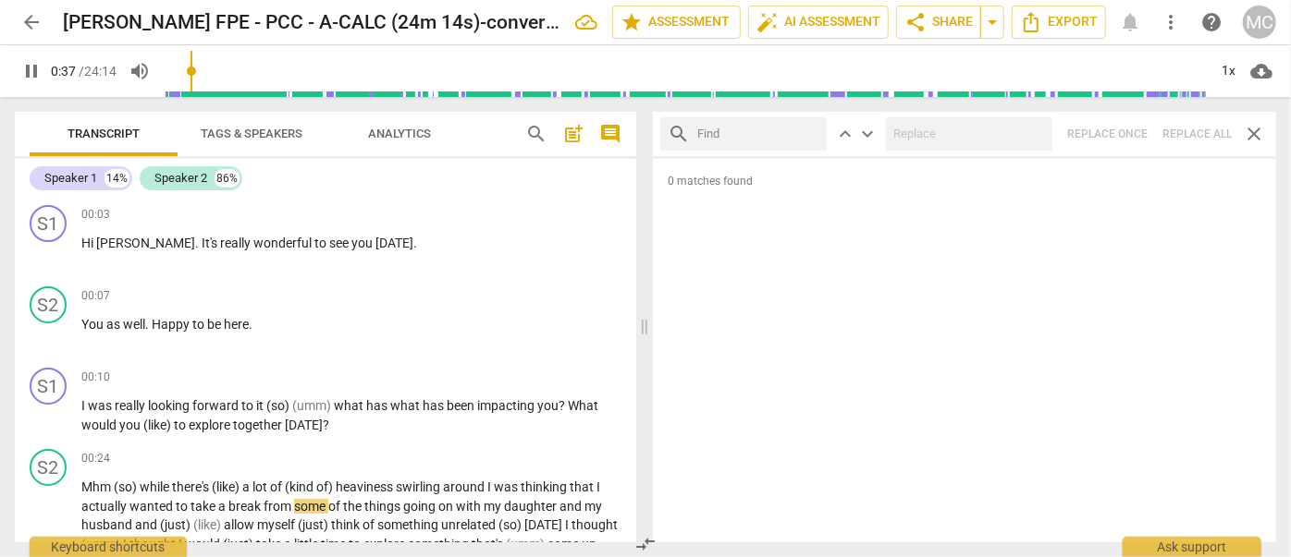
click at [766, 129] on input "text" at bounding box center [758, 134] width 122 height 30
type input "38"
type input "tha"
type input "39"
type input "that'l"
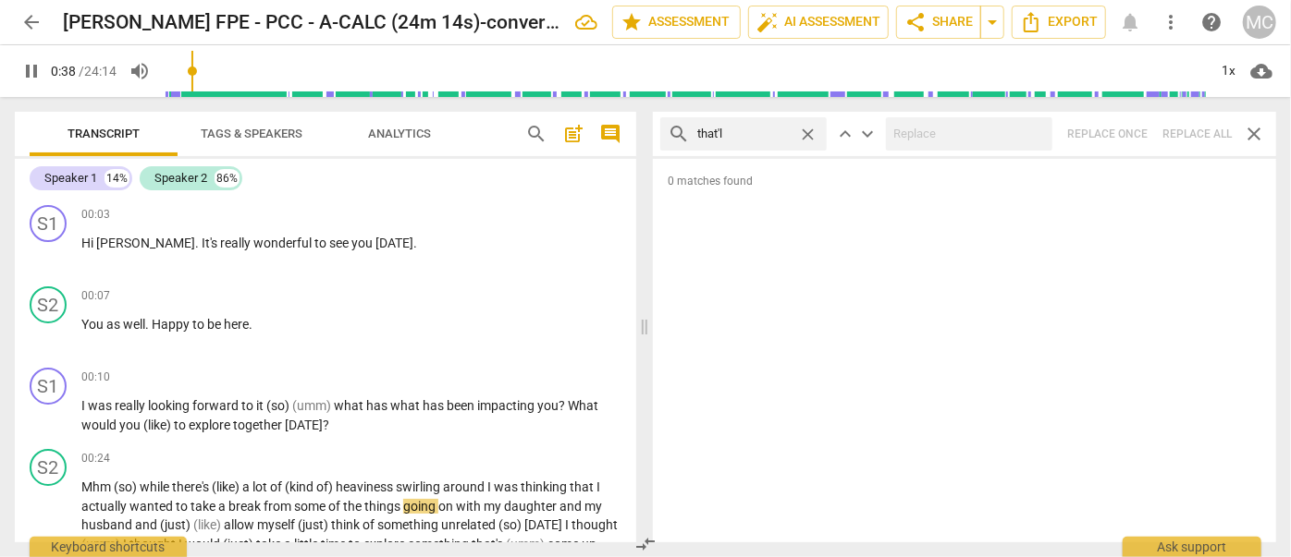
type input "39"
type input "that'll"
type input "40"
click at [1193, 125] on div "search that'll close keyboard_arrow_up keyboard_arrow_down Replace once Replace…" at bounding box center [964, 134] width 623 height 44
click at [812, 130] on span "close" at bounding box center [807, 134] width 19 height 19
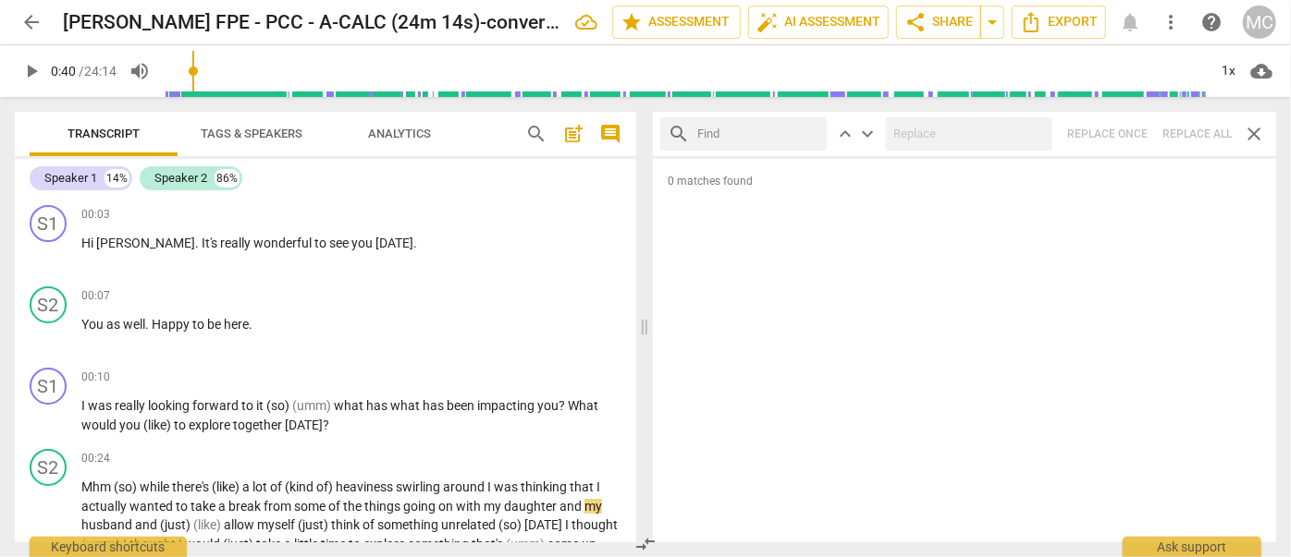
click at [751, 135] on input "text" at bounding box center [758, 134] width 122 height 30
type input "you're"
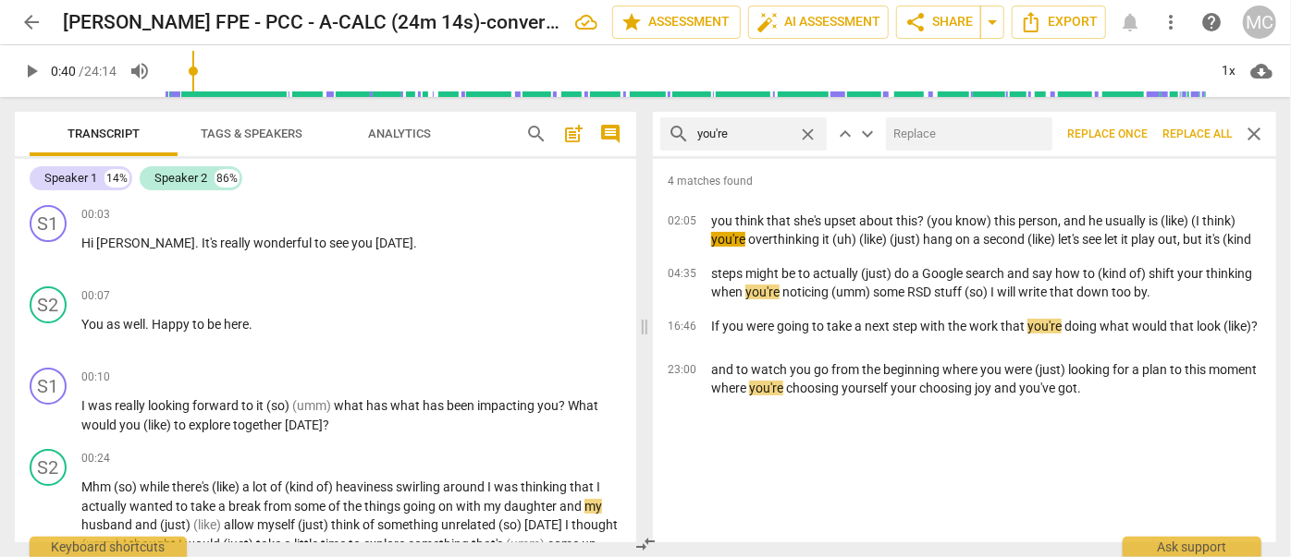
click at [988, 135] on input "text" at bounding box center [965, 134] width 159 height 30
type input "you are"
click at [1189, 129] on span "Replace all" at bounding box center [1196, 135] width 69 height 16
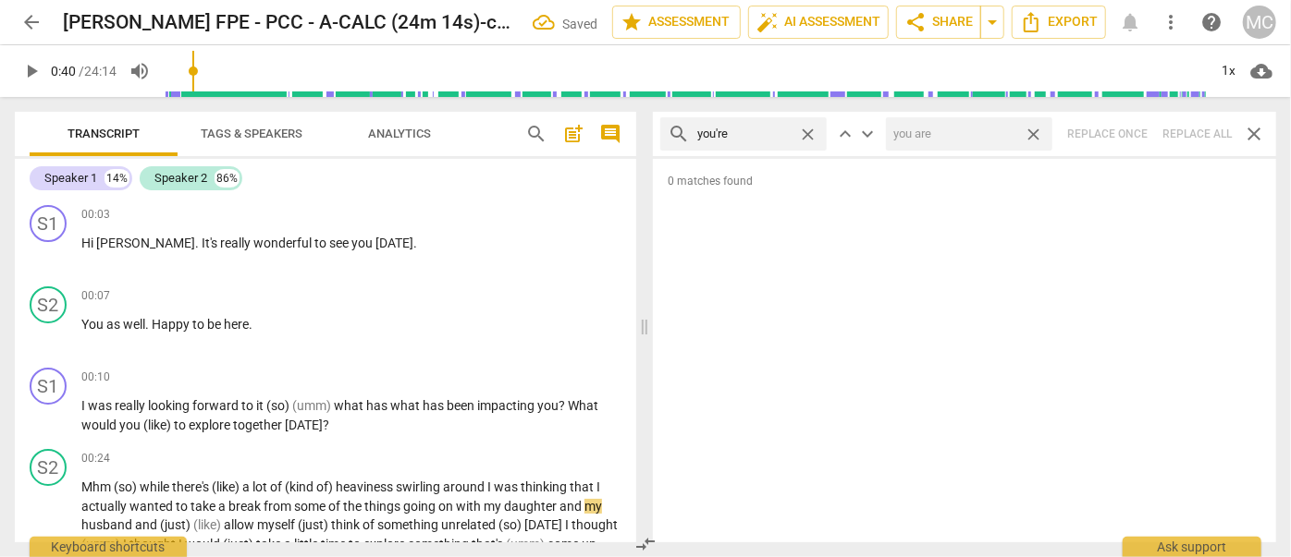
click at [1033, 131] on span "close" at bounding box center [1032, 134] width 19 height 19
click at [808, 132] on span "close" at bounding box center [807, 134] width 19 height 19
drag, startPoint x: 744, startPoint y: 133, endPoint x: 732, endPoint y: 152, distance: 22.1
click at [744, 134] on input "text" at bounding box center [758, 134] width 122 height 30
type input "we're"
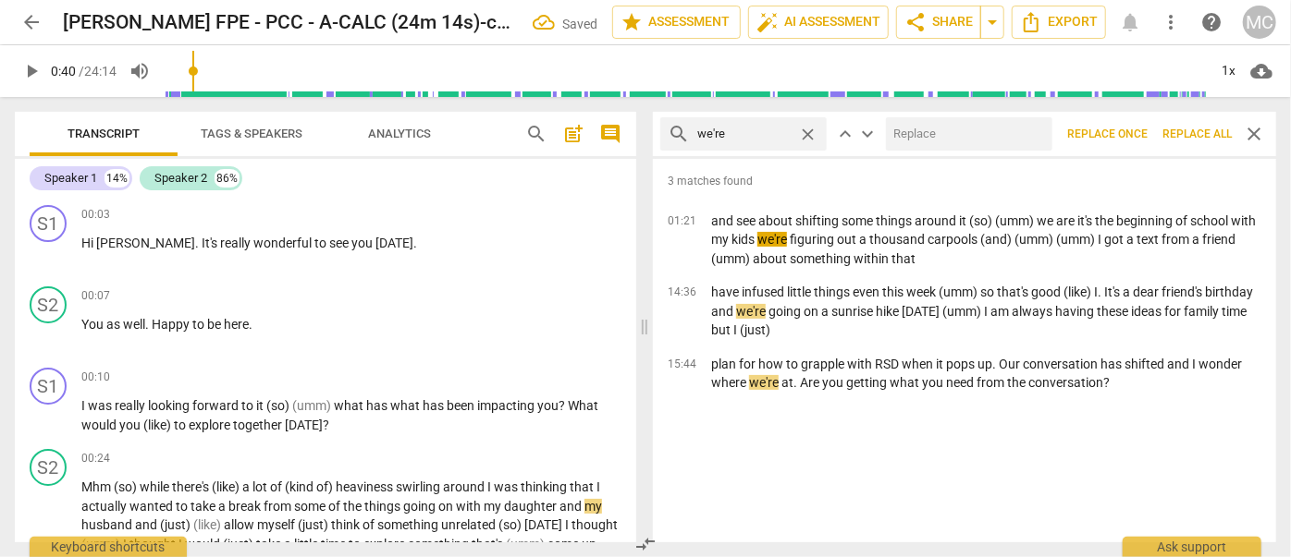
click at [999, 136] on input "text" at bounding box center [965, 134] width 159 height 30
type input "we are"
click at [1193, 128] on span "Replace all" at bounding box center [1196, 135] width 69 height 16
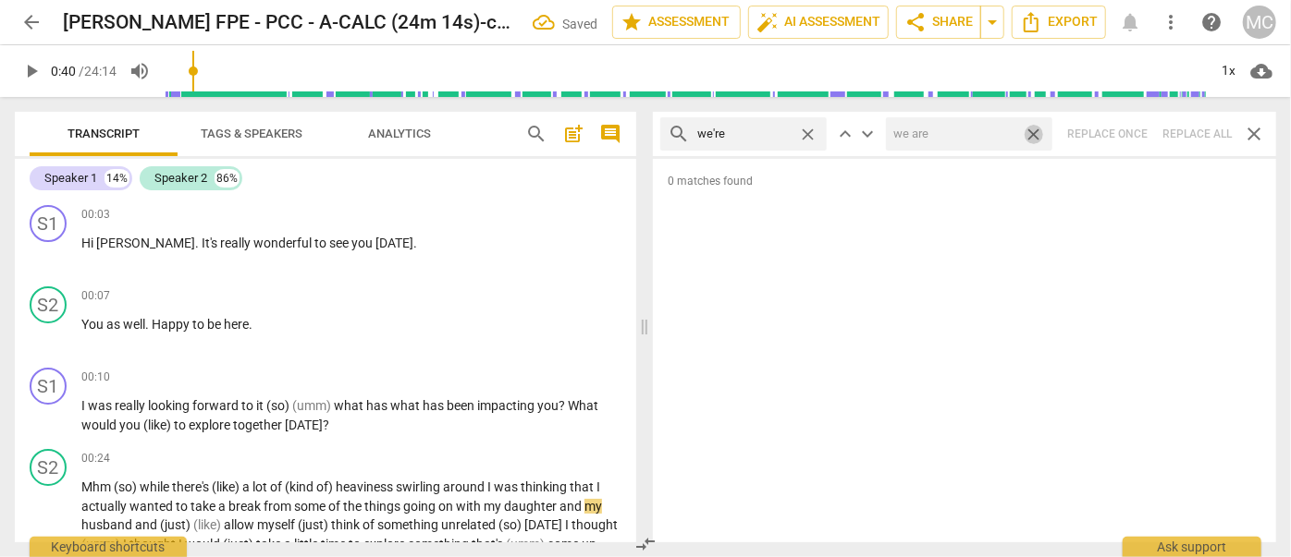
click at [1035, 128] on span "close" at bounding box center [1032, 134] width 19 height 19
drag, startPoint x: 806, startPoint y: 130, endPoint x: 789, endPoint y: 134, distance: 17.9
click at [806, 130] on span "close" at bounding box center [807, 134] width 19 height 19
drag, startPoint x: 761, startPoint y: 140, endPoint x: 775, endPoint y: 153, distance: 19.0
click at [761, 140] on input "text" at bounding box center [758, 134] width 122 height 30
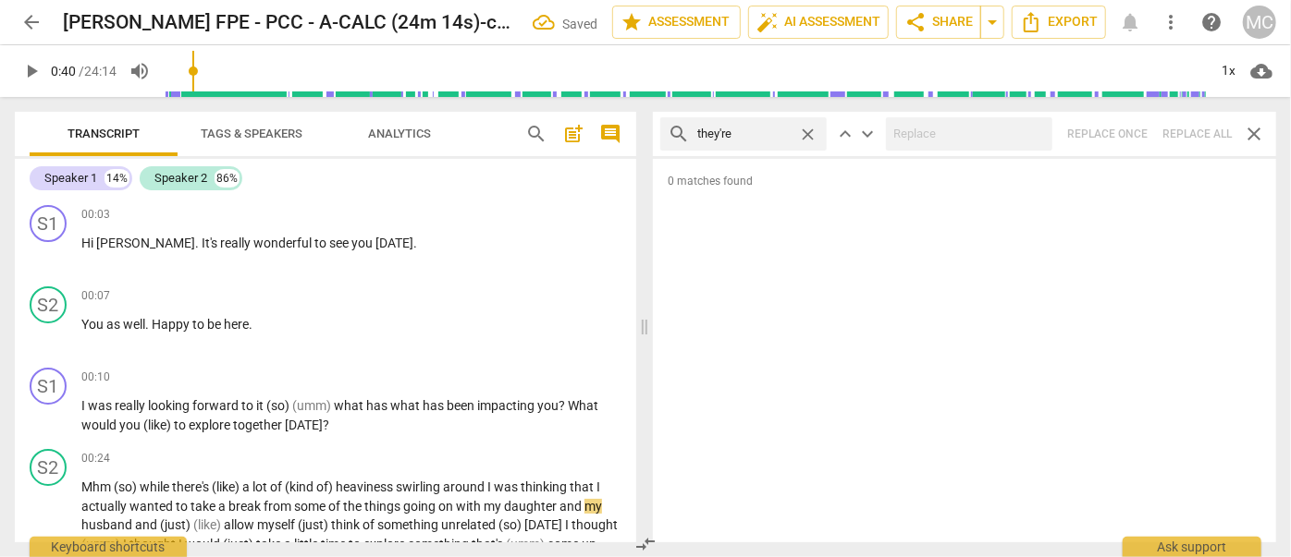
type input "they're"
click at [1185, 128] on div "search they're close keyboard_arrow_up keyboard_arrow_down Replace once Replace…" at bounding box center [964, 134] width 623 height 44
type input "43"
click at [805, 132] on span "close" at bounding box center [807, 134] width 19 height 19
click at [771, 137] on input "text" at bounding box center [758, 134] width 122 height 30
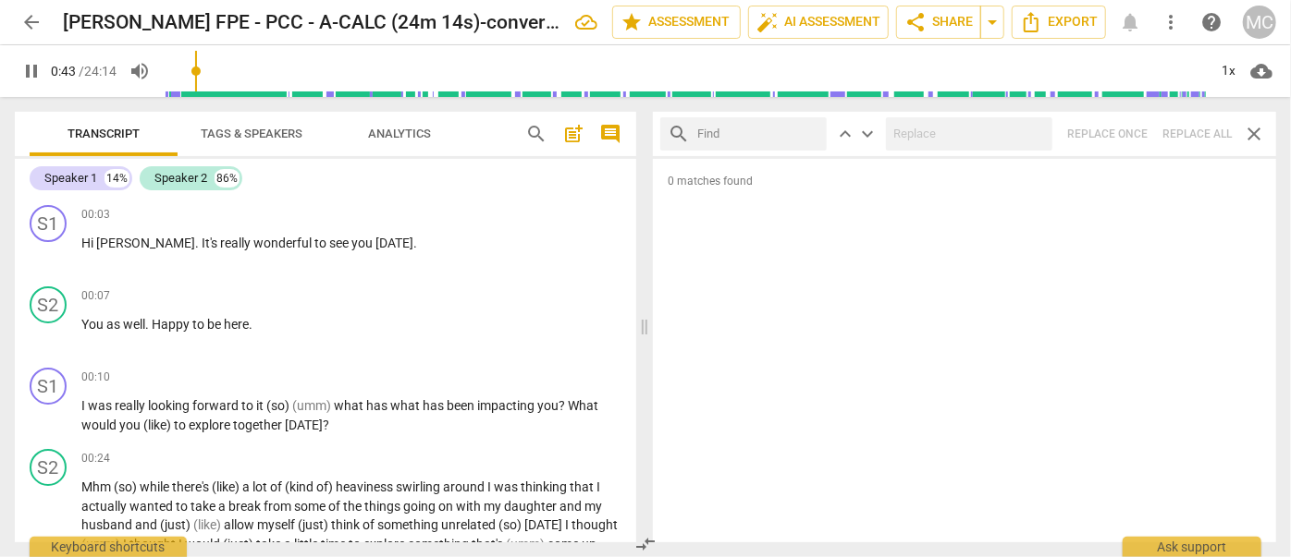
type input "44"
type input "a"
type input "44"
type input "aren"
type input "45"
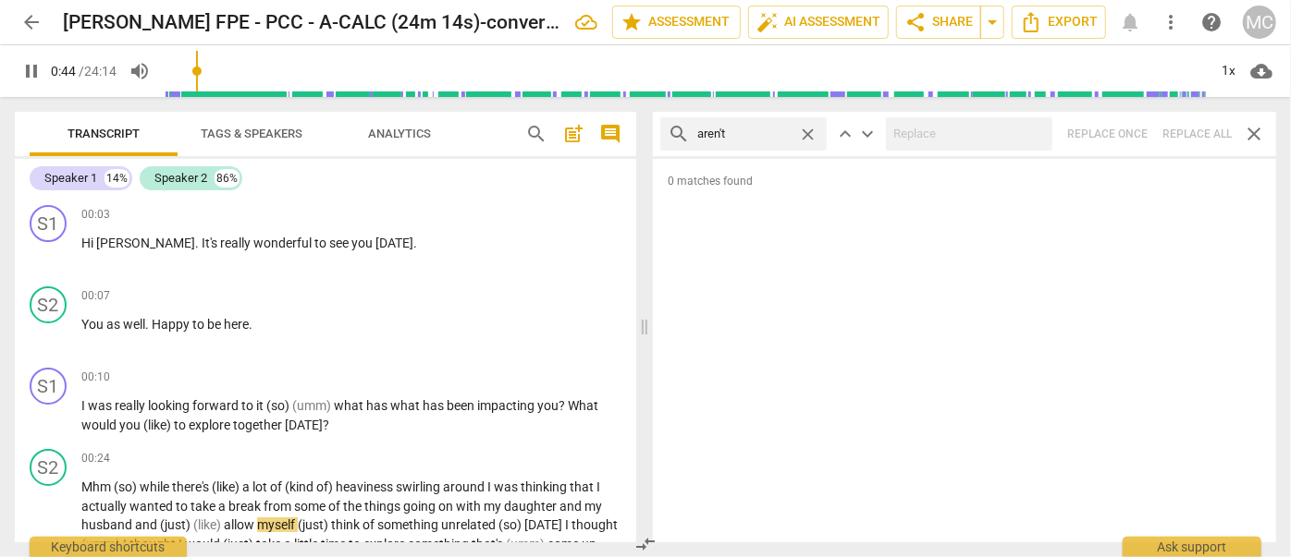
type input "aren't"
type input "46"
click at [1188, 129] on div "search aren't close keyboard_arrow_up keyboard_arrow_down Replace once Replace …" at bounding box center [964, 134] width 623 height 44
click at [811, 129] on span "close" at bounding box center [807, 134] width 19 height 19
click at [783, 129] on input "text" at bounding box center [758, 134] width 122 height 30
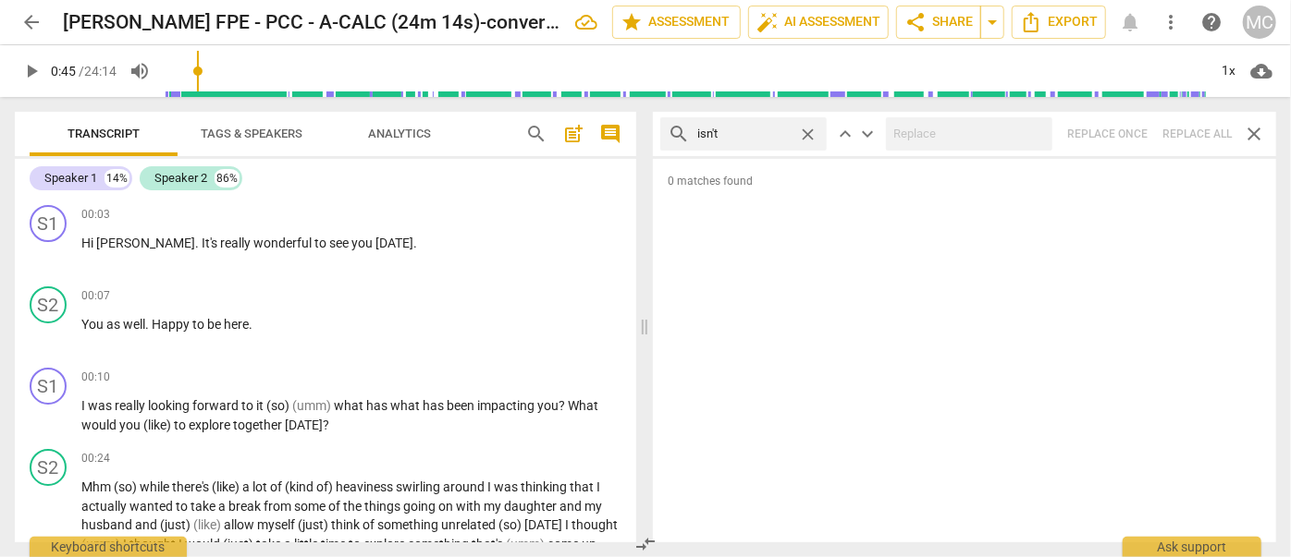
type input "isn't"
click at [1193, 128] on div "search isn't close keyboard_arrow_up keyboard_arrow_down Replace once Replace a…" at bounding box center [964, 134] width 623 height 44
click at [808, 128] on span "close" at bounding box center [807, 134] width 19 height 19
type input "48"
click at [740, 141] on input "text" at bounding box center [758, 134] width 122 height 30
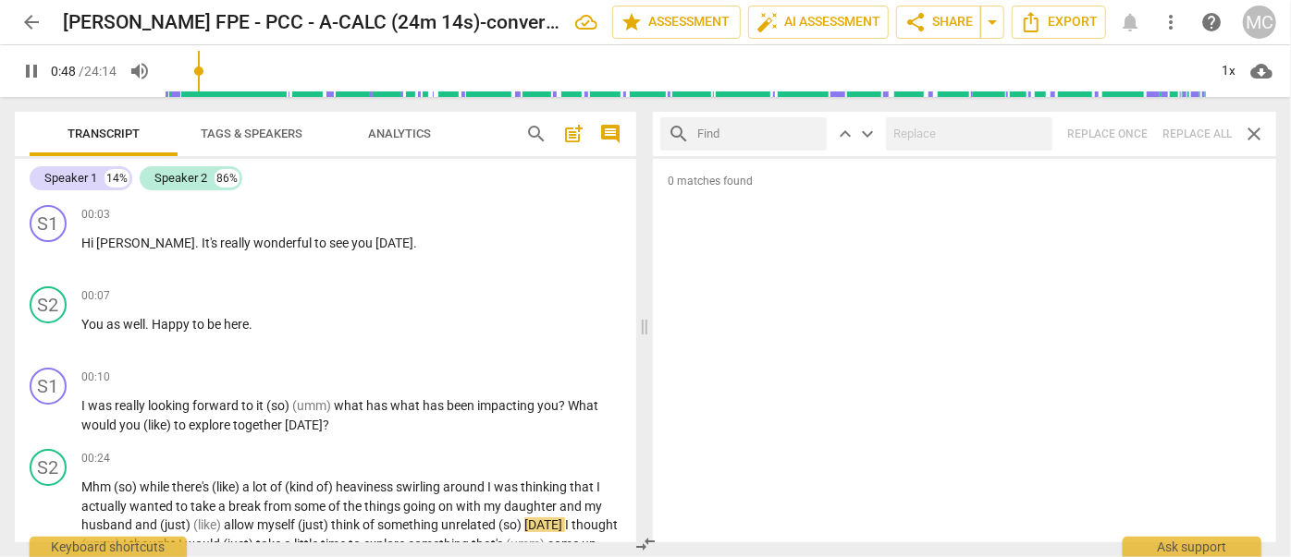
type input "48"
type input "w"
type input "49"
type input "wasn"
type input "49"
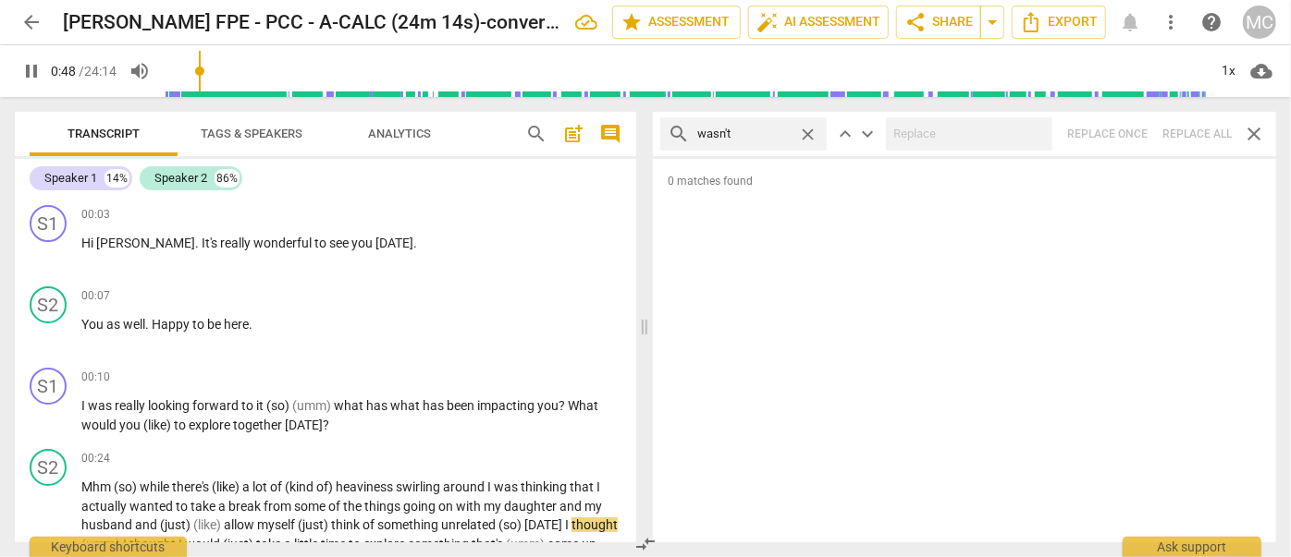
type input "wasn't"
type input "50"
click at [1191, 128] on div "search wasn't close keyboard_arrow_up keyboard_arrow_down Replace once Replace …" at bounding box center [964, 134] width 623 height 44
click at [813, 129] on span "close" at bounding box center [807, 134] width 19 height 19
click at [795, 132] on input "text" at bounding box center [758, 134] width 122 height 30
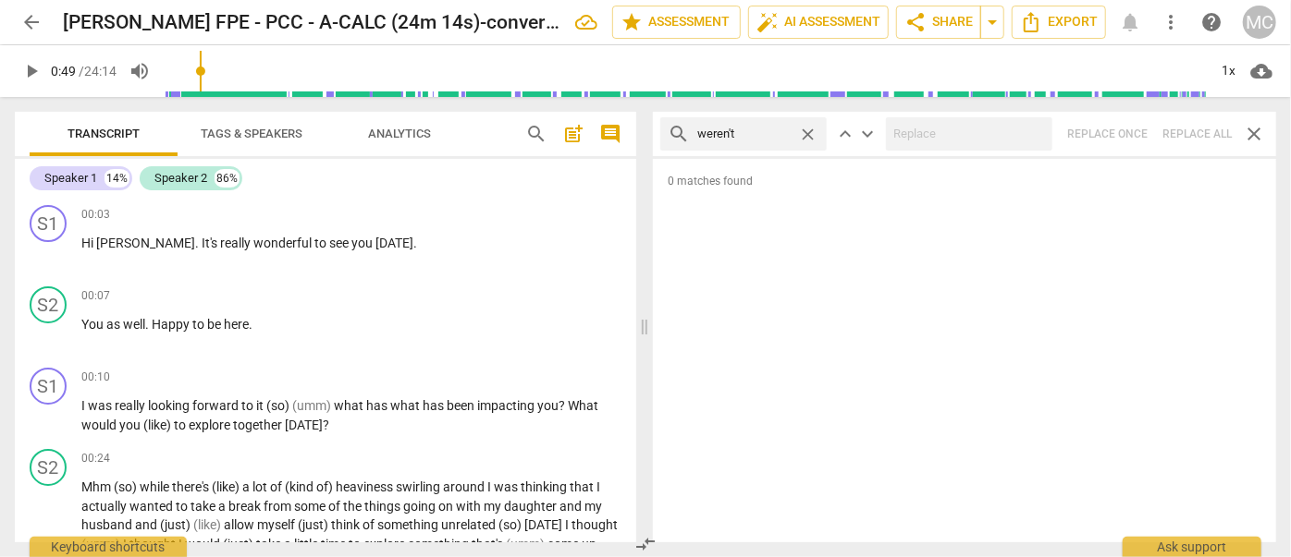
type input "weren't"
click at [1195, 129] on div "search weren't close keyboard_arrow_up keyboard_arrow_down Replace once Replace…" at bounding box center [964, 134] width 623 height 44
type input "53"
click at [808, 134] on span "close" at bounding box center [807, 134] width 19 height 19
click at [758, 128] on input "text" at bounding box center [758, 134] width 122 height 30
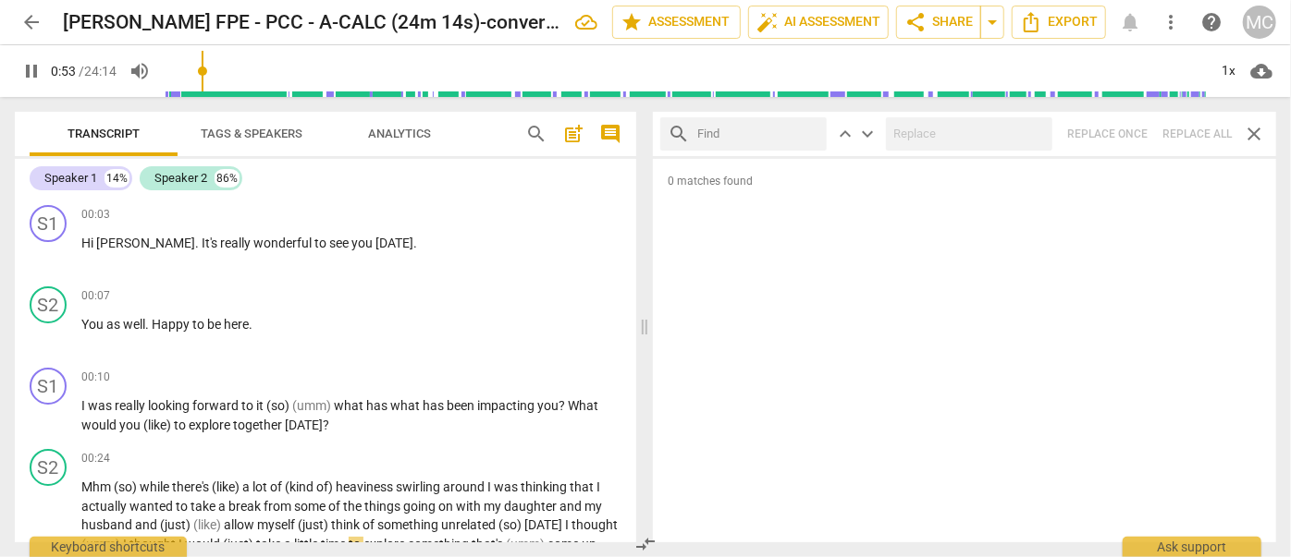
type input "53"
type input "have"
type input "54"
type input "haven't"
type input "55"
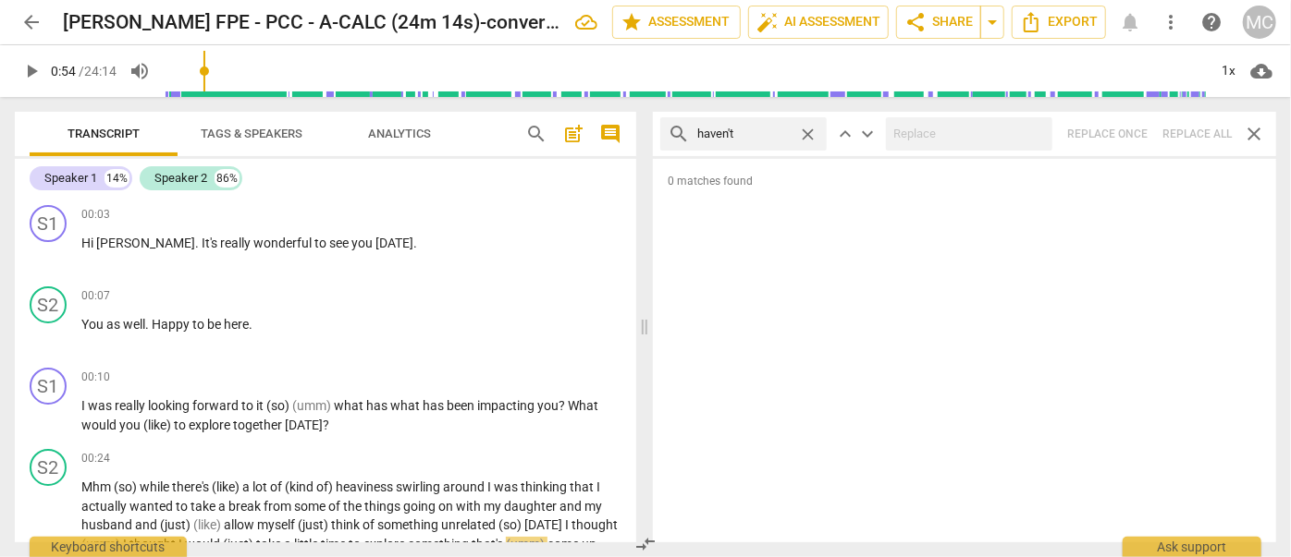
click at [1191, 132] on div "search haven't close keyboard_arrow_up keyboard_arrow_down Replace once Replace…" at bounding box center [964, 134] width 623 height 44
drag, startPoint x: 810, startPoint y: 130, endPoint x: 796, endPoint y: 130, distance: 13.9
click at [810, 130] on span "close" at bounding box center [807, 134] width 19 height 19
click at [783, 130] on input "text" at bounding box center [758, 134] width 122 height 30
type input "hasn't"
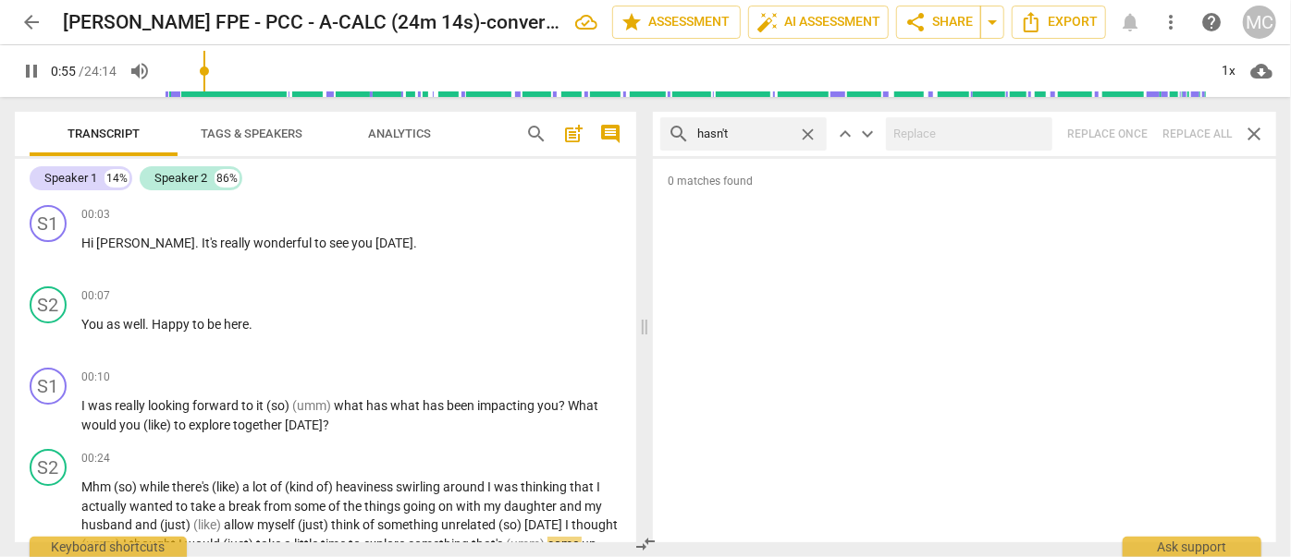
click at [1184, 129] on div "search hasn't close keyboard_arrow_up keyboard_arrow_down Replace once Replace …" at bounding box center [964, 134] width 623 height 44
type input "58"
drag, startPoint x: 808, startPoint y: 129, endPoint x: 754, endPoint y: 129, distance: 53.6
click at [808, 129] on span "close" at bounding box center [807, 134] width 19 height 19
click at [754, 129] on input "text" at bounding box center [743, 134] width 93 height 30
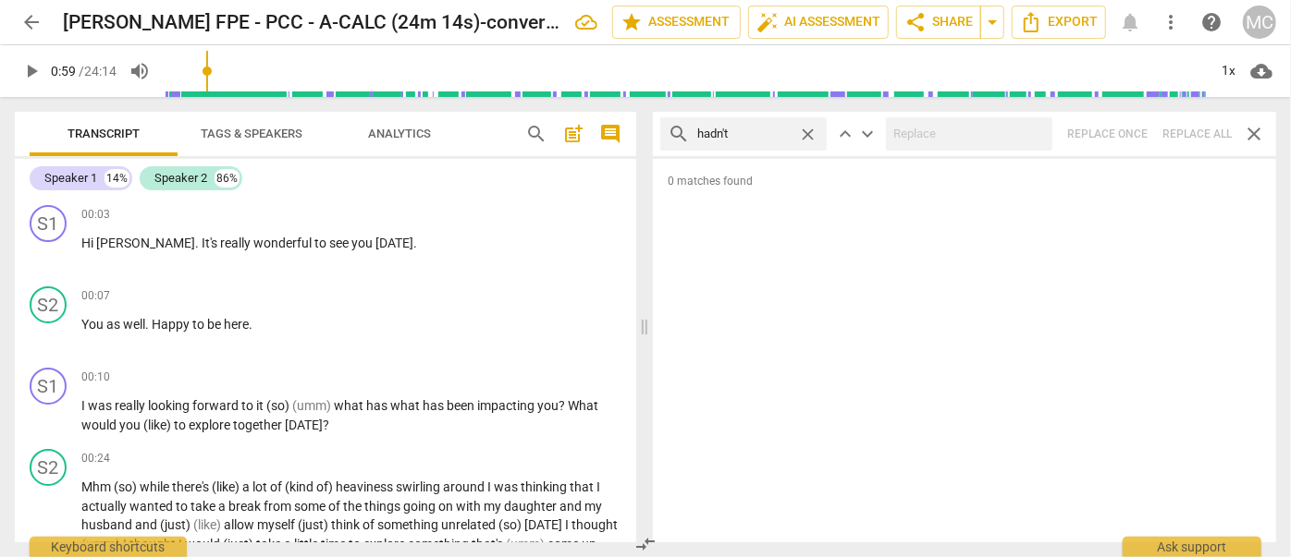
click at [1187, 135] on div "search hadn't close keyboard_arrow_up keyboard_arrow_down Replace once Replace …" at bounding box center [964, 134] width 623 height 44
click at [808, 129] on span "close" at bounding box center [807, 134] width 19 height 19
click at [756, 134] on input "text" at bounding box center [758, 134] width 122 height 30
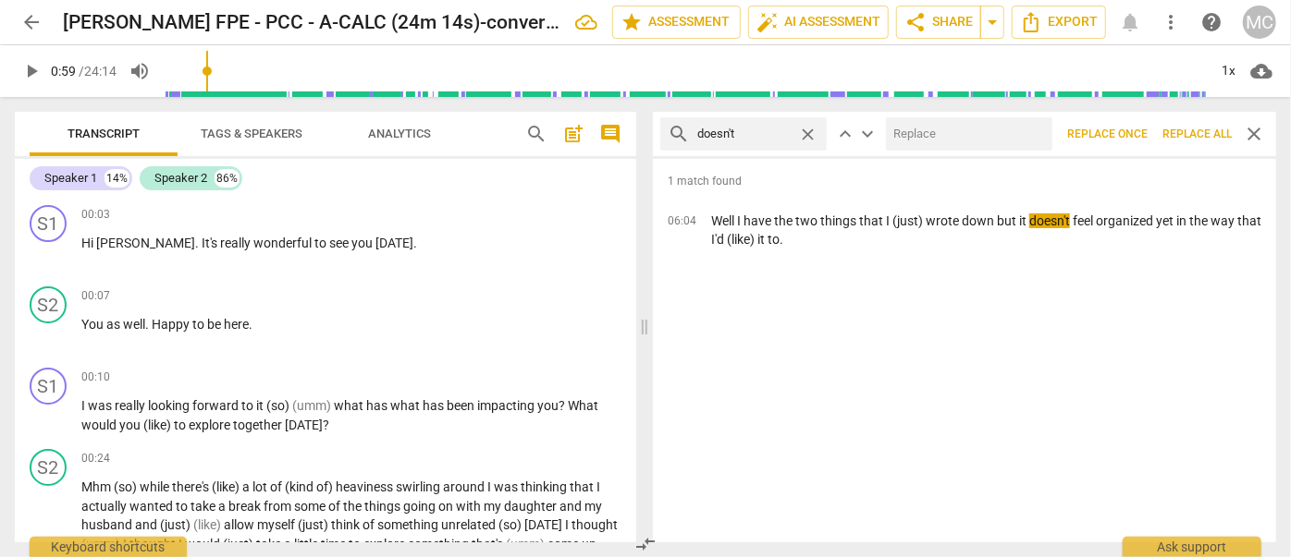
click at [972, 115] on div "search doesn't close keyboard_arrow_up keyboard_arrow_down Replace once Replace…" at bounding box center [964, 134] width 623 height 44
click at [964, 131] on input "text" at bounding box center [965, 134] width 159 height 30
click at [1184, 129] on span "Replace all" at bounding box center [1196, 135] width 69 height 16
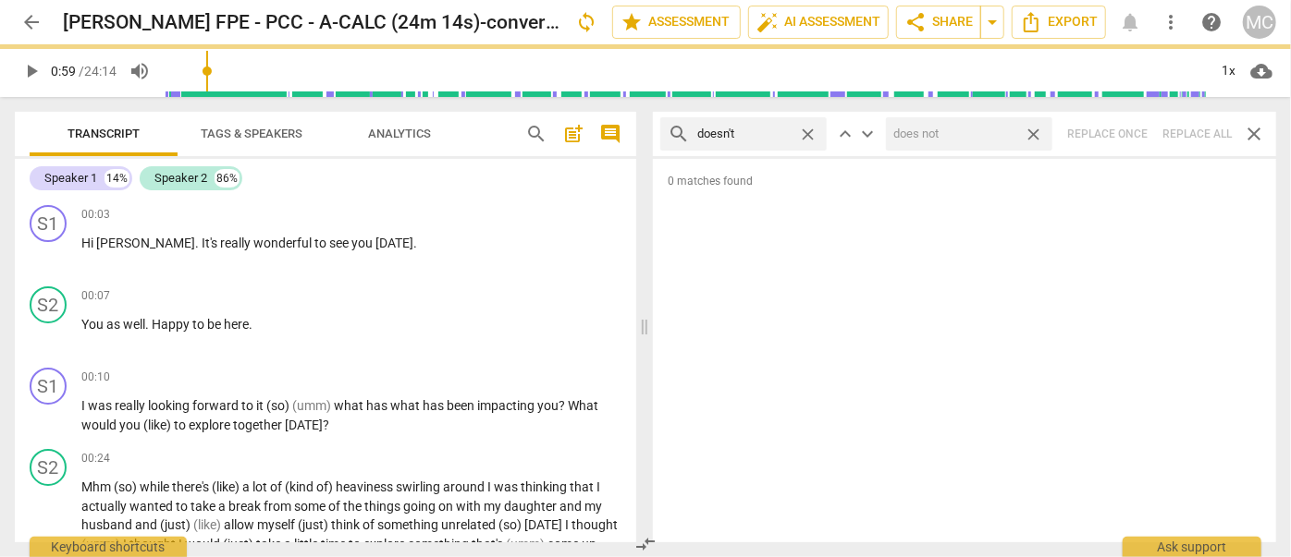
click at [1037, 129] on span "close" at bounding box center [1032, 134] width 19 height 19
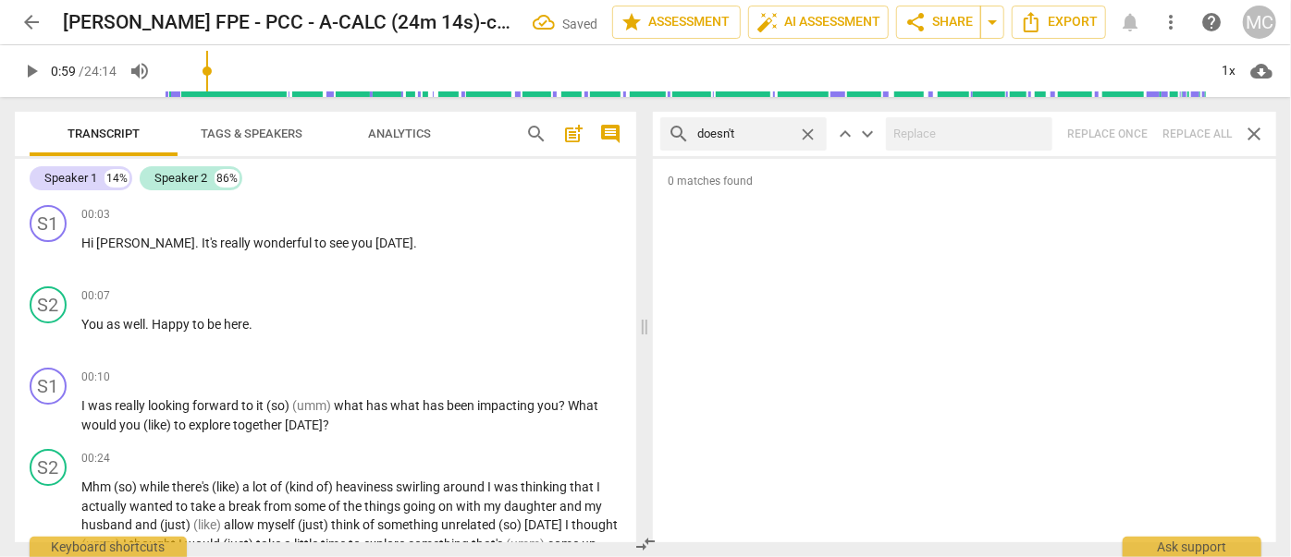
click at [807, 132] on span "close" at bounding box center [807, 134] width 19 height 19
click at [752, 134] on input "text" at bounding box center [758, 134] width 122 height 30
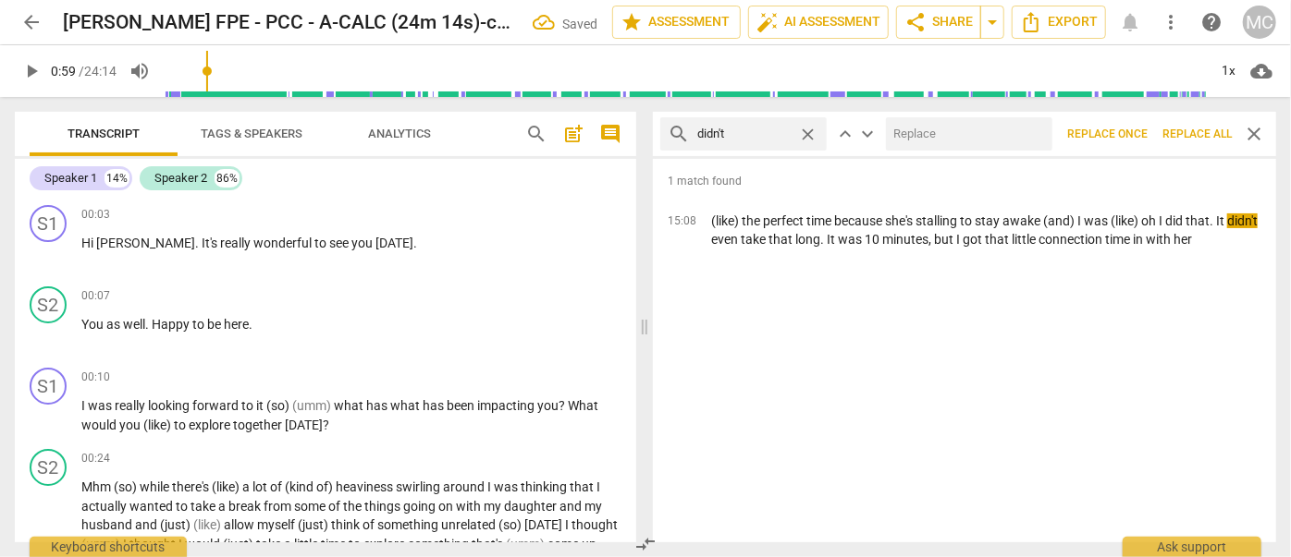
click at [978, 117] on div at bounding box center [969, 133] width 166 height 33
click at [967, 132] on input "text" at bounding box center [965, 134] width 159 height 30
click at [1202, 125] on button "Replace all" at bounding box center [1197, 133] width 84 height 33
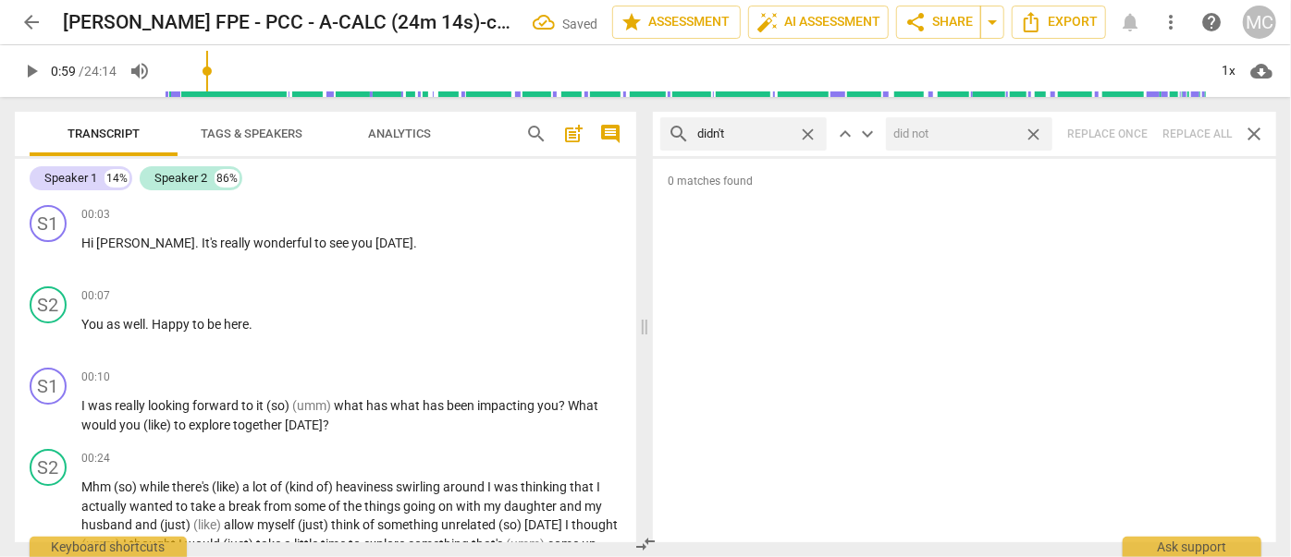
click at [1040, 133] on span "close" at bounding box center [1032, 134] width 19 height 19
click at [814, 128] on span "close" at bounding box center [807, 134] width 19 height 19
click at [759, 132] on input "text" at bounding box center [758, 134] width 122 height 30
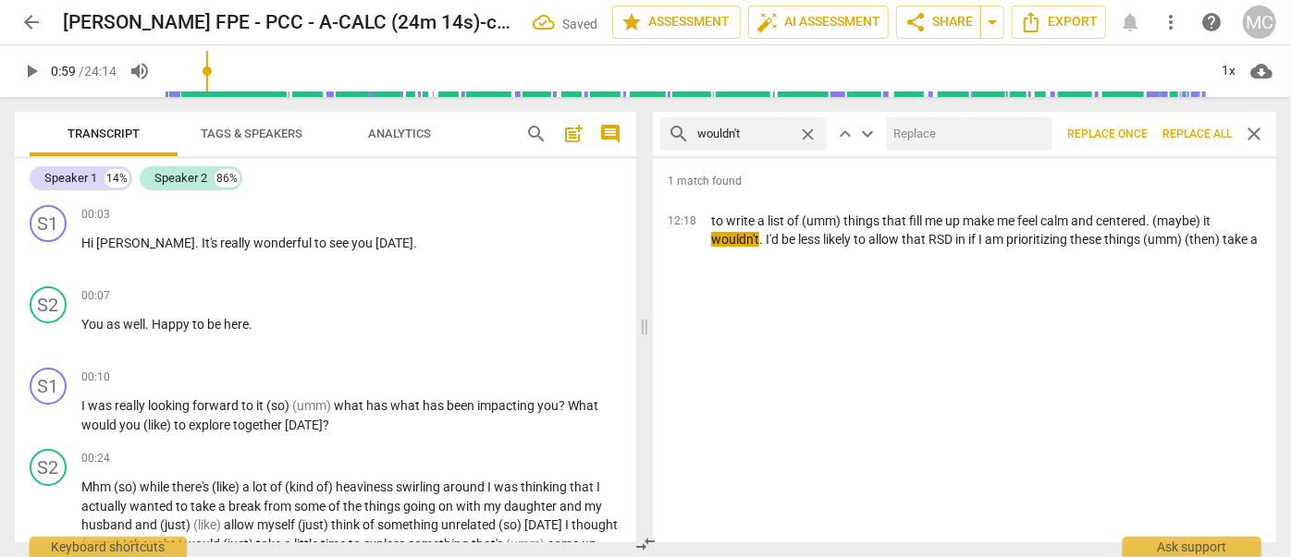
click at [956, 132] on input "text" at bounding box center [965, 134] width 159 height 30
click at [1185, 128] on span "Replace all" at bounding box center [1196, 135] width 69 height 16
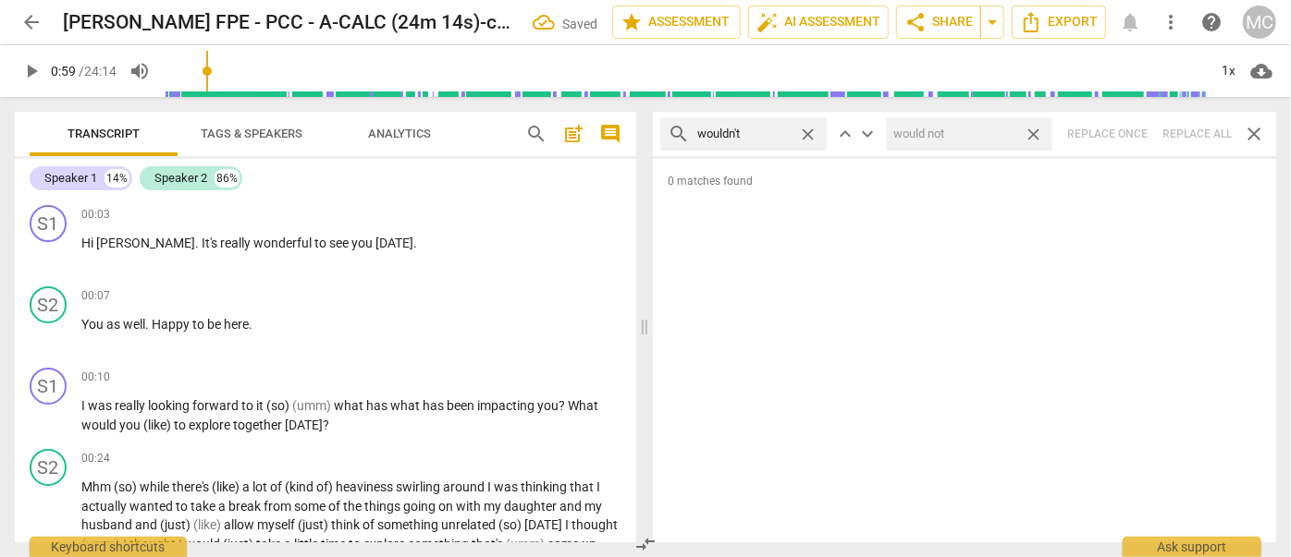
click at [1033, 130] on span "close" at bounding box center [1032, 134] width 19 height 19
click at [814, 130] on span "close" at bounding box center [807, 134] width 19 height 19
click at [777, 135] on input "text" at bounding box center [758, 134] width 122 height 30
click at [1191, 128] on div "search shouldn't close keyboard_arrow_up keyboard_arrow_down Replace once Repla…" at bounding box center [964, 134] width 623 height 44
click at [806, 131] on span "close" at bounding box center [807, 134] width 19 height 19
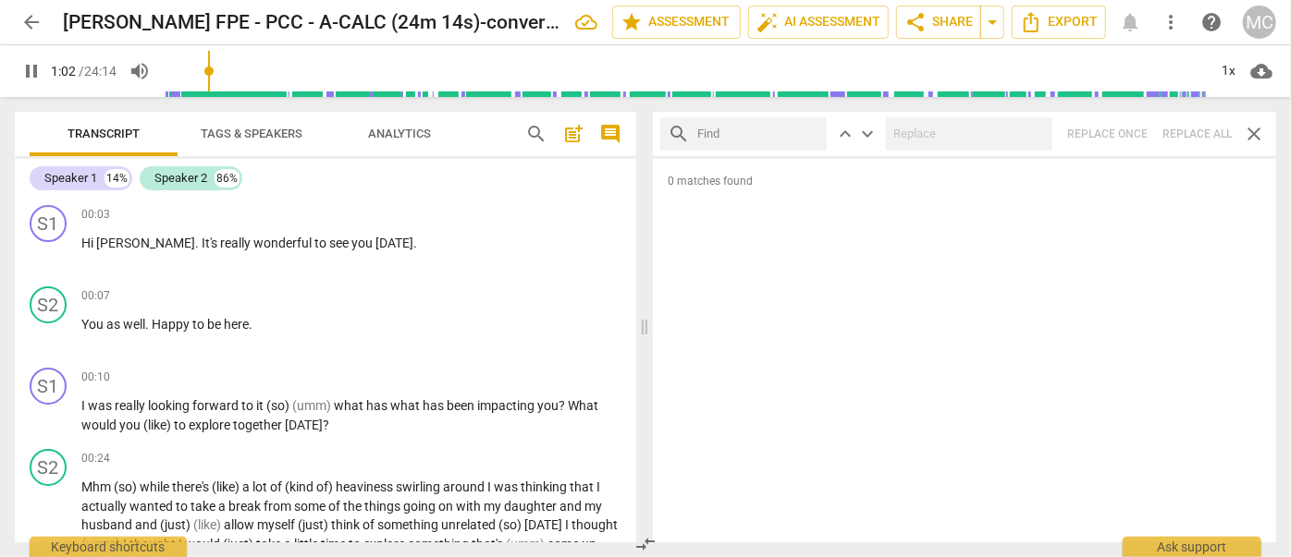
click at [770, 132] on input "text" at bounding box center [758, 134] width 122 height 30
click at [1183, 128] on div "search couldn't close keyboard_arrow_up keyboard_arrow_down Replace once Replac…" at bounding box center [964, 134] width 623 height 44
drag, startPoint x: 808, startPoint y: 132, endPoint x: 779, endPoint y: 132, distance: 28.7
click at [808, 132] on span "close" at bounding box center [807, 134] width 19 height 19
click at [752, 130] on input "text" at bounding box center [758, 134] width 122 height 30
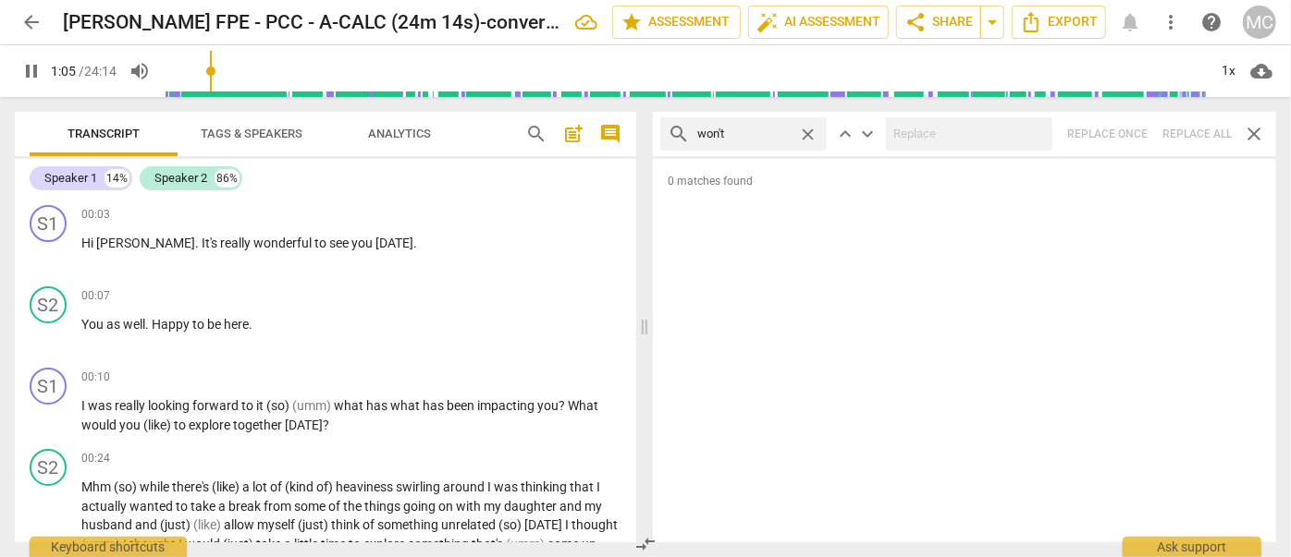
click at [1195, 122] on div "search won't close keyboard_arrow_up keyboard_arrow_down Replace once Replace a…" at bounding box center [964, 134] width 623 height 44
click at [812, 135] on span "close" at bounding box center [807, 134] width 19 height 19
click at [740, 135] on input "text" at bounding box center [758, 134] width 122 height 30
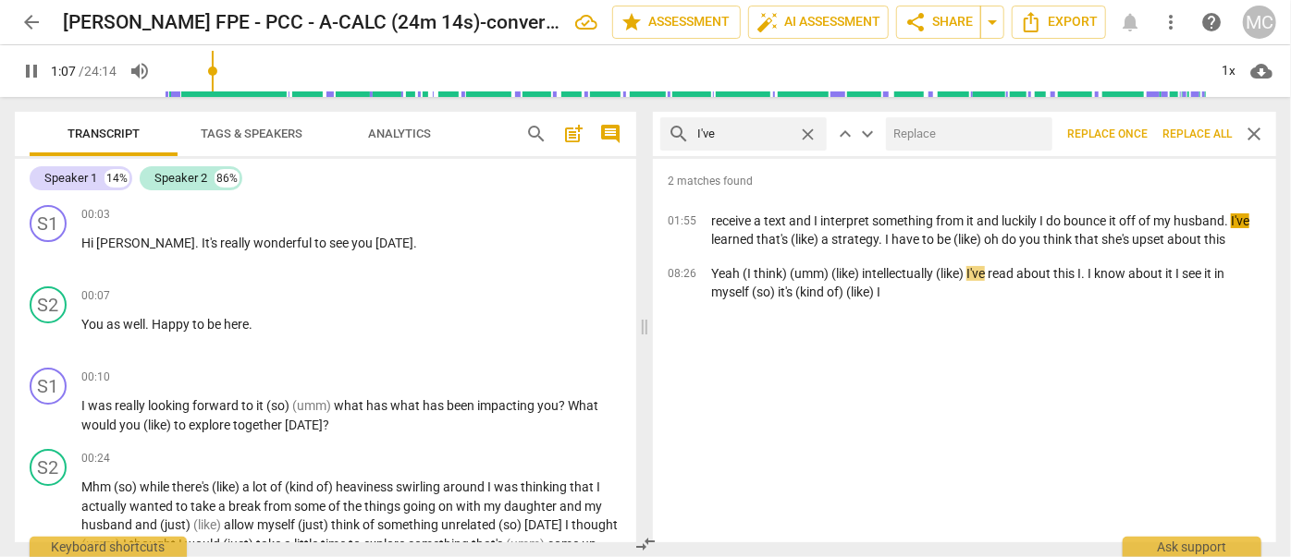
click at [963, 146] on input "text" at bounding box center [965, 134] width 159 height 30
click at [1182, 127] on span "Replace all" at bounding box center [1196, 135] width 69 height 16
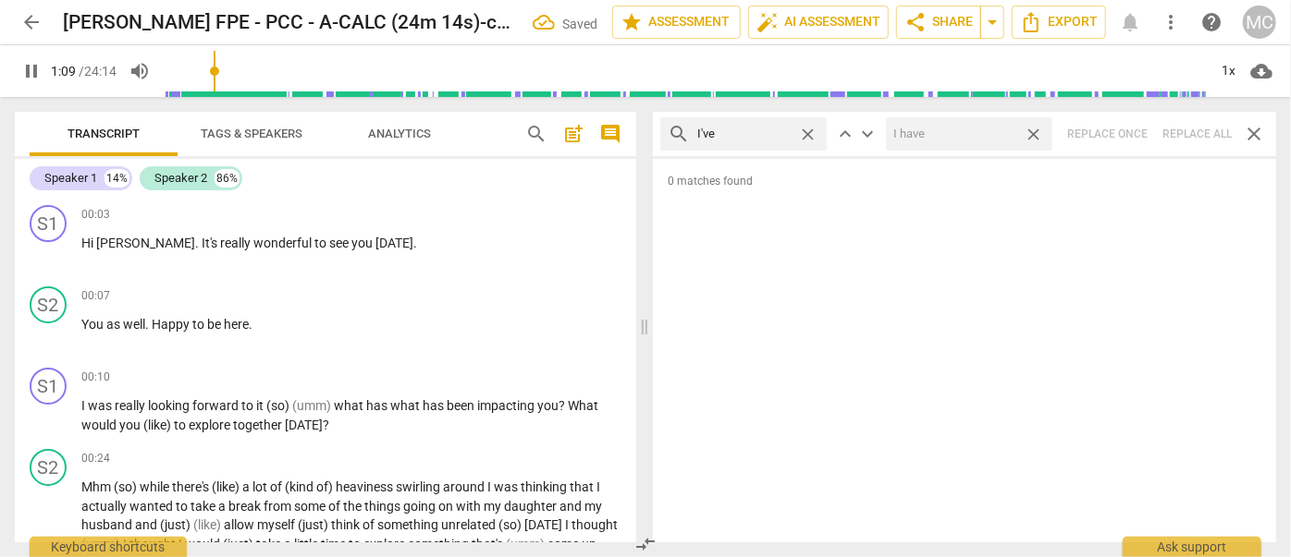
click at [1035, 130] on span "close" at bounding box center [1032, 134] width 19 height 19
click at [808, 132] on span "close" at bounding box center [807, 134] width 19 height 19
click at [772, 132] on input "text" at bounding box center [758, 134] width 122 height 30
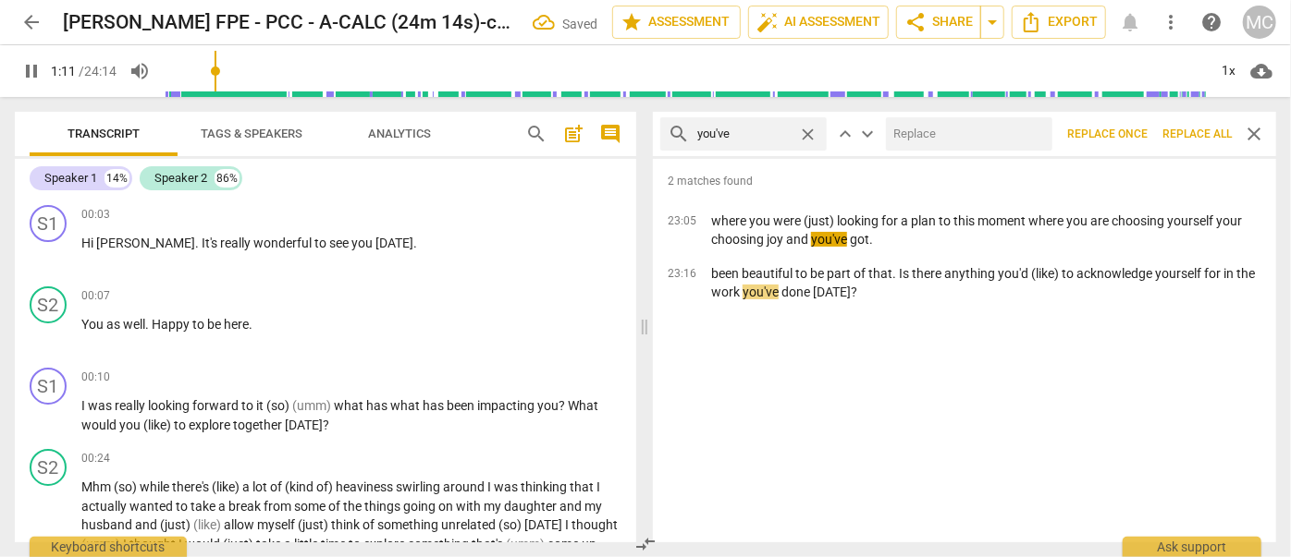
click at [978, 146] on input "text" at bounding box center [965, 134] width 159 height 30
click at [1190, 127] on span "Replace all" at bounding box center [1196, 135] width 69 height 16
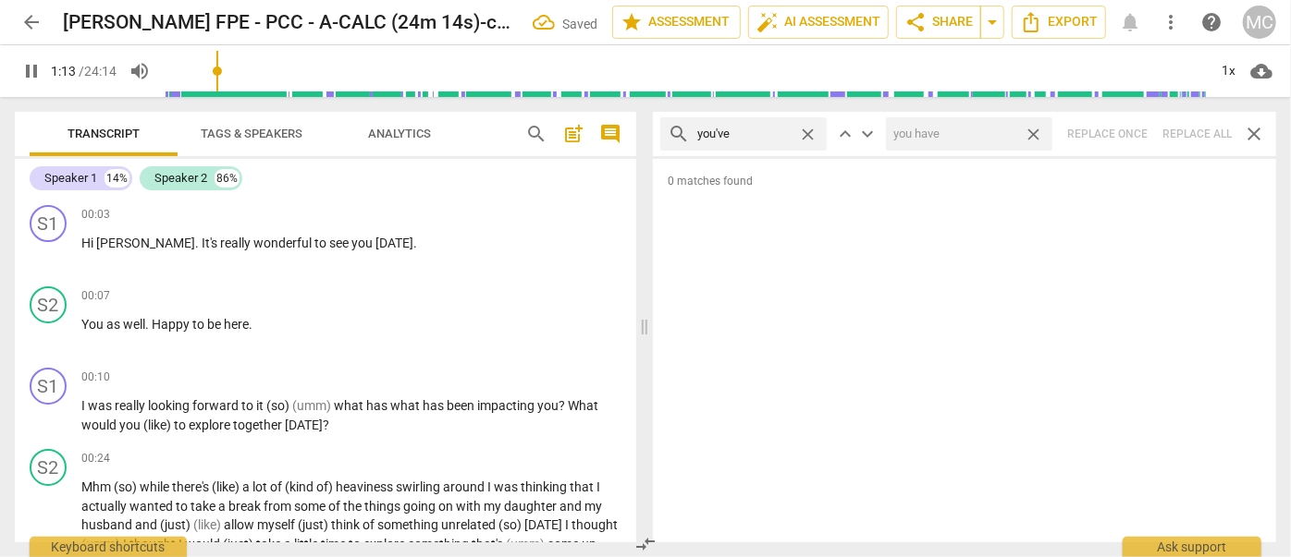
click at [1037, 129] on span "close" at bounding box center [1032, 134] width 19 height 19
click at [808, 130] on span "close" at bounding box center [807, 134] width 19 height 19
click at [752, 141] on input "text" at bounding box center [758, 134] width 122 height 30
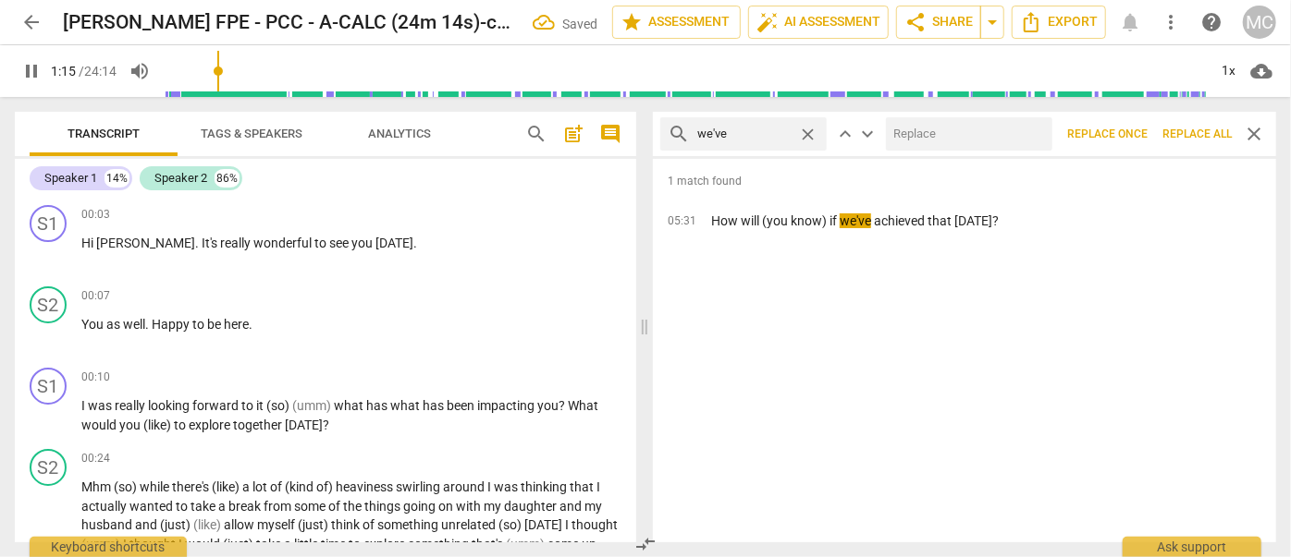
click at [923, 129] on input "text" at bounding box center [965, 134] width 159 height 30
click at [1185, 134] on span "Replace all" at bounding box center [1196, 135] width 69 height 16
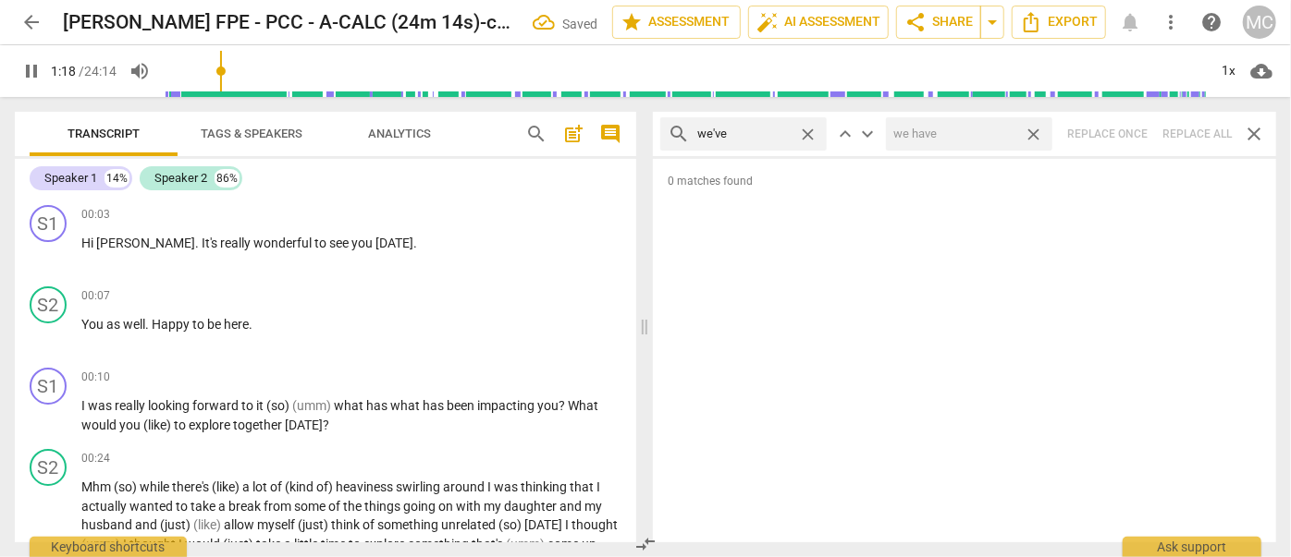
click at [1030, 133] on span "close" at bounding box center [1032, 134] width 19 height 19
click at [808, 131] on span "close" at bounding box center [807, 134] width 19 height 19
click at [722, 135] on input "text" at bounding box center [758, 134] width 122 height 30
click at [1186, 132] on div "search they've close keyboard_arrow_up keyboard_arrow_down Replace once Replace…" at bounding box center [964, 134] width 623 height 44
click at [803, 132] on span "close" at bounding box center [807, 134] width 19 height 19
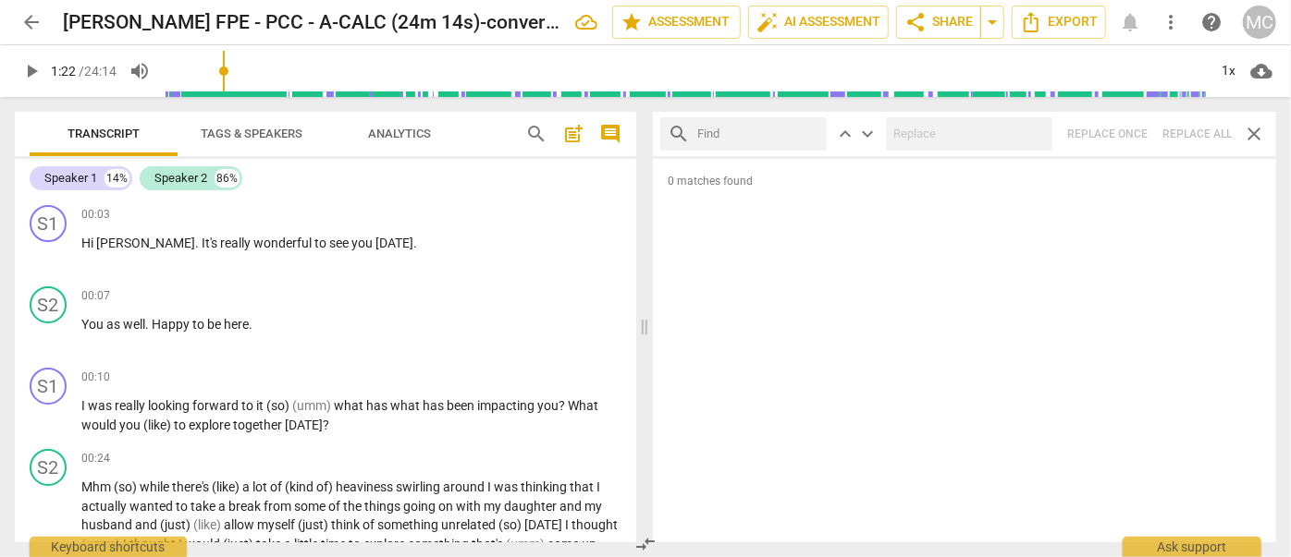
click at [747, 137] on input "text" at bounding box center [758, 134] width 122 height 30
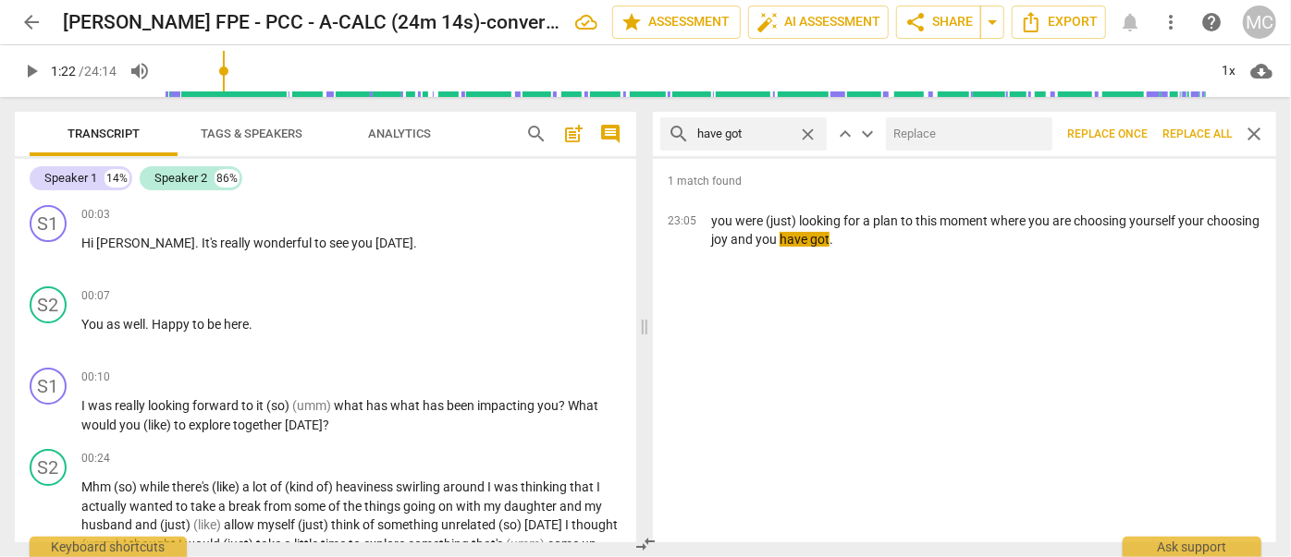
click at [958, 140] on input "text" at bounding box center [965, 134] width 159 height 30
click at [1200, 123] on button "Replace all" at bounding box center [1197, 133] width 84 height 33
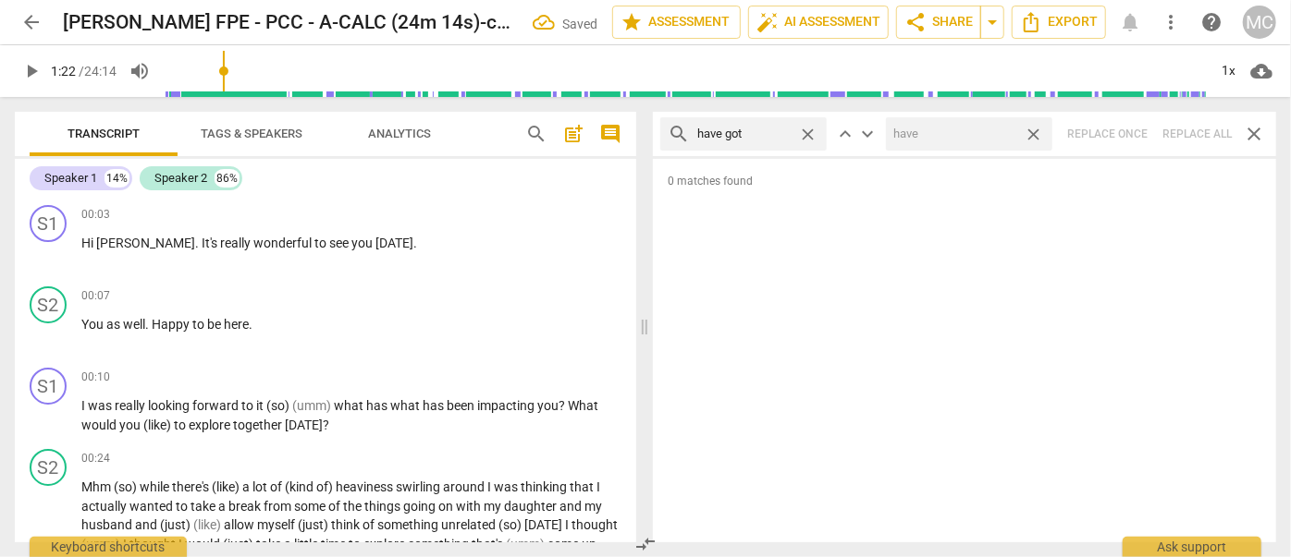
drag, startPoint x: 1031, startPoint y: 134, endPoint x: 934, endPoint y: 143, distance: 97.5
click at [1031, 134] on span "close" at bounding box center [1032, 134] width 19 height 19
click at [810, 131] on span "close" at bounding box center [807, 134] width 19 height 19
drag, startPoint x: 778, startPoint y: 132, endPoint x: 789, endPoint y: 122, distance: 15.0
click at [778, 132] on input "text" at bounding box center [758, 134] width 122 height 30
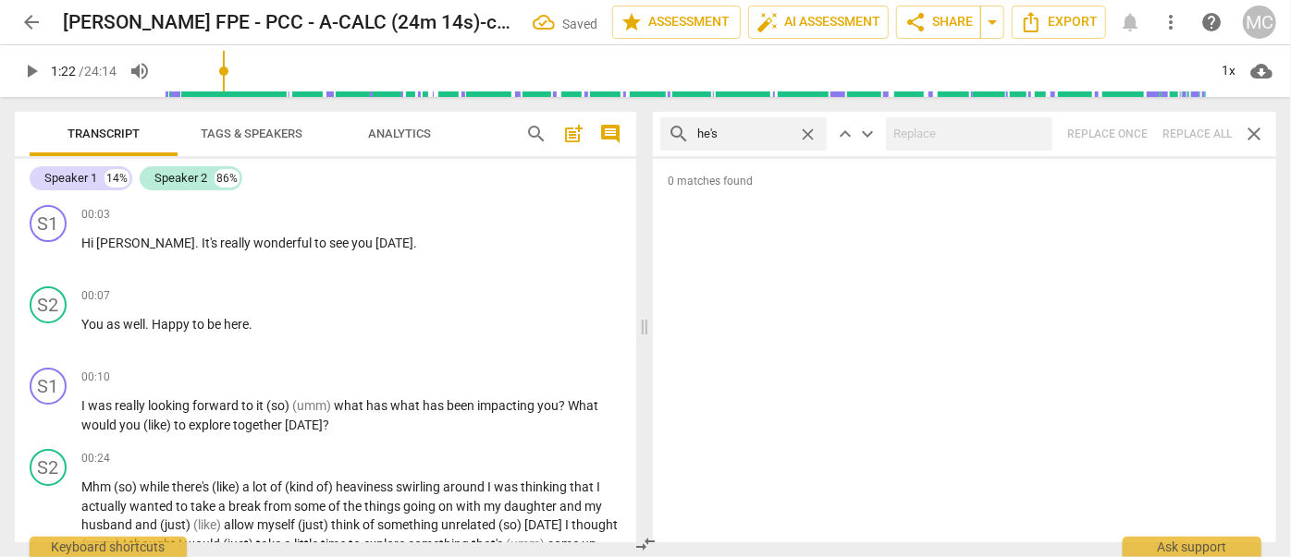
click at [1178, 131] on div "search he's close keyboard_arrow_up keyboard_arrow_down Replace once Replace al…" at bounding box center [964, 134] width 623 height 44
click at [811, 129] on span "close" at bounding box center [807, 134] width 19 height 19
click at [781, 131] on input "text" at bounding box center [758, 134] width 122 height 30
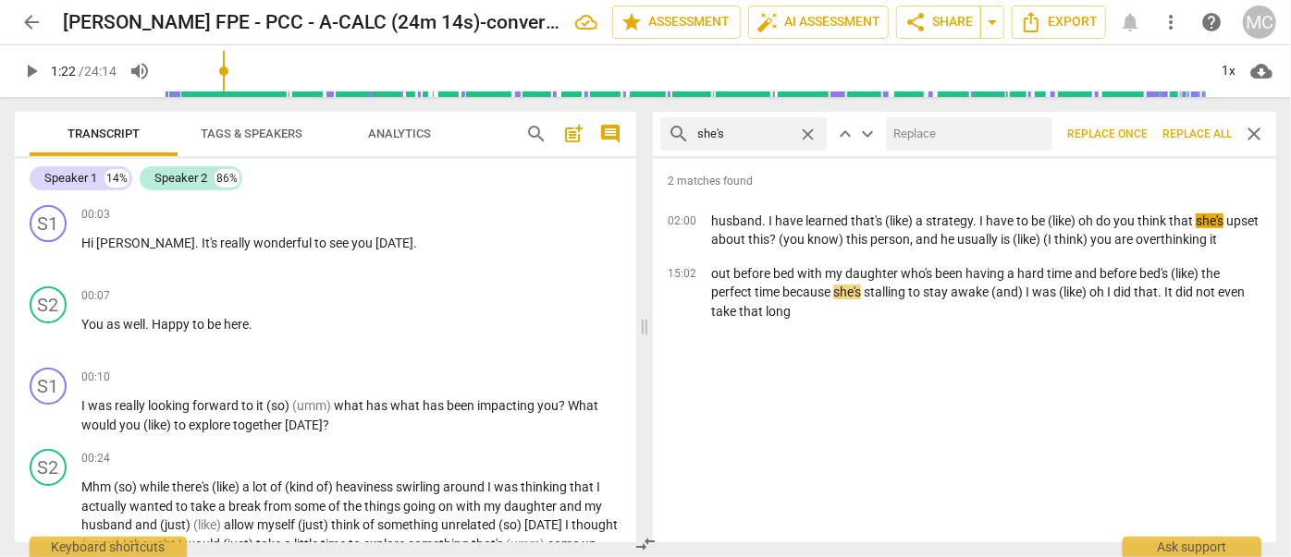
click at [943, 135] on input "text" at bounding box center [965, 134] width 159 height 30
click at [1190, 127] on span "Replace all" at bounding box center [1196, 135] width 69 height 16
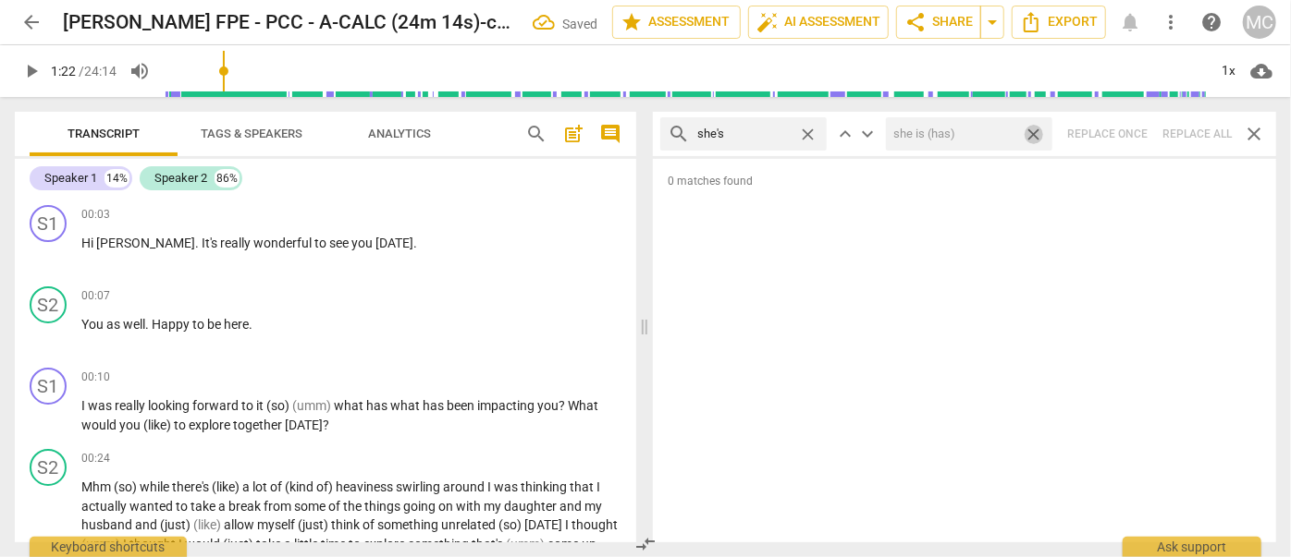
drag, startPoint x: 1034, startPoint y: 132, endPoint x: 864, endPoint y: 142, distance: 170.4
click at [1034, 132] on span "close" at bounding box center [1032, 134] width 19 height 19
click at [805, 132] on span "close" at bounding box center [807, 134] width 19 height 19
click at [777, 131] on input "text" at bounding box center [758, 134] width 122 height 30
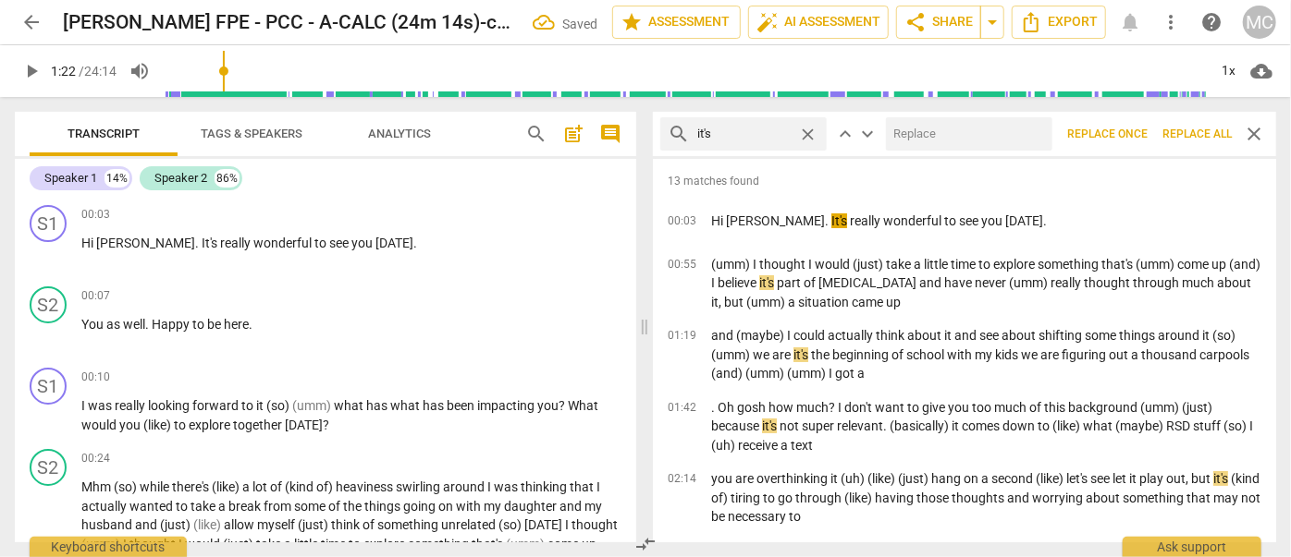
click at [920, 122] on input "text" at bounding box center [965, 134] width 159 height 30
click at [1181, 135] on span "Replace all" at bounding box center [1196, 135] width 69 height 16
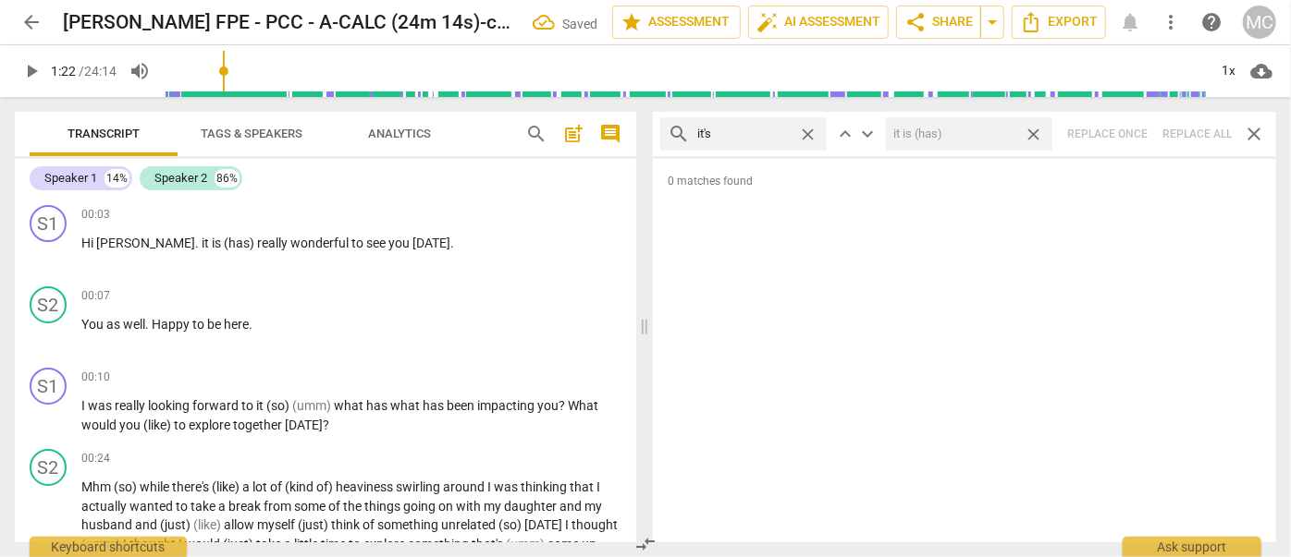
click at [1036, 132] on span "close" at bounding box center [1032, 134] width 19 height 19
click at [807, 128] on span "close" at bounding box center [807, 134] width 19 height 19
click at [762, 132] on input "text" at bounding box center [743, 134] width 93 height 30
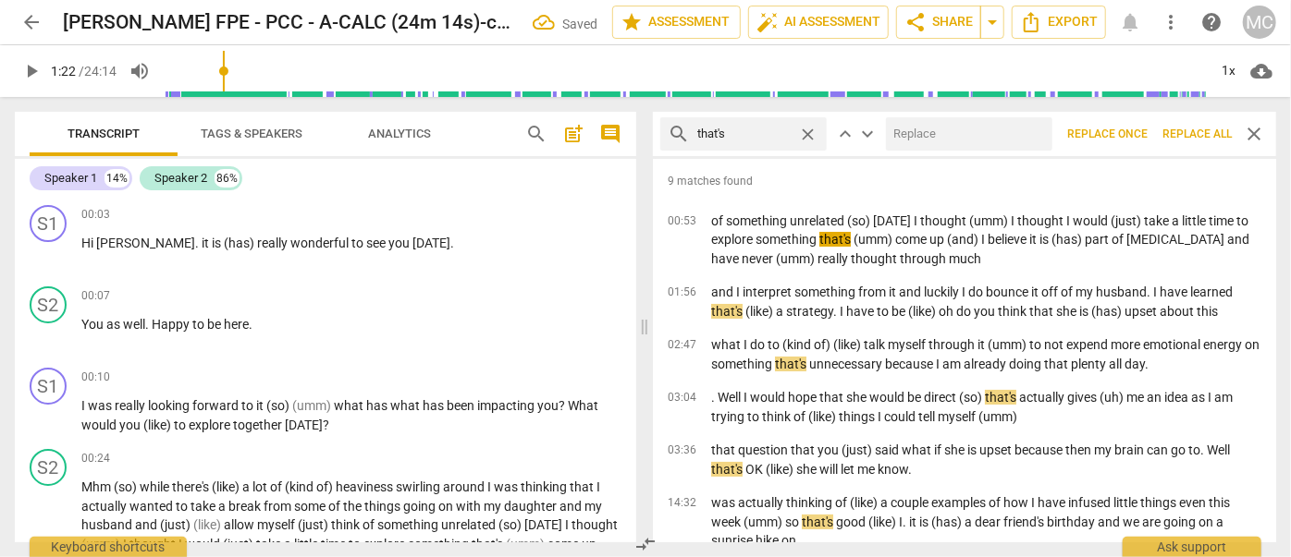
click at [936, 132] on input "text" at bounding box center [965, 134] width 159 height 30
click at [1207, 131] on span "Replace all" at bounding box center [1196, 135] width 69 height 16
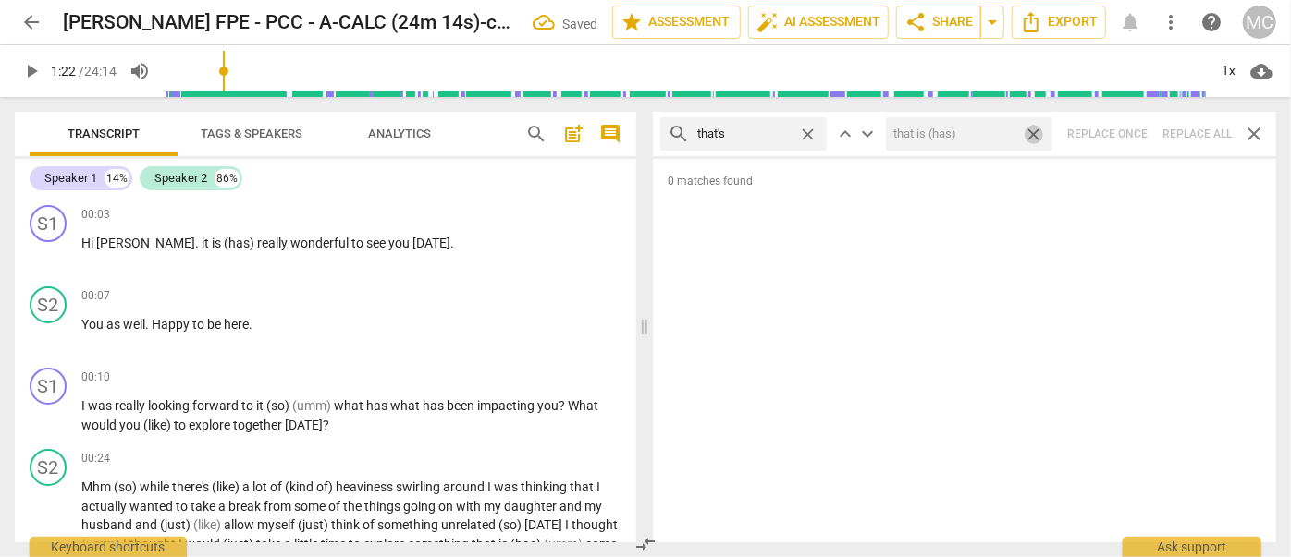
click at [1035, 128] on span "close" at bounding box center [1032, 134] width 19 height 19
click at [804, 129] on span "close" at bounding box center [807, 134] width 19 height 19
click at [766, 132] on input "text" at bounding box center [758, 134] width 122 height 30
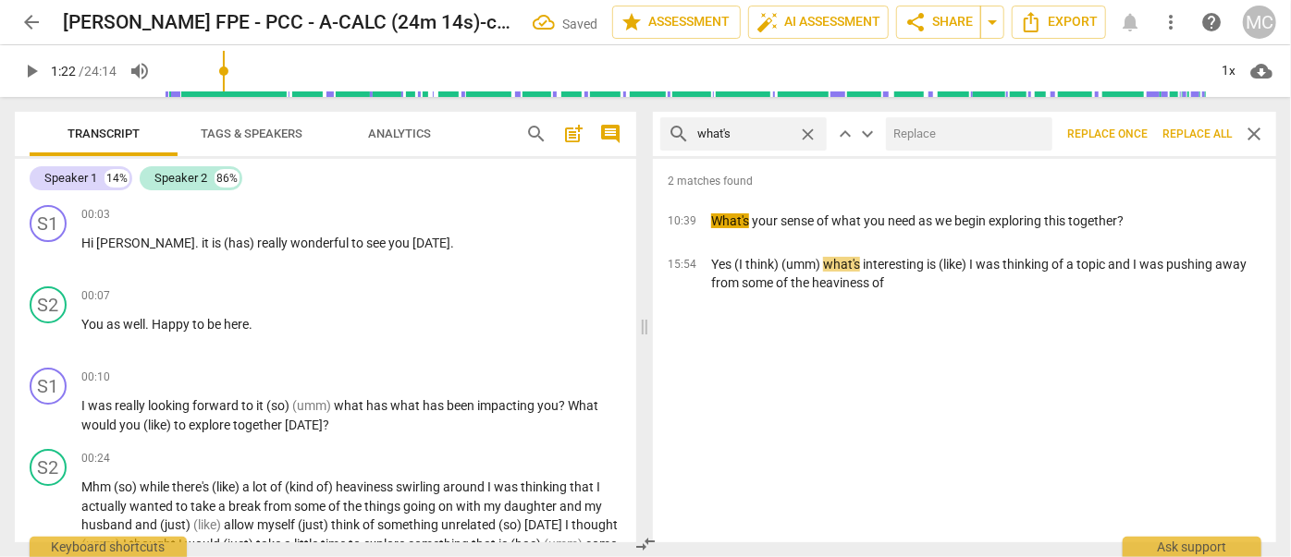
click at [946, 140] on input "text" at bounding box center [965, 134] width 159 height 30
click at [1212, 129] on span "Replace all" at bounding box center [1196, 135] width 69 height 16
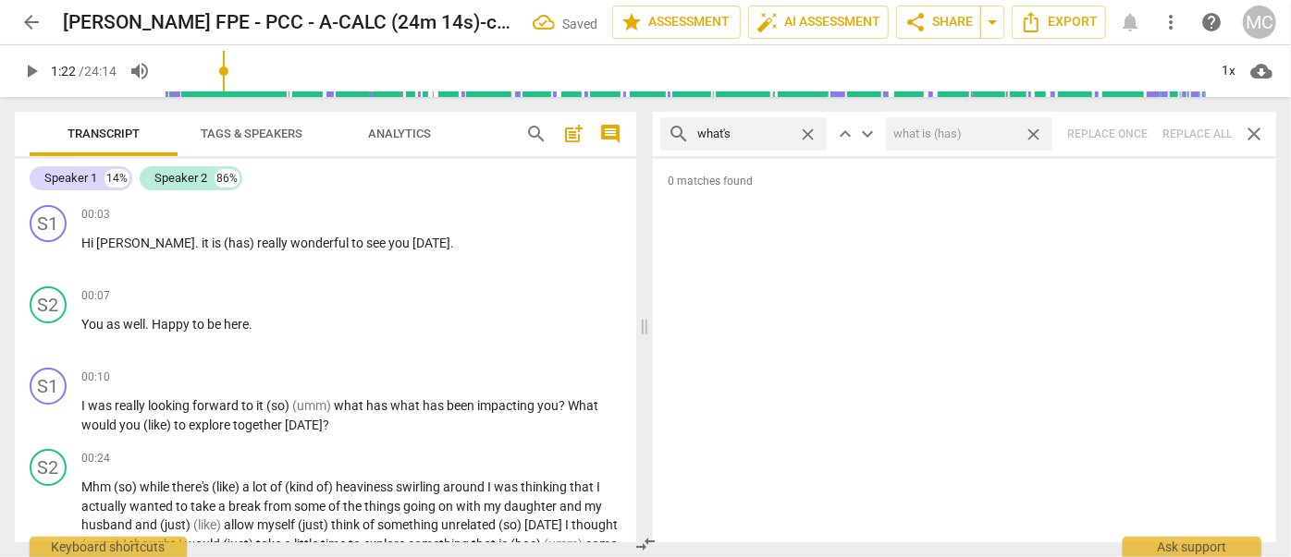
drag, startPoint x: 1032, startPoint y: 129, endPoint x: 844, endPoint y: 133, distance: 187.7
click at [1032, 129] on span "close" at bounding box center [1032, 134] width 19 height 19
click at [806, 132] on span "close" at bounding box center [807, 134] width 19 height 19
click at [778, 131] on input "text" at bounding box center [758, 134] width 122 height 30
click at [1188, 131] on div "search where's close keyboard_arrow_up keyboard_arrow_down Replace once Replace…" at bounding box center [964, 134] width 623 height 44
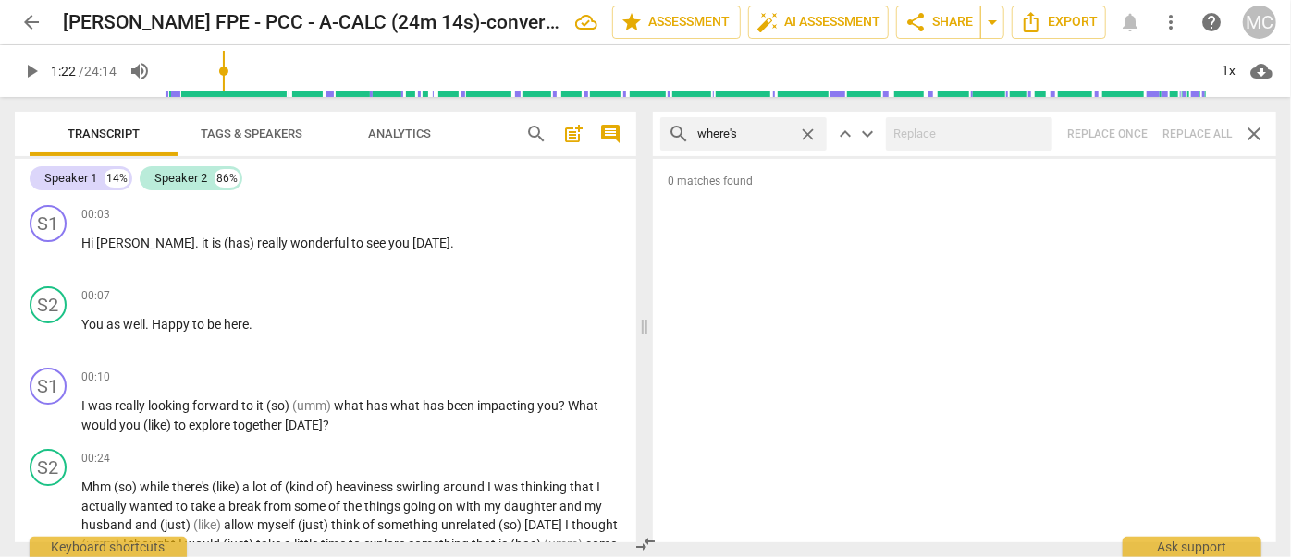
click at [808, 131] on span "close" at bounding box center [807, 134] width 19 height 19
click at [763, 135] on input "text" at bounding box center [758, 134] width 122 height 30
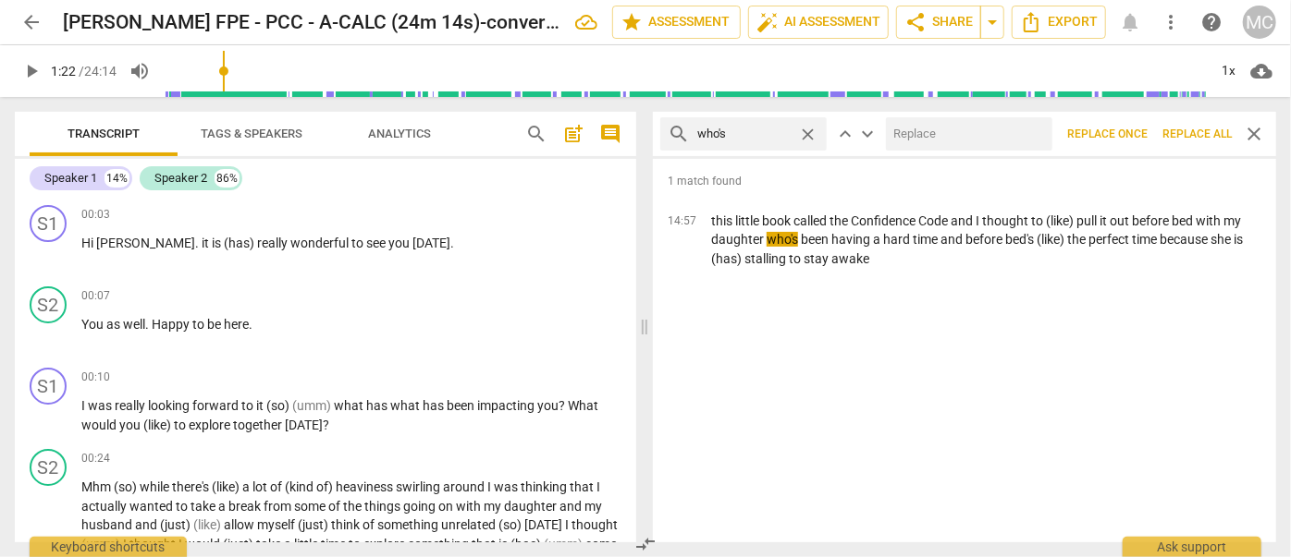
click at [913, 137] on input "text" at bounding box center [965, 134] width 159 height 30
click at [1198, 132] on span "Replace all" at bounding box center [1196, 135] width 69 height 16
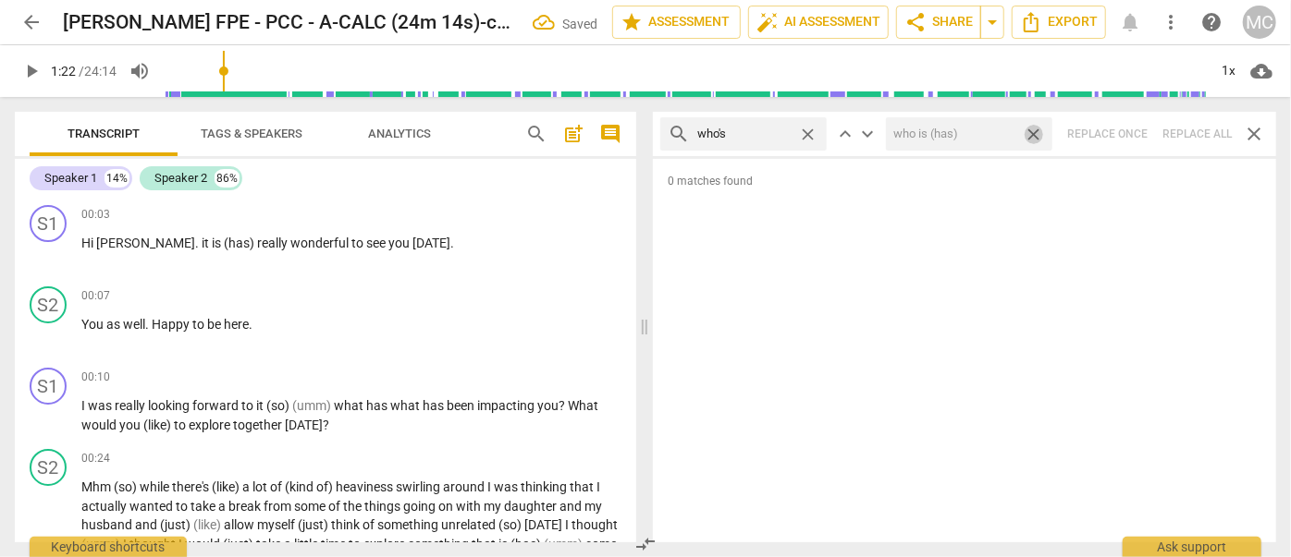
click at [1035, 130] on span "close" at bounding box center [1032, 134] width 19 height 19
click at [810, 129] on span "close" at bounding box center [807, 134] width 19 height 19
click at [766, 131] on input "text" at bounding box center [758, 134] width 122 height 30
click at [1185, 140] on div "search when's close keyboard_arrow_up keyboard_arrow_down Replace once Replace …" at bounding box center [964, 134] width 623 height 44
click at [808, 129] on span "close" at bounding box center [807, 134] width 19 height 19
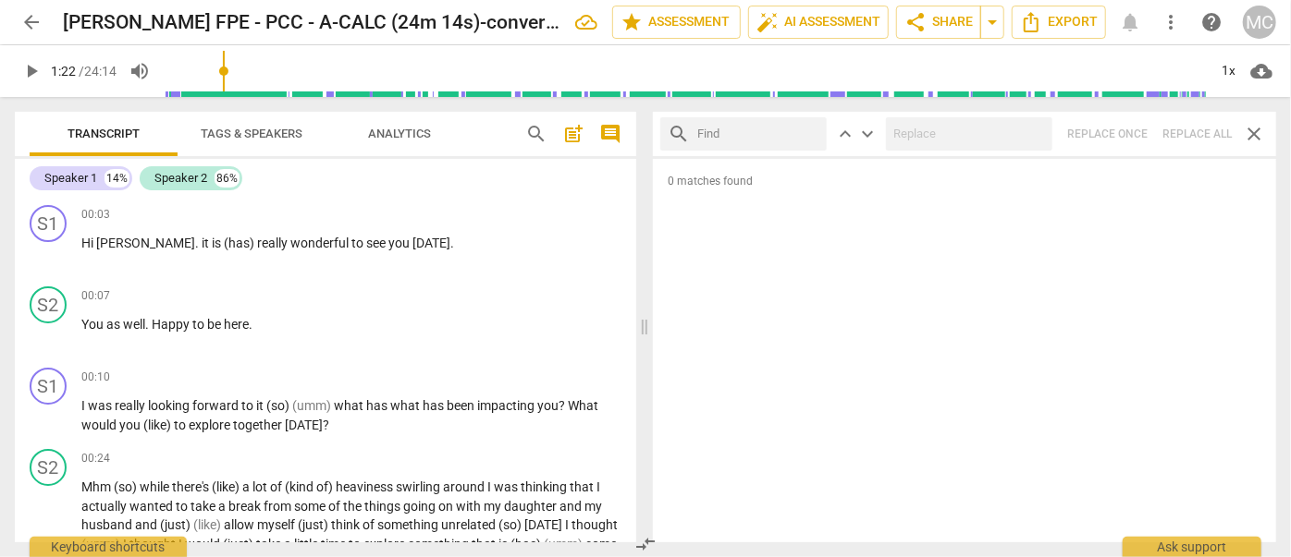
click at [763, 130] on input "text" at bounding box center [758, 134] width 122 height 30
click at [1189, 128] on div "search how's close keyboard_arrow_up keyboard_arrow_down Replace once Replace a…" at bounding box center [964, 134] width 623 height 44
click at [812, 133] on span "close" at bounding box center [807, 134] width 19 height 19
click at [776, 132] on input "text" at bounding box center [758, 134] width 122 height 30
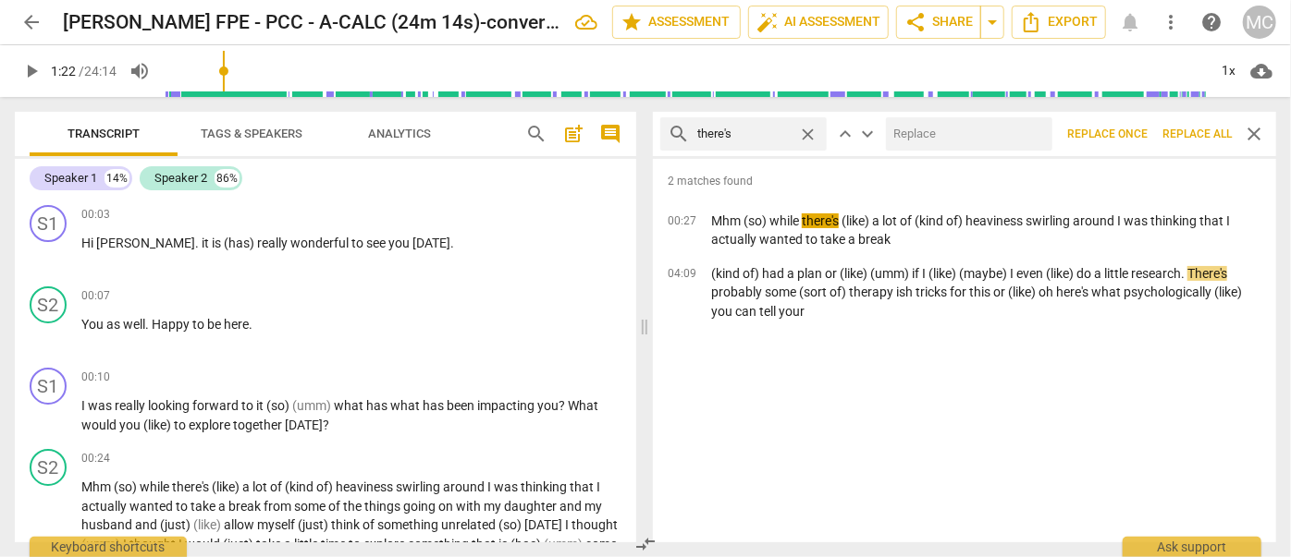
click at [969, 132] on input "text" at bounding box center [965, 134] width 159 height 30
click at [1186, 128] on span "Replace all" at bounding box center [1196, 135] width 69 height 16
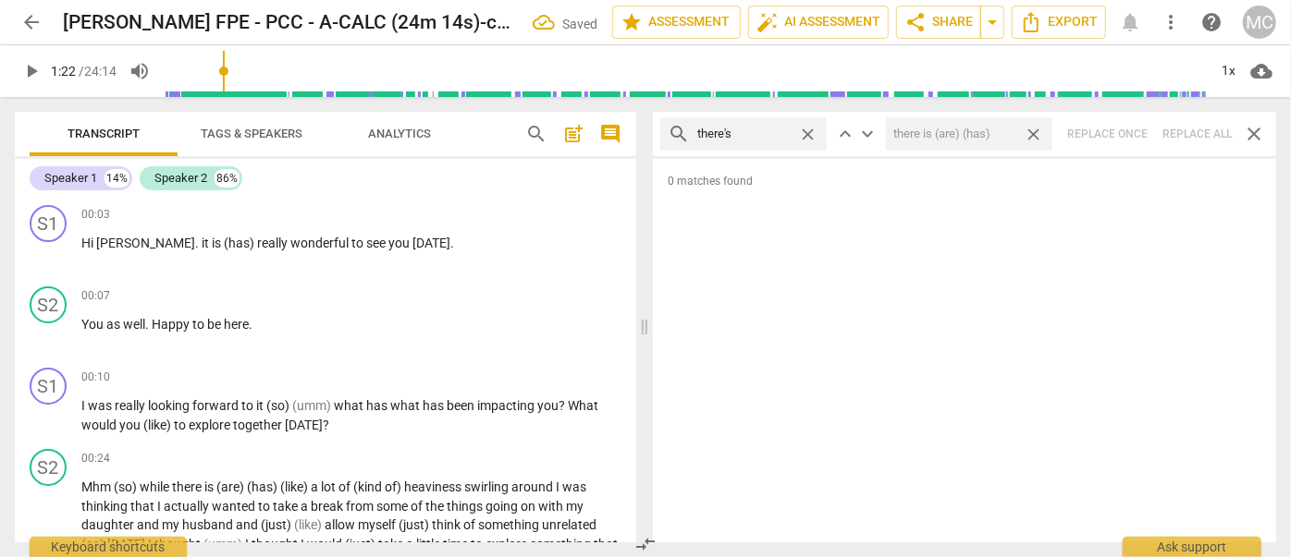
click at [1039, 134] on span "close" at bounding box center [1032, 134] width 19 height 19
click at [812, 133] on span "close" at bounding box center [807, 134] width 19 height 19
click at [766, 135] on input "text" at bounding box center [758, 134] width 122 height 30
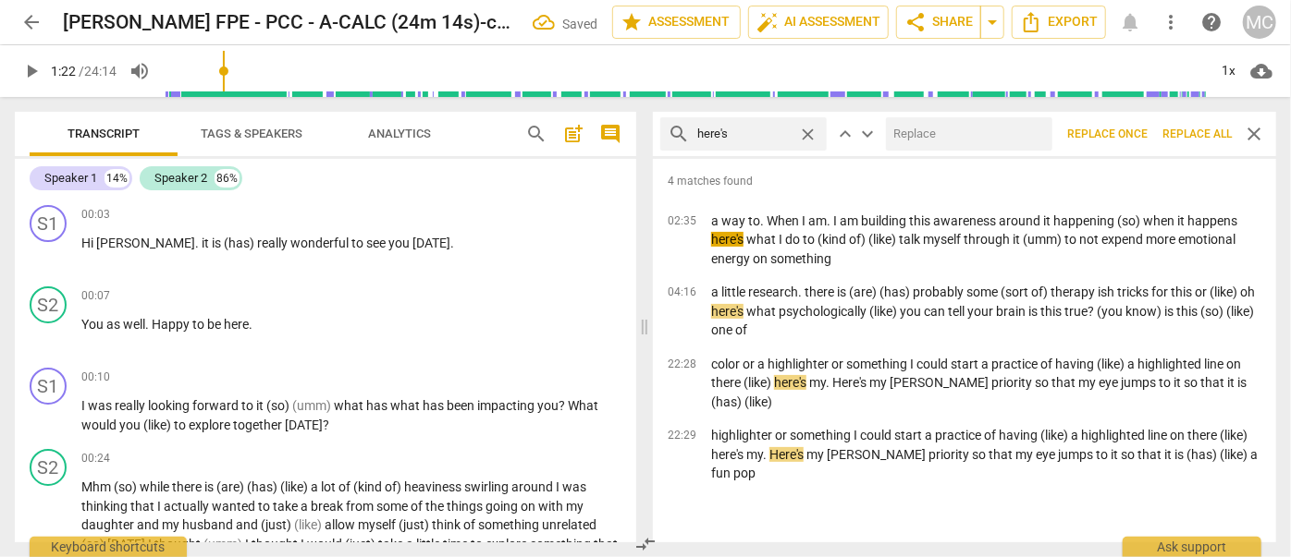
drag, startPoint x: 971, startPoint y: 143, endPoint x: 954, endPoint y: 136, distance: 18.2
click at [966, 141] on input "text" at bounding box center [965, 134] width 159 height 30
click at [1188, 134] on span "Replace all" at bounding box center [1196, 135] width 69 height 16
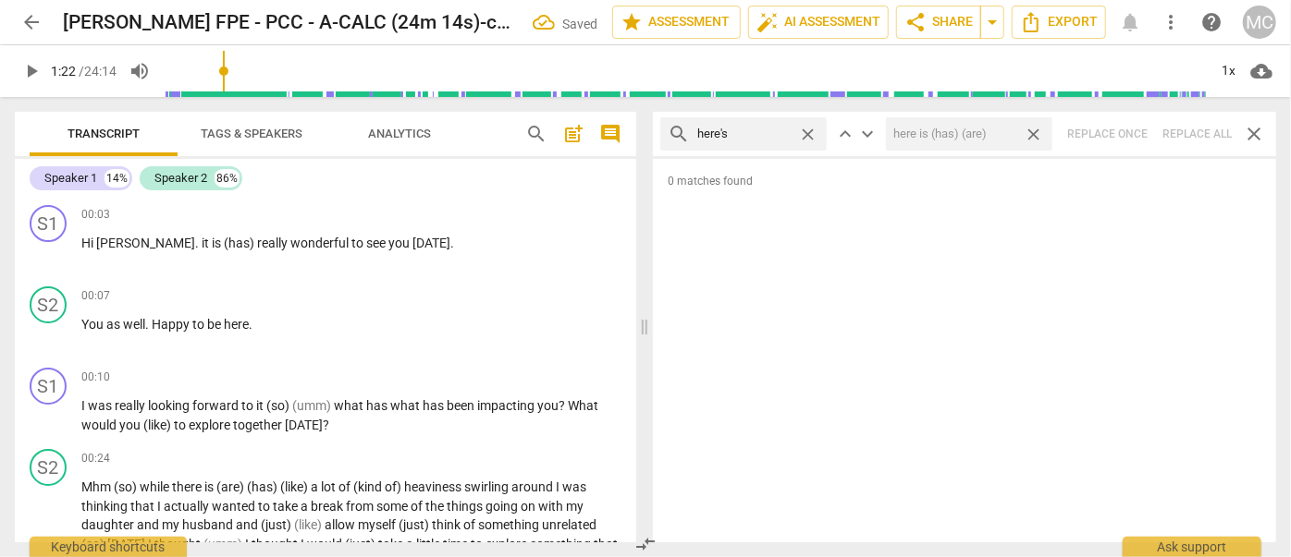
drag, startPoint x: 1033, startPoint y: 129, endPoint x: 823, endPoint y: 120, distance: 210.1
click at [1033, 129] on span "close" at bounding box center [1032, 134] width 19 height 19
click at [802, 130] on span "close" at bounding box center [807, 134] width 19 height 19
click at [743, 133] on input "text" at bounding box center [758, 134] width 122 height 30
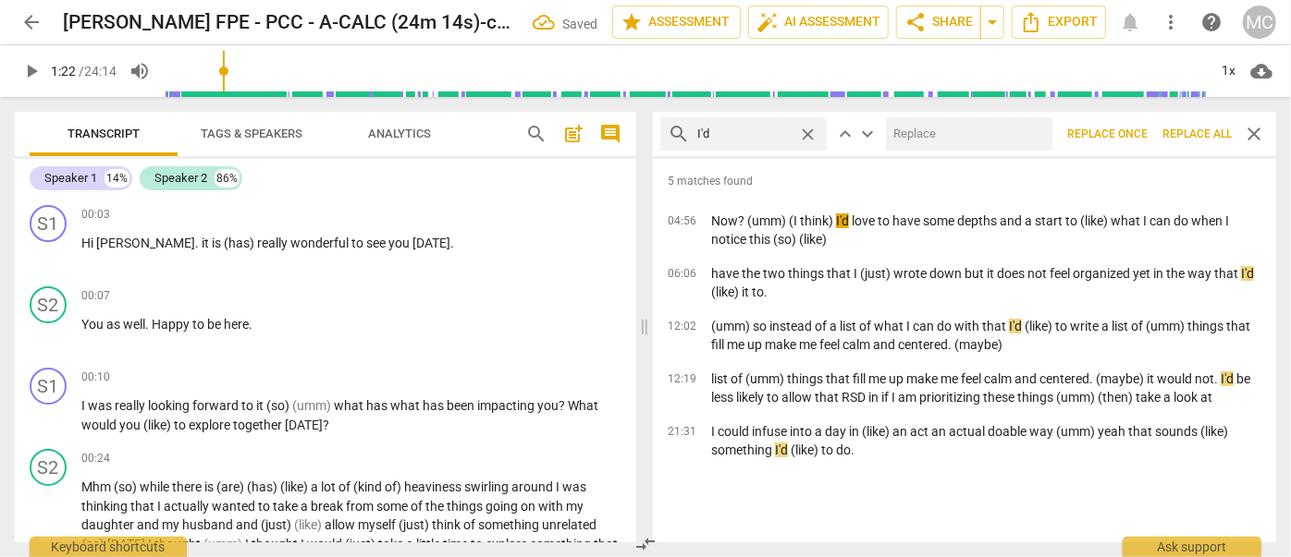
click at [928, 141] on input "text" at bounding box center [965, 134] width 159 height 30
click at [1187, 131] on span "Replace all" at bounding box center [1196, 135] width 69 height 16
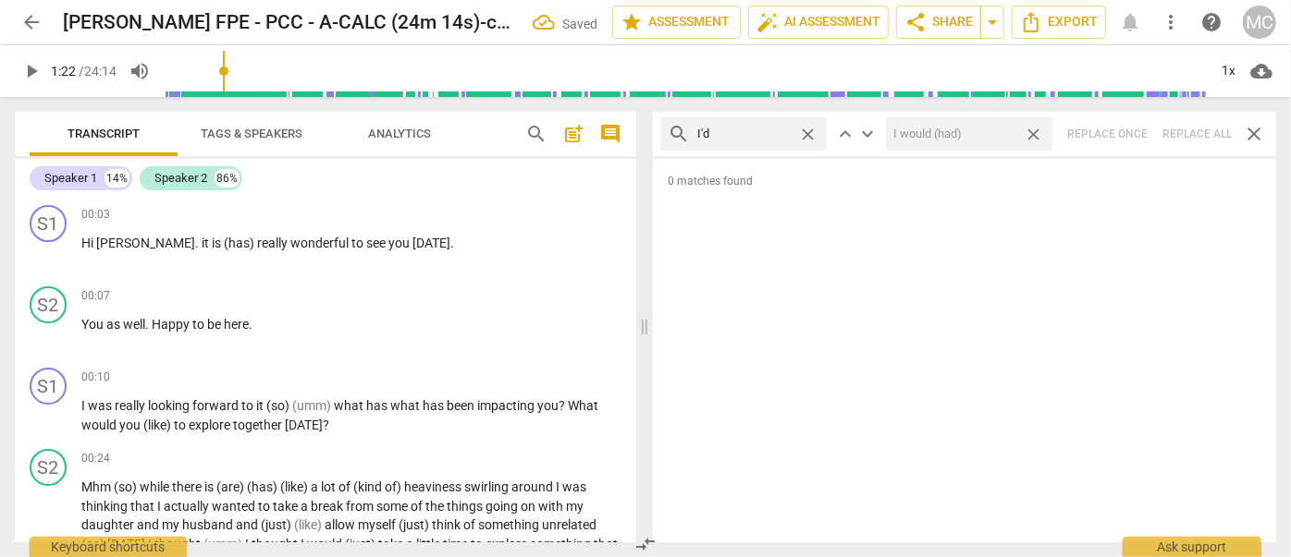
click at [1037, 129] on span "close" at bounding box center [1032, 134] width 19 height 19
click at [809, 132] on span "close" at bounding box center [807, 134] width 19 height 19
drag, startPoint x: 763, startPoint y: 135, endPoint x: 805, endPoint y: 136, distance: 42.5
click at [763, 135] on input "text" at bounding box center [758, 134] width 122 height 30
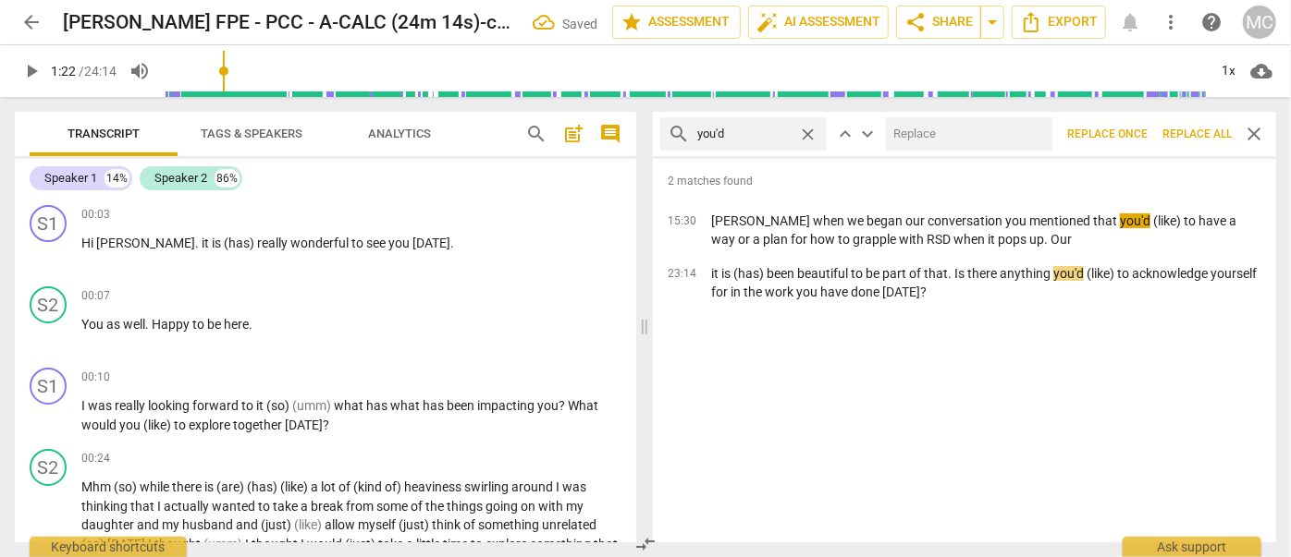
drag, startPoint x: 1033, startPoint y: 148, endPoint x: 1018, endPoint y: 145, distance: 15.0
click at [1021, 146] on input "text" at bounding box center [965, 134] width 159 height 30
click at [1189, 129] on span "Replace all" at bounding box center [1196, 135] width 69 height 16
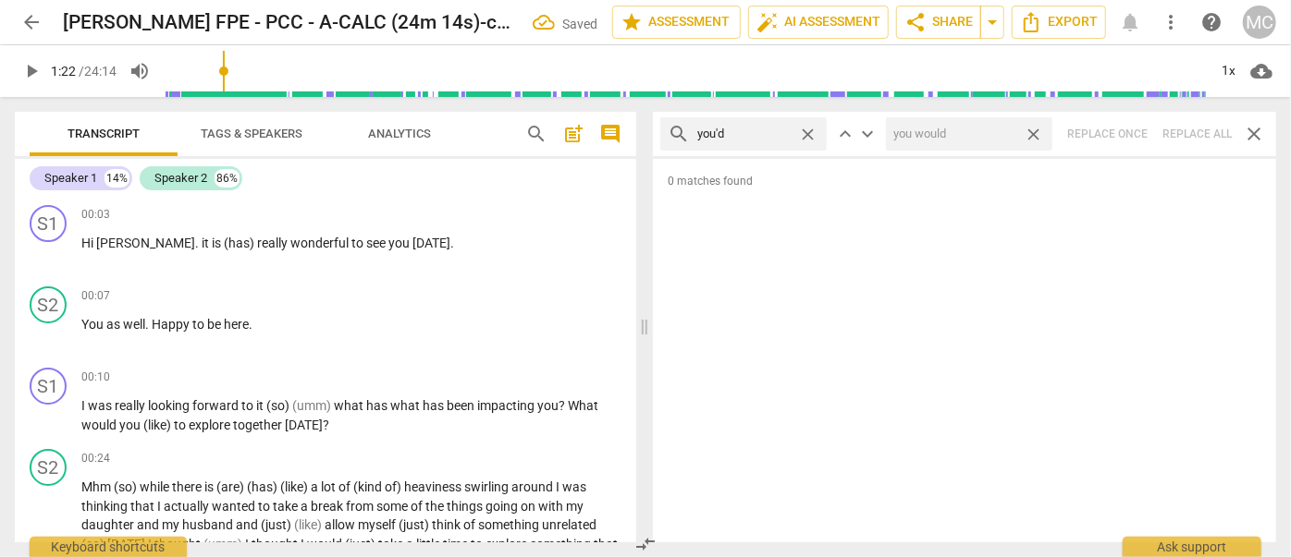
click at [1036, 134] on span "close" at bounding box center [1032, 134] width 19 height 19
click at [808, 134] on span "close" at bounding box center [807, 134] width 19 height 19
click at [741, 132] on input "text" at bounding box center [758, 134] width 122 height 30
click at [1188, 133] on div "search he'd close keyboard_arrow_up keyboard_arrow_down Replace once Replace al…" at bounding box center [964, 134] width 623 height 44
click at [806, 128] on span "close" at bounding box center [807, 134] width 19 height 19
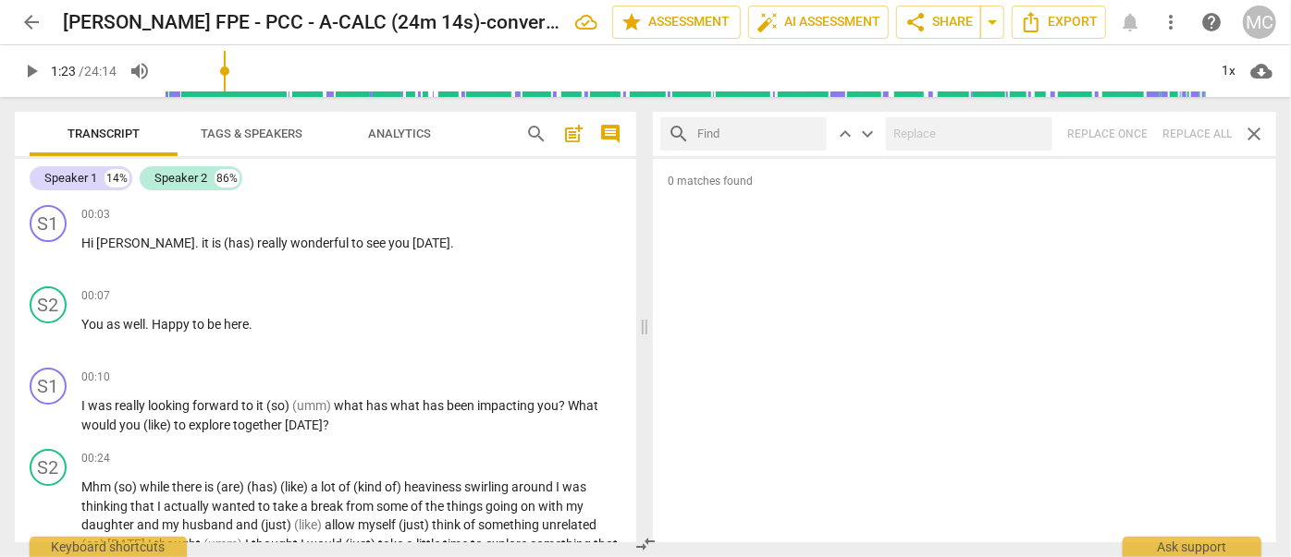
click at [752, 132] on input "text" at bounding box center [758, 134] width 122 height 30
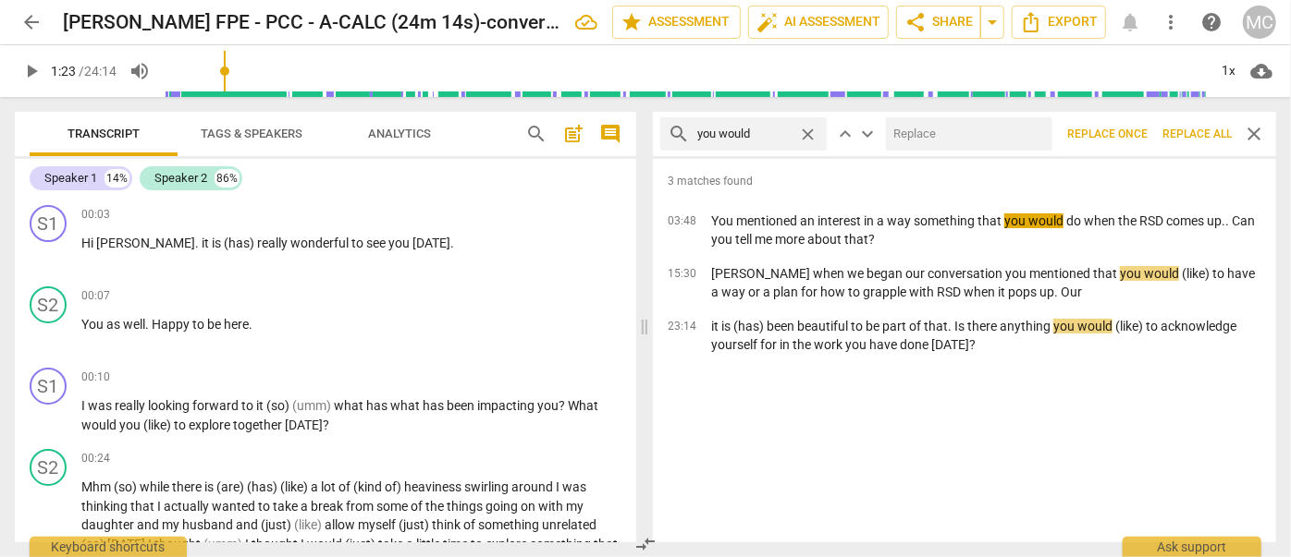
click at [919, 138] on input "text" at bounding box center [965, 134] width 159 height 30
click at [1192, 129] on span "Replace all" at bounding box center [1196, 135] width 69 height 16
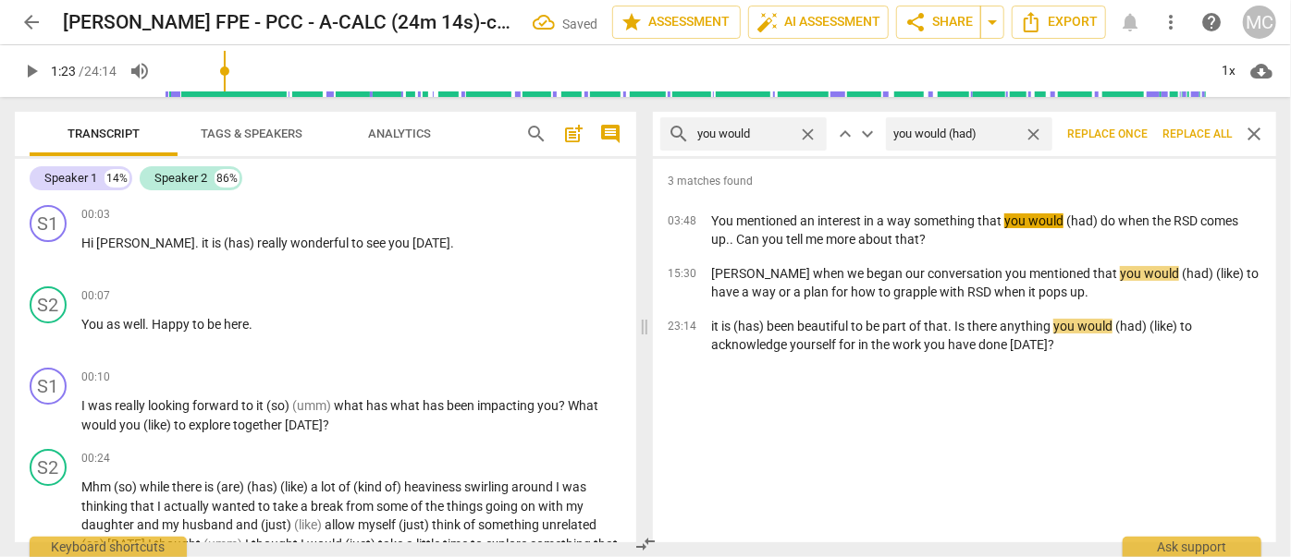
click at [1031, 128] on span "close" at bounding box center [1032, 134] width 19 height 19
click at [803, 131] on span "close" at bounding box center [807, 134] width 19 height 19
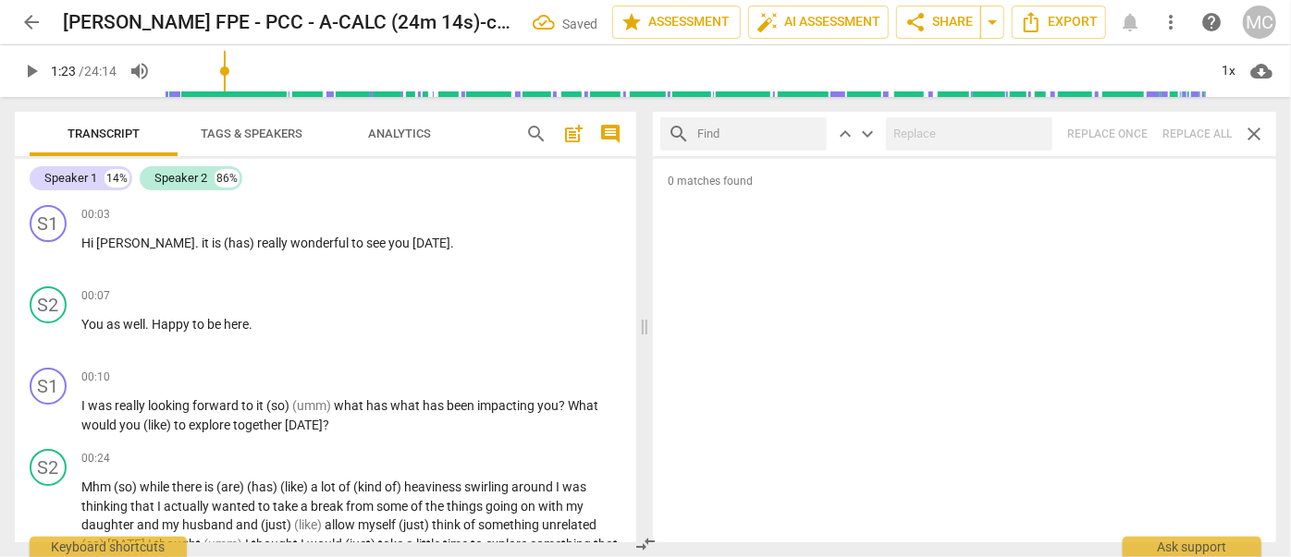
click at [761, 131] on input "text" at bounding box center [758, 134] width 122 height 30
click at [1187, 122] on div "search she'd close keyboard_arrow_up keyboard_arrow_down Replace once Replace a…" at bounding box center [964, 134] width 623 height 44
drag, startPoint x: 809, startPoint y: 133, endPoint x: 784, endPoint y: 135, distance: 25.0
click at [809, 133] on span "close" at bounding box center [807, 134] width 19 height 19
click at [772, 136] on input "text" at bounding box center [758, 134] width 122 height 30
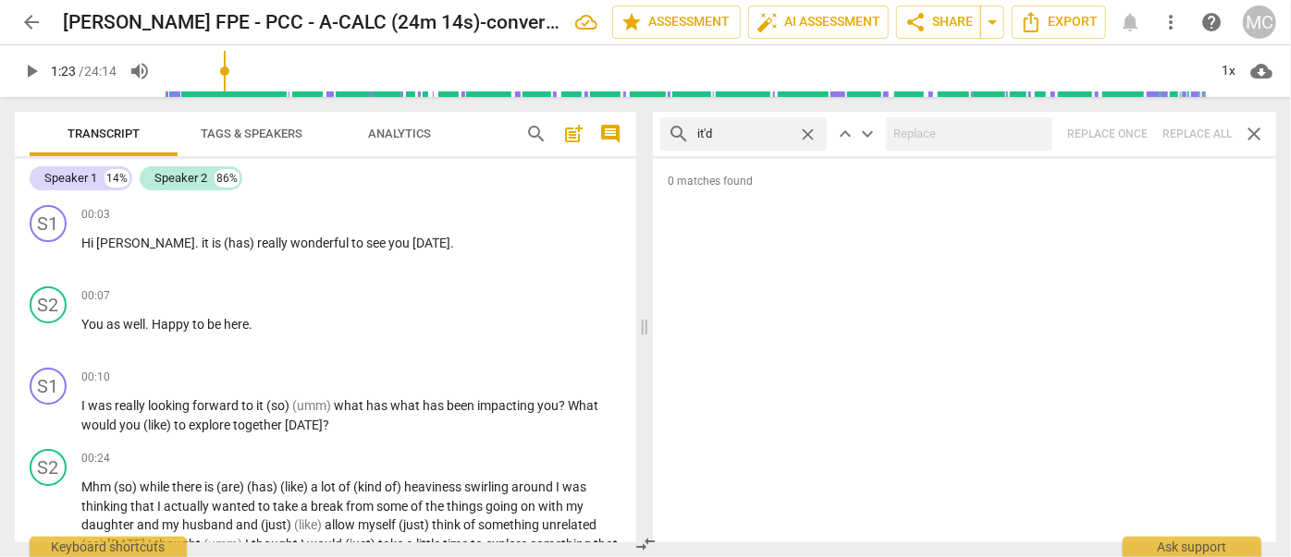
click at [1198, 141] on div "search it'd close keyboard_arrow_up keyboard_arrow_down Replace once Replace al…" at bounding box center [964, 134] width 623 height 44
click at [806, 130] on span "close" at bounding box center [807, 134] width 19 height 19
click at [749, 130] on input "text" at bounding box center [758, 134] width 122 height 30
click at [1191, 137] on div "search we'd close keyboard_arrow_up keyboard_arrow_down Replace once Replace al…" at bounding box center [964, 134] width 623 height 44
click at [806, 130] on span "close" at bounding box center [807, 134] width 19 height 19
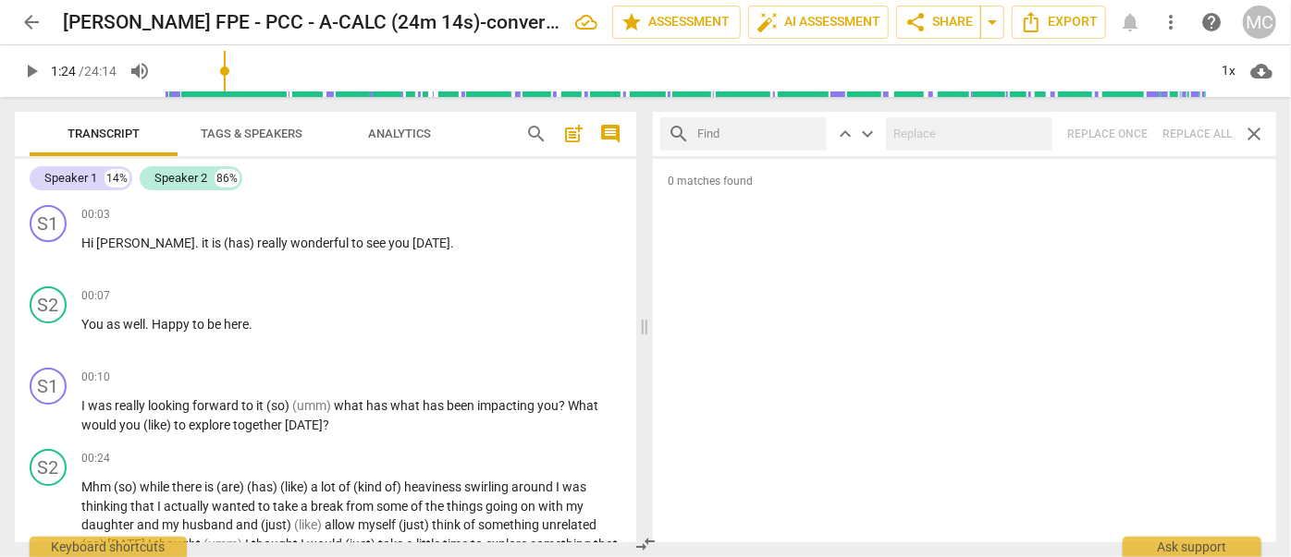
click at [754, 135] on input "text" at bounding box center [758, 134] width 122 height 30
click at [1191, 135] on div "search they'd close keyboard_arrow_up keyboard_arrow_down Replace once Replace …" at bounding box center [964, 134] width 623 height 44
click at [808, 133] on span "close" at bounding box center [807, 134] width 19 height 19
